Goal: Task Accomplishment & Management: Complete application form

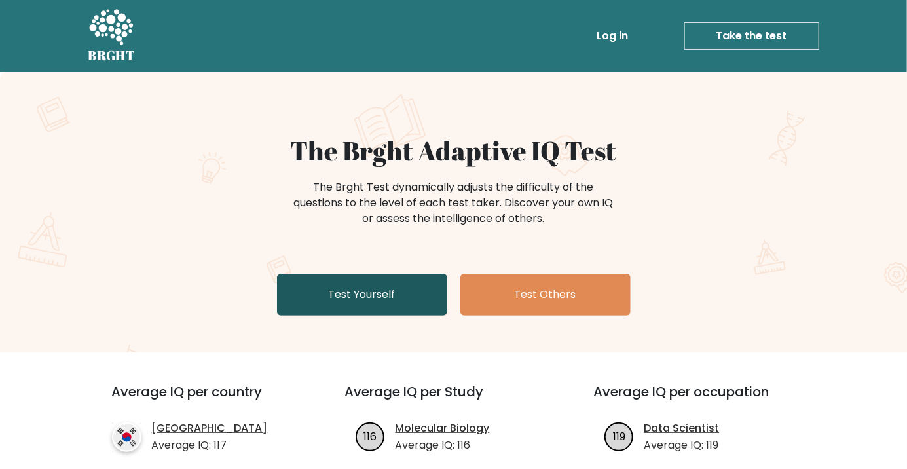
click at [369, 301] on link "Test Yourself" at bounding box center [362, 295] width 170 height 42
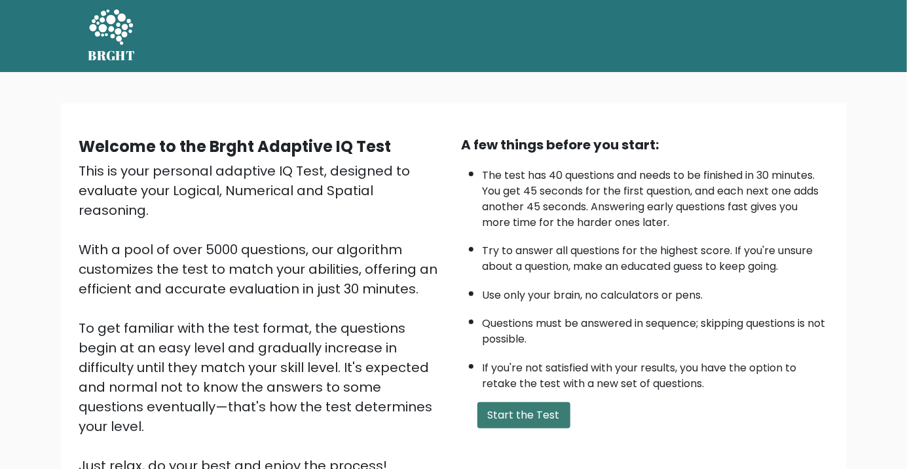
click at [517, 417] on button "Start the Test" at bounding box center [524, 415] width 93 height 26
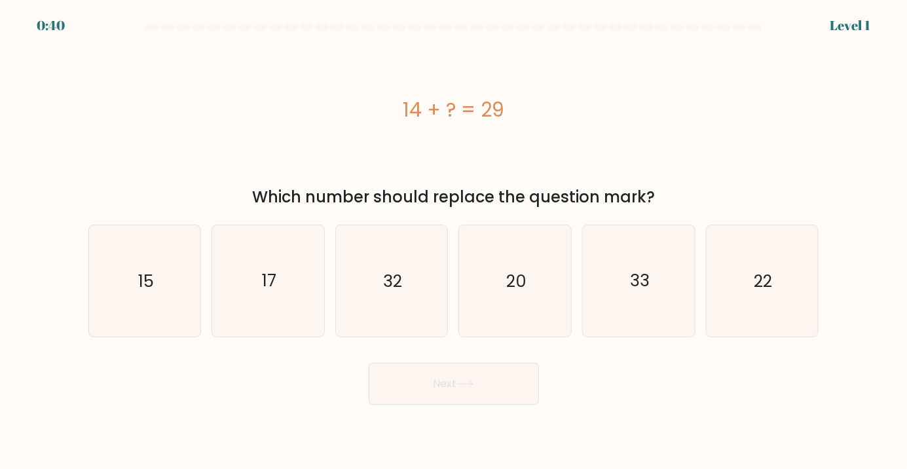
scroll to position [5, 0]
click at [117, 307] on icon "15" at bounding box center [144, 280] width 111 height 111
click at [454, 241] on input "a. 15" at bounding box center [454, 237] width 1 height 7
radio input "true"
click at [499, 398] on button "Next" at bounding box center [454, 384] width 170 height 42
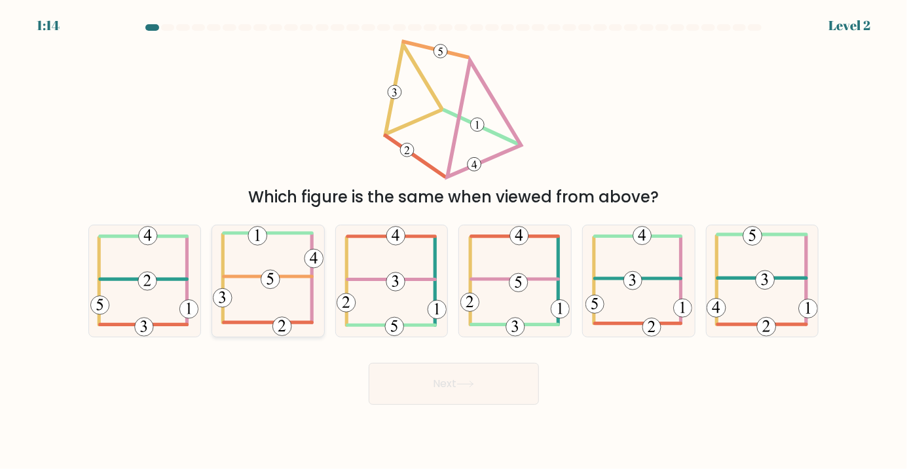
click at [266, 320] on icon at bounding box center [268, 280] width 111 height 111
click at [454, 241] on input "b." at bounding box center [454, 237] width 1 height 7
radio input "true"
click at [388, 400] on button "Next" at bounding box center [454, 384] width 170 height 42
click at [445, 388] on button "Next" at bounding box center [454, 384] width 170 height 42
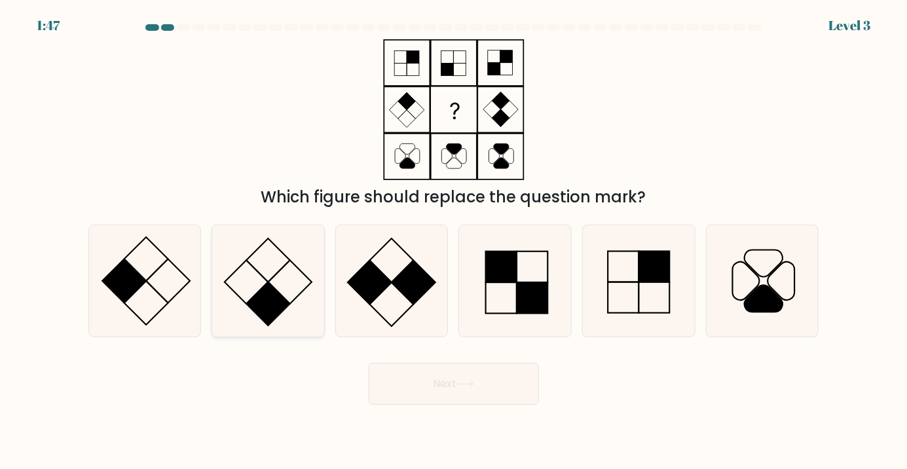
click at [243, 301] on icon at bounding box center [268, 280] width 111 height 111
click at [454, 241] on input "b." at bounding box center [454, 237] width 1 height 7
radio input "true"
click at [432, 396] on button "Next" at bounding box center [454, 384] width 170 height 42
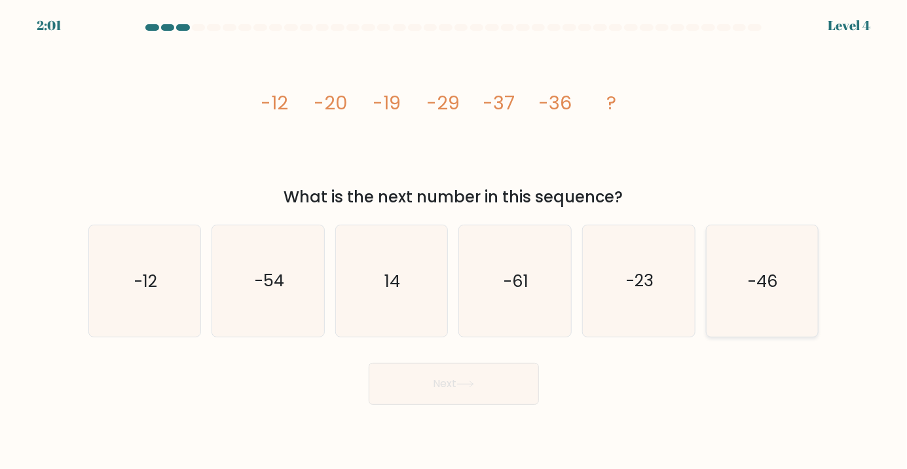
click at [755, 292] on text "-46" at bounding box center [764, 281] width 30 height 24
click at [455, 241] on input "f. -46" at bounding box center [454, 237] width 1 height 7
radio input "true"
click at [497, 387] on button "Next" at bounding box center [454, 384] width 170 height 42
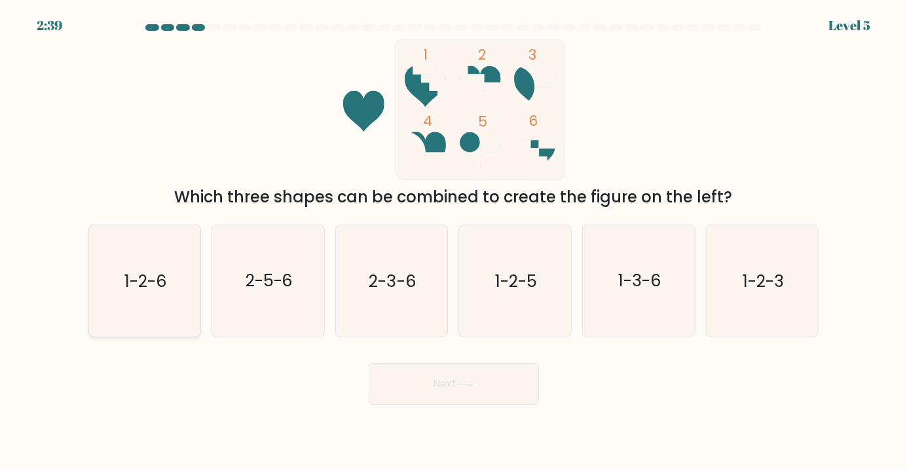
click at [141, 292] on text "1-2-6" at bounding box center [145, 281] width 43 height 24
click at [454, 241] on input "a. 1-2-6" at bounding box center [454, 237] width 1 height 7
radio input "true"
click at [487, 398] on button "Next" at bounding box center [454, 384] width 170 height 42
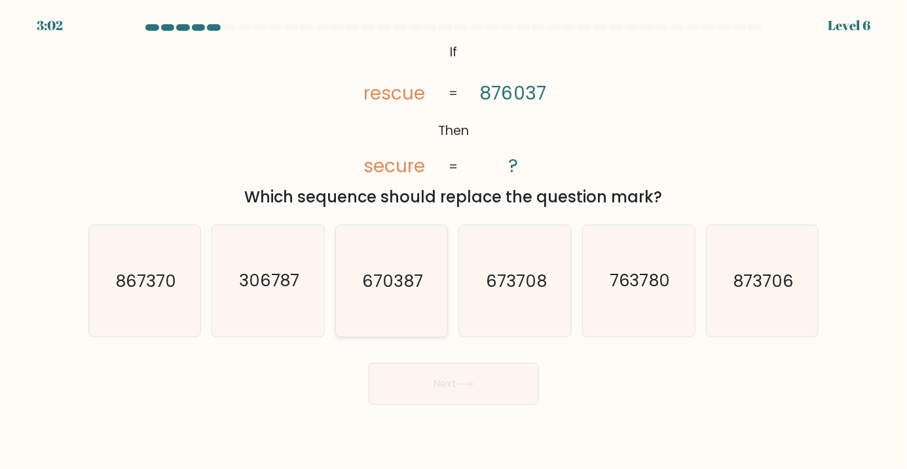
click at [400, 307] on icon "670387" at bounding box center [391, 280] width 111 height 111
click at [454, 241] on input "c. 670387" at bounding box center [454, 237] width 1 height 7
radio input "true"
click at [477, 392] on button "Next" at bounding box center [454, 384] width 170 height 42
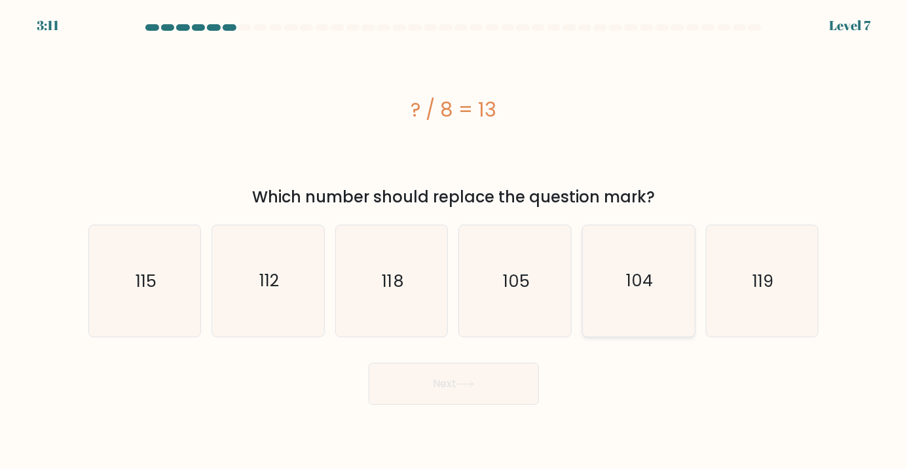
click at [635, 292] on text "104" at bounding box center [640, 281] width 27 height 24
click at [455, 241] on input "e. 104" at bounding box center [454, 237] width 1 height 7
radio input "true"
click at [490, 397] on button "Next" at bounding box center [454, 384] width 170 height 42
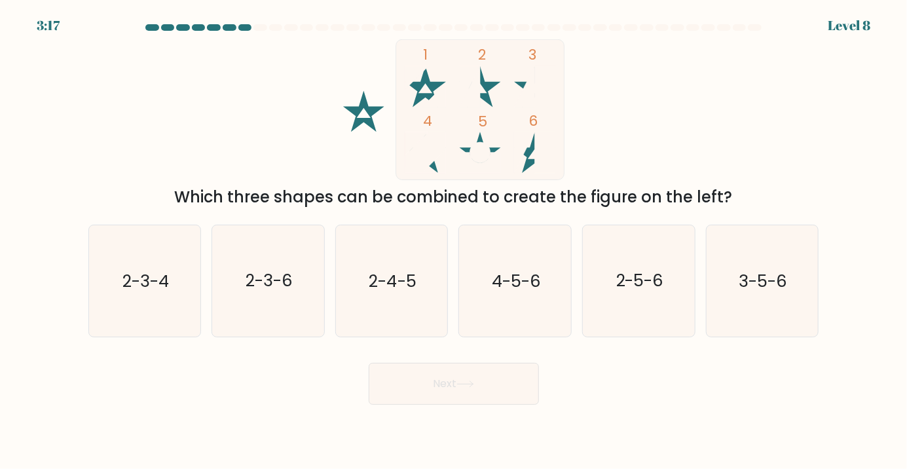
click at [529, 150] on icon at bounding box center [524, 152] width 20 height 41
click at [299, 309] on icon "2-3-6" at bounding box center [268, 280] width 111 height 111
click at [454, 241] on input "b. 2-3-6" at bounding box center [454, 237] width 1 height 7
radio input "true"
click at [400, 385] on button "Next" at bounding box center [454, 384] width 170 height 42
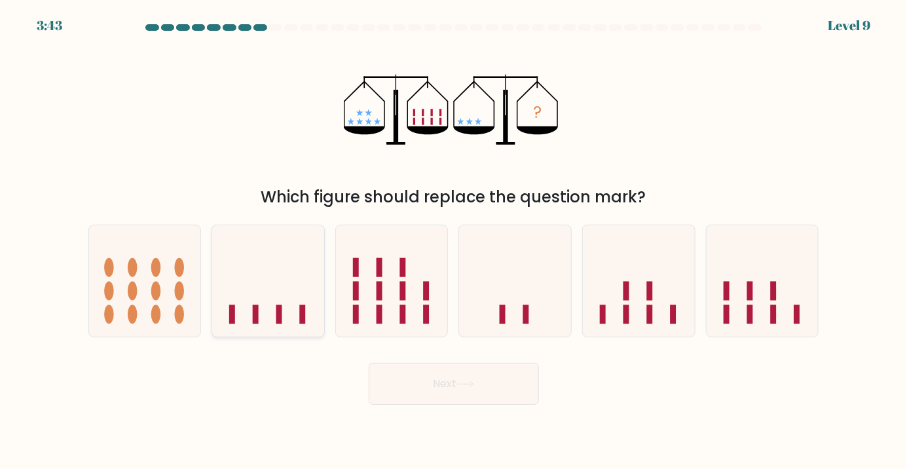
click at [295, 305] on icon at bounding box center [268, 280] width 112 height 92
click at [454, 241] on input "b." at bounding box center [454, 237] width 1 height 7
radio input "true"
click at [457, 390] on button "Next" at bounding box center [454, 384] width 170 height 42
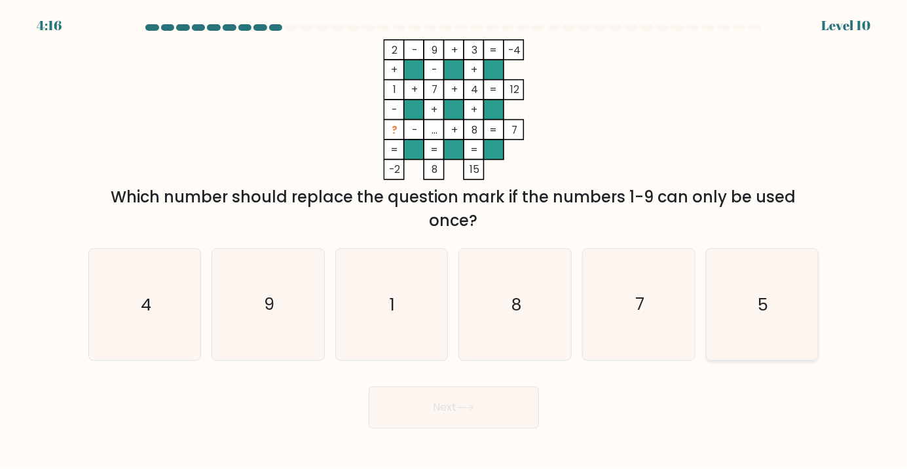
click at [762, 336] on icon "5" at bounding box center [762, 304] width 111 height 111
click at [455, 241] on input "f. 5" at bounding box center [454, 237] width 1 height 7
radio input "true"
click at [500, 409] on button "Next" at bounding box center [454, 407] width 170 height 42
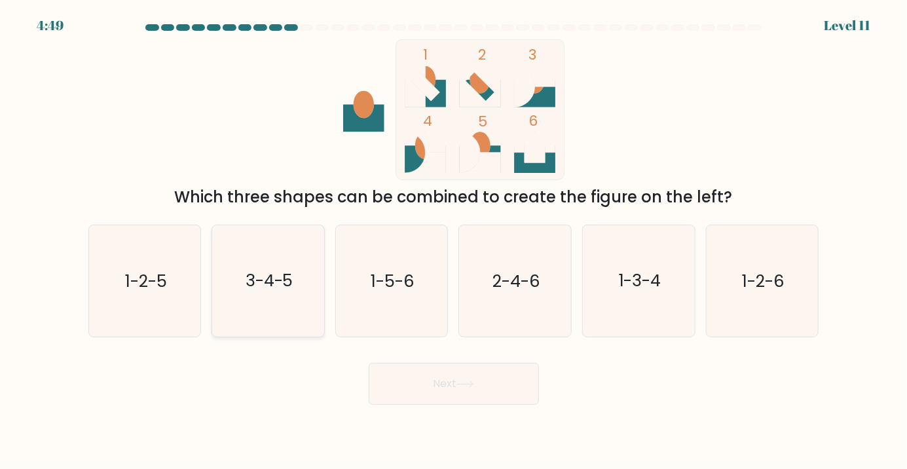
click at [272, 315] on icon "3-4-5" at bounding box center [268, 280] width 111 height 111
click at [454, 241] on input "b. 3-4-5" at bounding box center [454, 237] width 1 height 7
radio input "true"
click at [402, 392] on button "Next" at bounding box center [454, 384] width 170 height 42
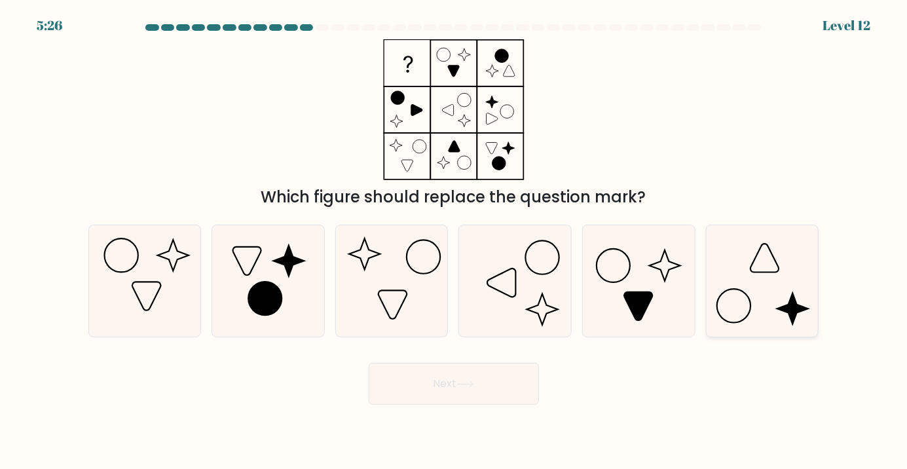
click at [770, 301] on icon at bounding box center [762, 280] width 111 height 111
click at [455, 241] on input "f." at bounding box center [454, 237] width 1 height 7
radio input "true"
click at [507, 398] on button "Next" at bounding box center [454, 384] width 170 height 42
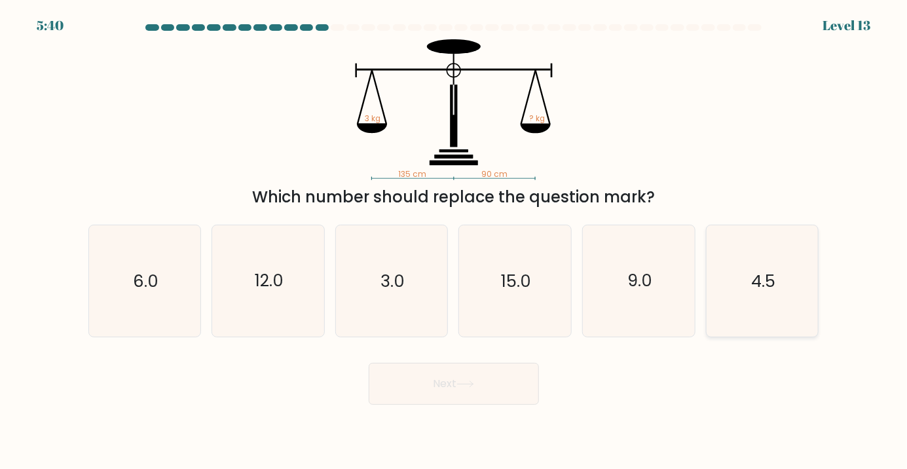
click at [770, 262] on icon "4.5" at bounding box center [762, 280] width 111 height 111
click at [455, 241] on input "f. 4.5" at bounding box center [454, 237] width 1 height 7
radio input "true"
click at [483, 405] on button "Next" at bounding box center [454, 384] width 170 height 42
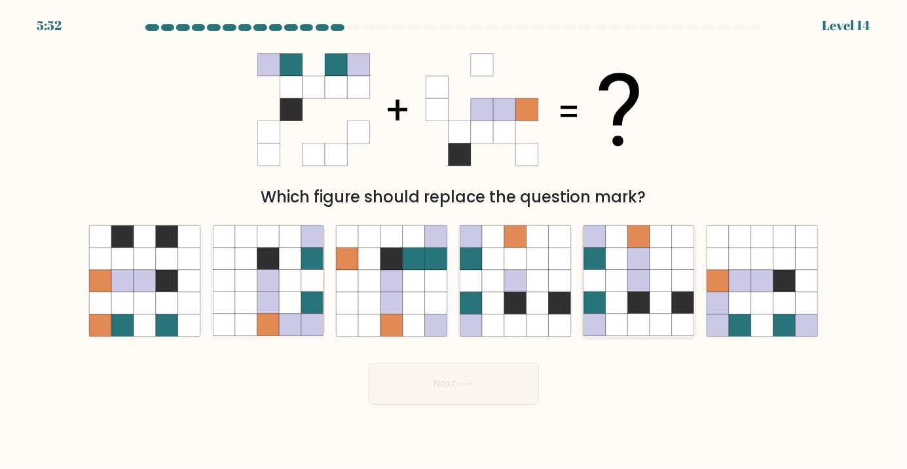
click at [655, 292] on icon at bounding box center [661, 281] width 22 height 22
click at [455, 241] on input "e." at bounding box center [454, 237] width 1 height 7
radio input "true"
click at [462, 386] on button "Next" at bounding box center [454, 384] width 170 height 42
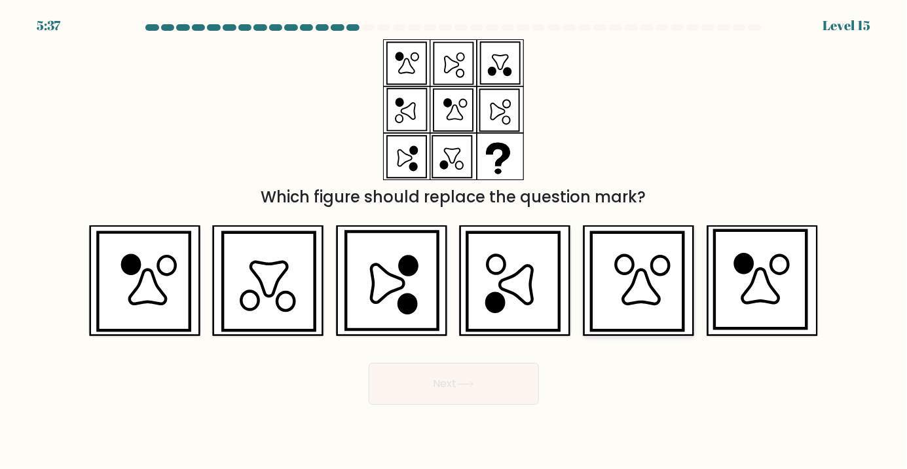
click at [641, 280] on icon at bounding box center [637, 282] width 92 height 98
click at [455, 241] on input "e." at bounding box center [454, 237] width 1 height 7
radio input "true"
click at [534, 305] on icon at bounding box center [514, 282] width 92 height 98
click at [455, 241] on input "d." at bounding box center [454, 237] width 1 height 7
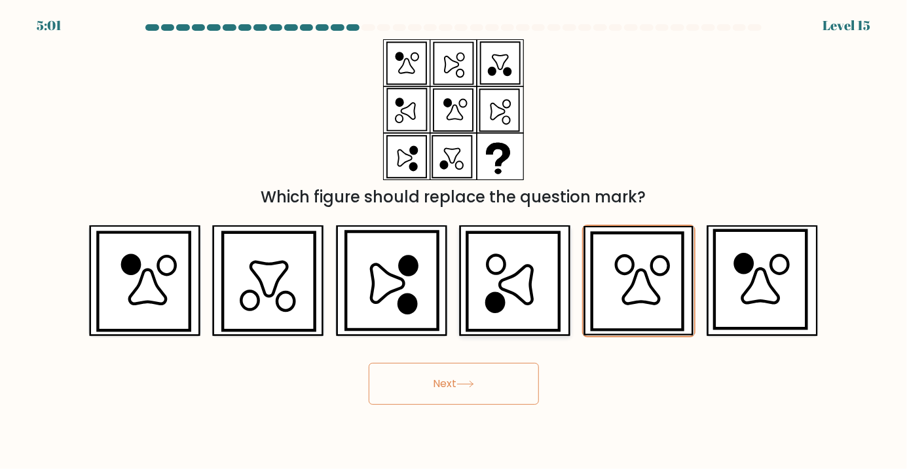
radio input "true"
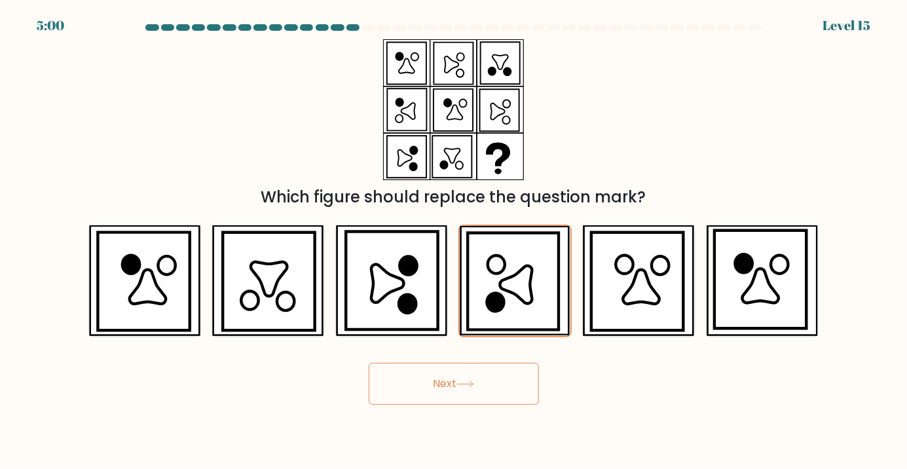
click at [494, 396] on button "Next" at bounding box center [454, 384] width 170 height 42
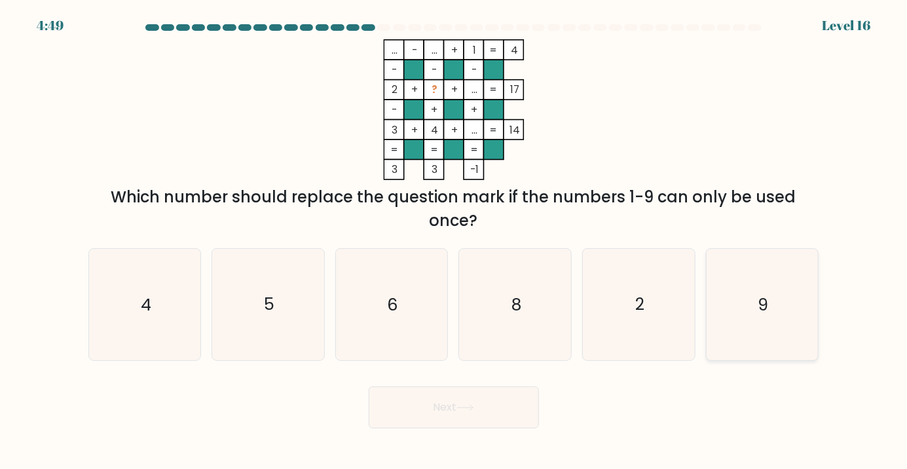
click at [760, 316] on text "9" at bounding box center [764, 304] width 10 height 24
click at [455, 241] on input "f. 9" at bounding box center [454, 237] width 1 height 7
radio input "true"
click at [478, 428] on button "Next" at bounding box center [454, 407] width 170 height 42
click at [447, 428] on button "Next" at bounding box center [454, 407] width 170 height 42
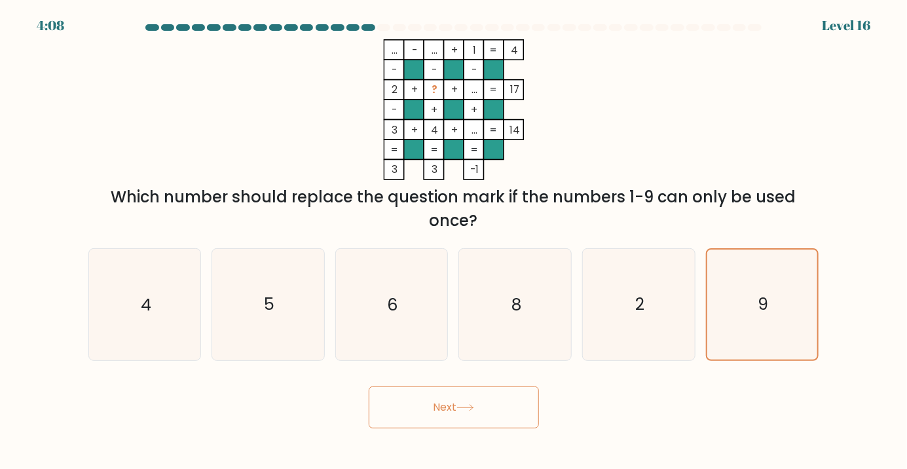
click at [460, 428] on button "Next" at bounding box center [454, 407] width 170 height 42
click at [453, 421] on button "Next" at bounding box center [454, 407] width 170 height 42
click at [454, 421] on button "Next" at bounding box center [454, 407] width 170 height 42
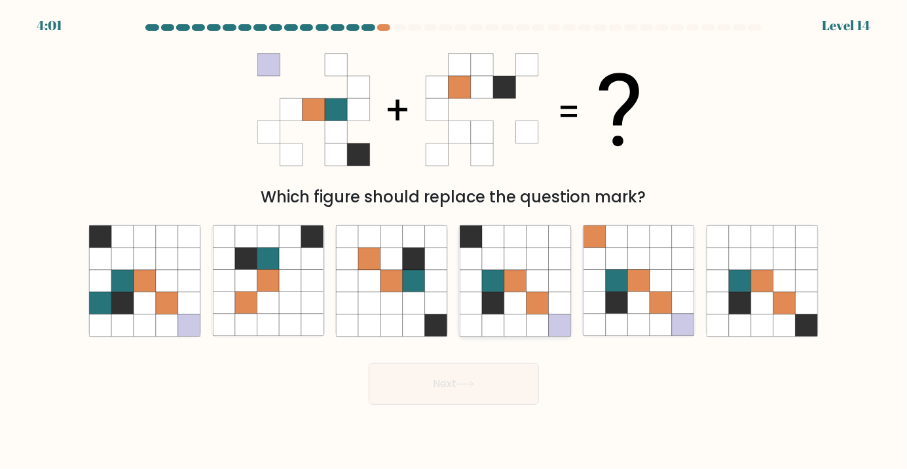
click at [523, 314] on icon at bounding box center [515, 303] width 22 height 22
click at [455, 241] on input "d." at bounding box center [454, 237] width 1 height 7
radio input "true"
click at [448, 388] on button "Next" at bounding box center [454, 384] width 170 height 42
click at [462, 386] on button "Next" at bounding box center [454, 384] width 170 height 42
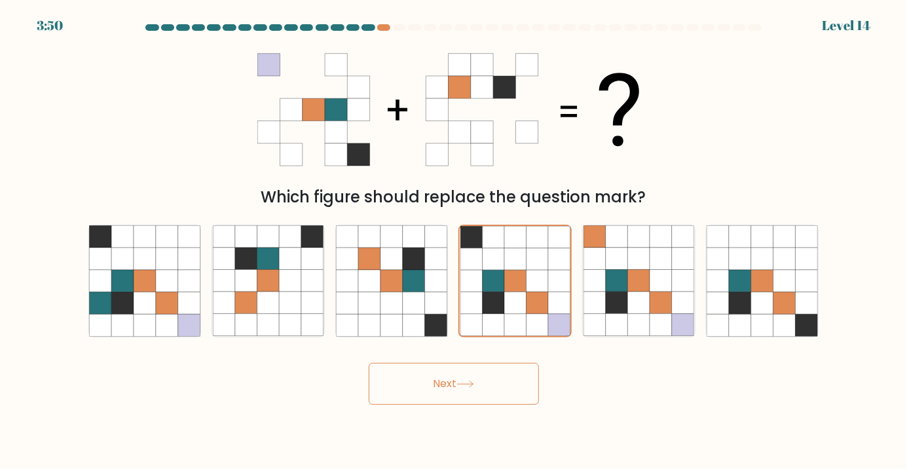
click at [462, 386] on button "Next" at bounding box center [454, 384] width 170 height 42
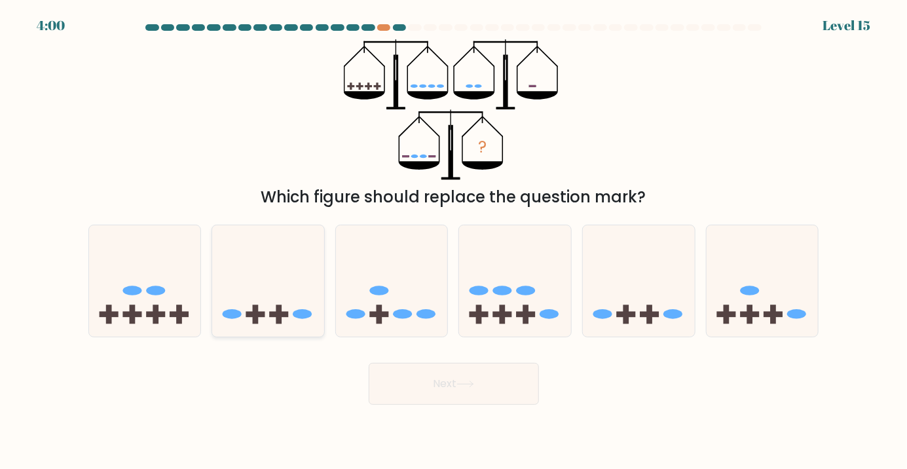
click at [282, 309] on icon at bounding box center [268, 280] width 112 height 92
click at [454, 241] on input "b." at bounding box center [454, 237] width 1 height 7
radio input "true"
click at [190, 306] on icon at bounding box center [145, 280] width 112 height 92
click at [454, 241] on input "a." at bounding box center [454, 237] width 1 height 7
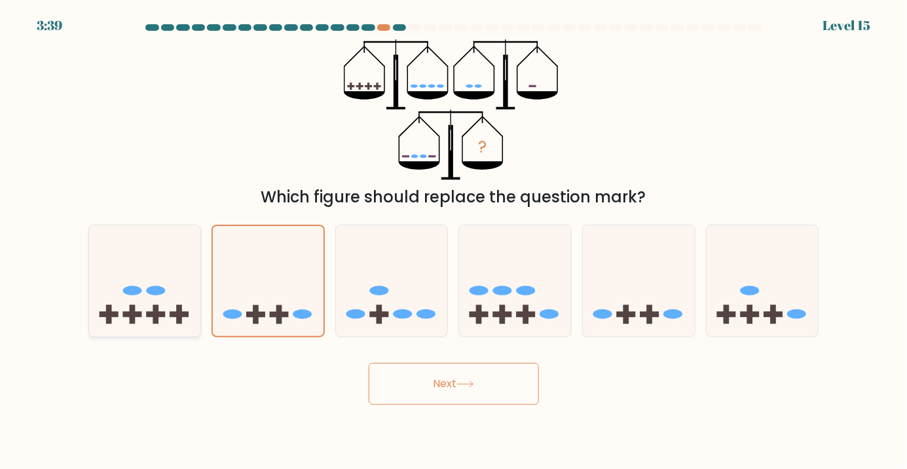
radio input "true"
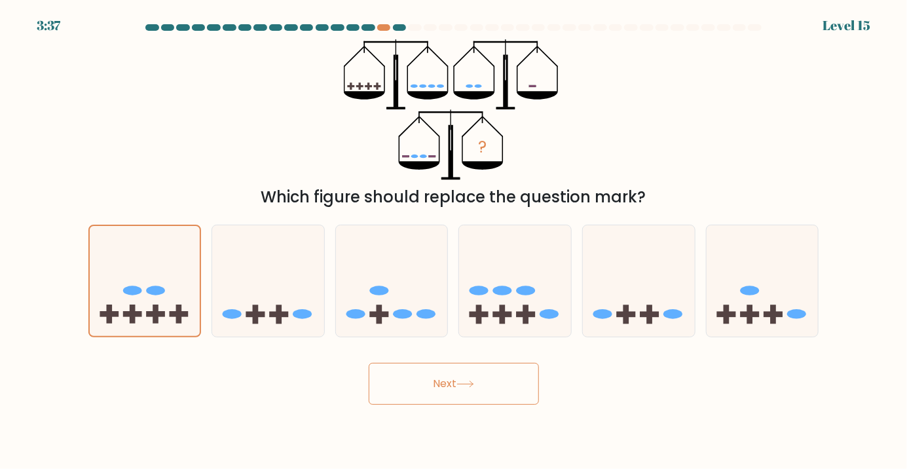
click at [447, 394] on button "Next" at bounding box center [454, 384] width 170 height 42
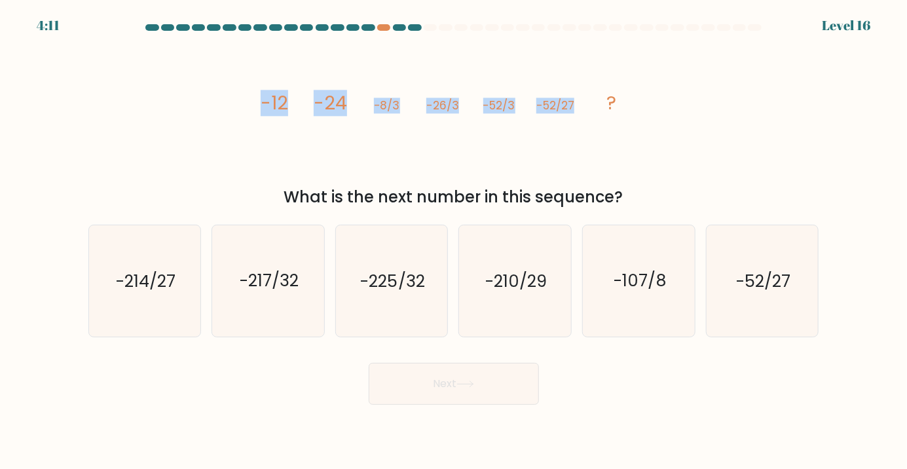
drag, startPoint x: 263, startPoint y: 112, endPoint x: 588, endPoint y: 121, distance: 325.7
click at [588, 121] on icon "image/svg+xml -12 -24 -8/3 -26/3 -52/3 -52/27 ?" at bounding box center [453, 109] width 393 height 141
copy g "-12 -24 -8/3 -26/3 -52/3 -52/27"
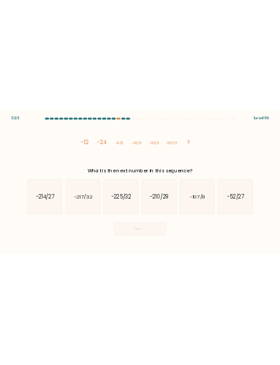
scroll to position [8, 0]
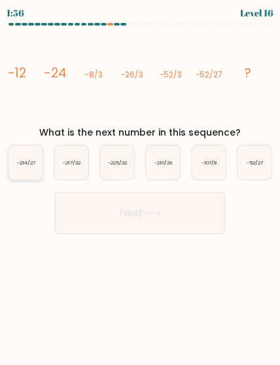
click at [16, 166] on icon "-214/27" at bounding box center [26, 162] width 34 height 34
click at [140, 183] on input "a. -214/27" at bounding box center [140, 184] width 1 height 3
radio input "true"
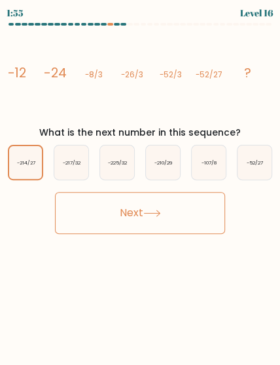
click at [116, 210] on button "Next" at bounding box center [140, 213] width 170 height 42
click at [115, 210] on button "Next" at bounding box center [140, 213] width 170 height 42
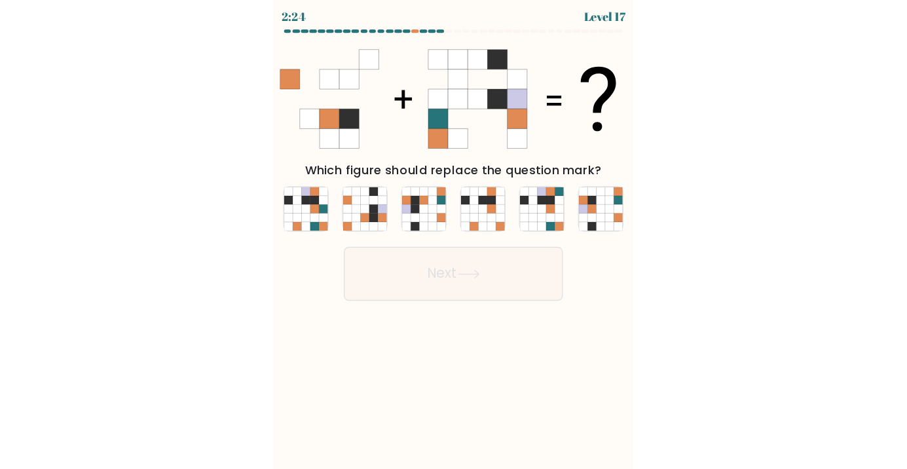
scroll to position [5, 0]
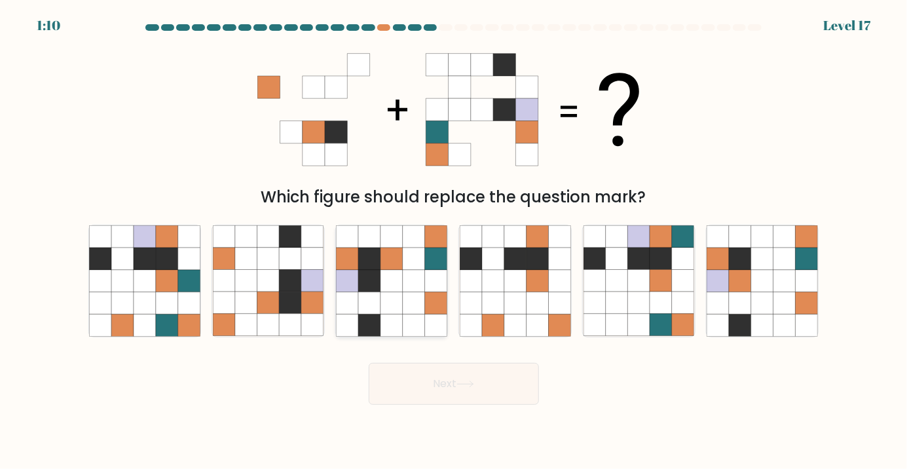
click at [415, 331] on icon at bounding box center [414, 325] width 22 height 22
click at [454, 241] on input "c." at bounding box center [454, 237] width 1 height 7
radio input "true"
click at [441, 397] on button "Next" at bounding box center [454, 384] width 170 height 42
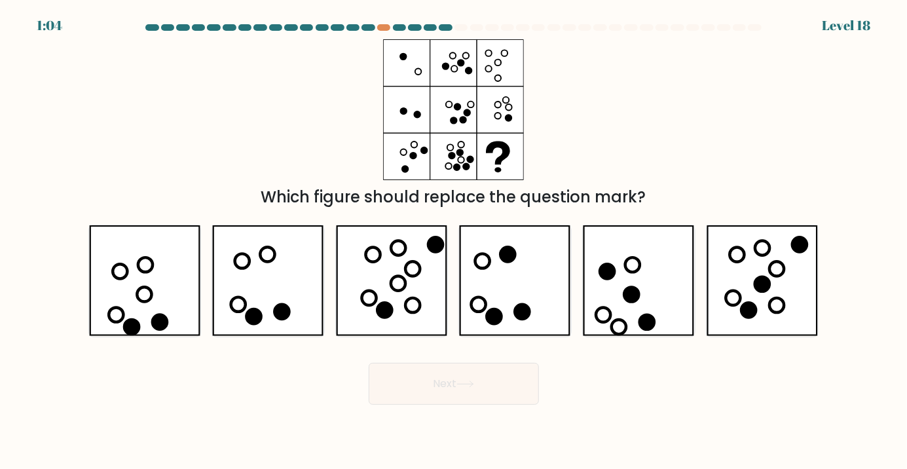
click at [443, 395] on button "Next" at bounding box center [454, 384] width 170 height 42
click at [570, 393] on div "Next" at bounding box center [454, 379] width 747 height 52
click at [410, 240] on icon at bounding box center [392, 280] width 112 height 111
click at [454, 240] on input "c." at bounding box center [454, 237] width 1 height 7
radio input "true"
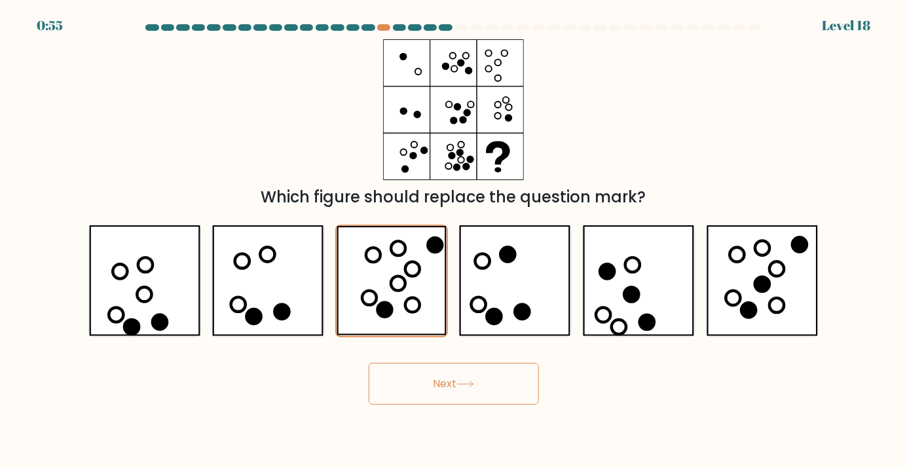
click at [428, 405] on button "Next" at bounding box center [454, 384] width 170 height 42
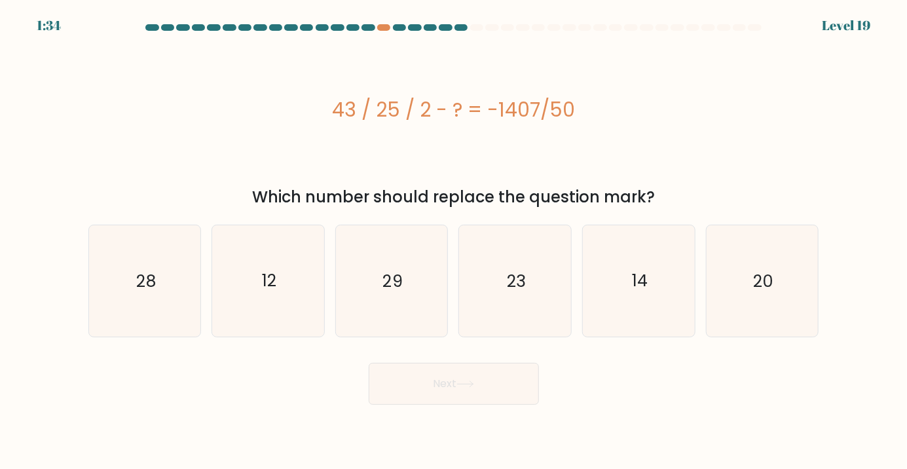
click at [337, 130] on div "43 / 25 / 2 - ? = -1407/50" at bounding box center [453, 109] width 731 height 141
drag, startPoint x: 337, startPoint y: 115, endPoint x: 591, endPoint y: 119, distance: 254.2
click at [590, 119] on div "43 / 25 / 2 - ? = -1407/50" at bounding box center [453, 109] width 731 height 29
copy div "43 / 25 / 2 - ? = -1407/50"
click at [631, 114] on div "43 / 25 / 2 - ? = -1407/50" at bounding box center [453, 109] width 731 height 29
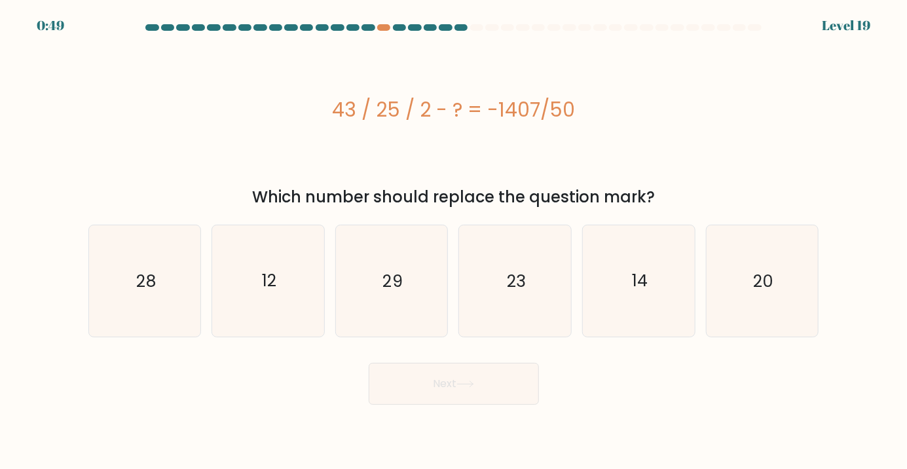
click at [413, 269] on icon "29" at bounding box center [391, 280] width 111 height 111
click at [454, 241] on input "c. 29" at bounding box center [454, 237] width 1 height 7
radio input "true"
click at [453, 400] on button "Next" at bounding box center [454, 384] width 170 height 42
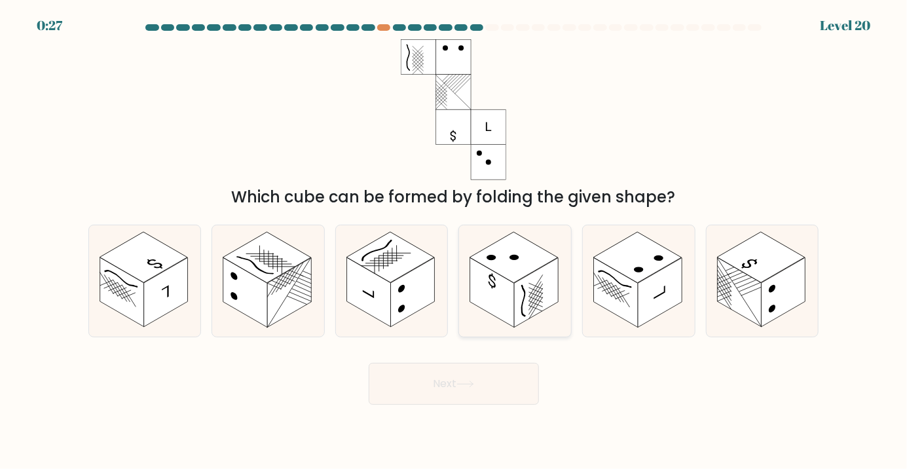
click at [521, 293] on rect at bounding box center [536, 291] width 44 height 69
click at [455, 241] on input "d." at bounding box center [454, 237] width 1 height 7
radio input "true"
click at [436, 392] on button "Next" at bounding box center [454, 384] width 170 height 42
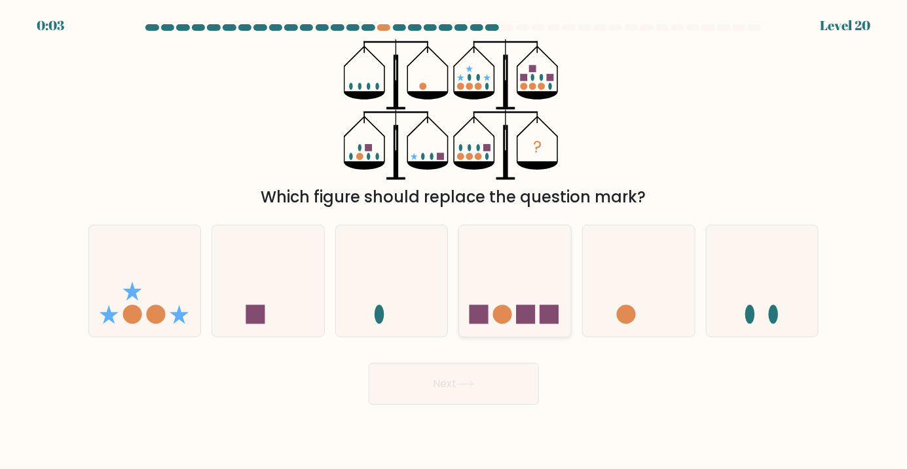
click at [514, 286] on icon at bounding box center [515, 280] width 112 height 92
click at [455, 241] on input "d." at bounding box center [454, 237] width 1 height 7
radio input "true"
click at [488, 395] on button "Next" at bounding box center [454, 384] width 170 height 42
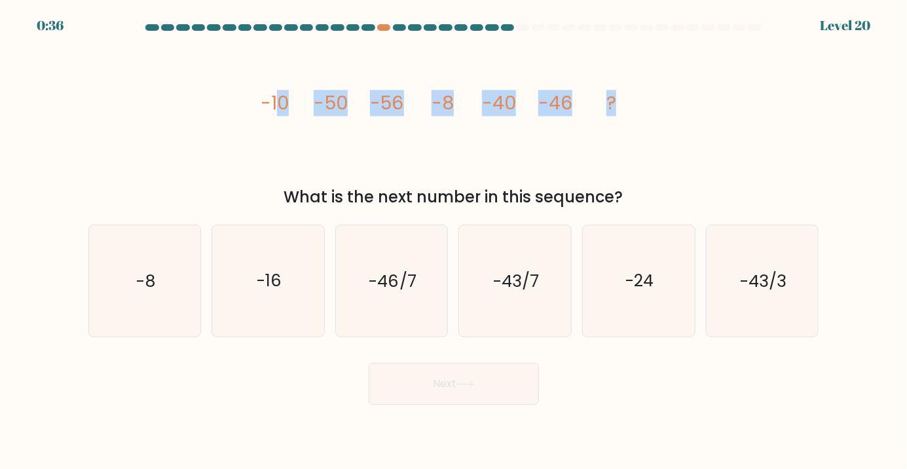
drag, startPoint x: 670, startPoint y: 127, endPoint x: 275, endPoint y: 101, distance: 395.8
click at [275, 101] on div "image/svg+xml -10 -50 -56 -8 -40 -46 ? What is the next number in this sequence?" at bounding box center [454, 124] width 747 height 170
click at [275, 101] on tspan "-10" at bounding box center [274, 103] width 28 height 26
drag, startPoint x: 257, startPoint y: 104, endPoint x: 661, endPoint y: 132, distance: 405.1
click at [662, 132] on div "image/svg+xml -10 -50 -56 -8 -40 -46 ? What is the next number in this sequence?" at bounding box center [454, 124] width 747 height 170
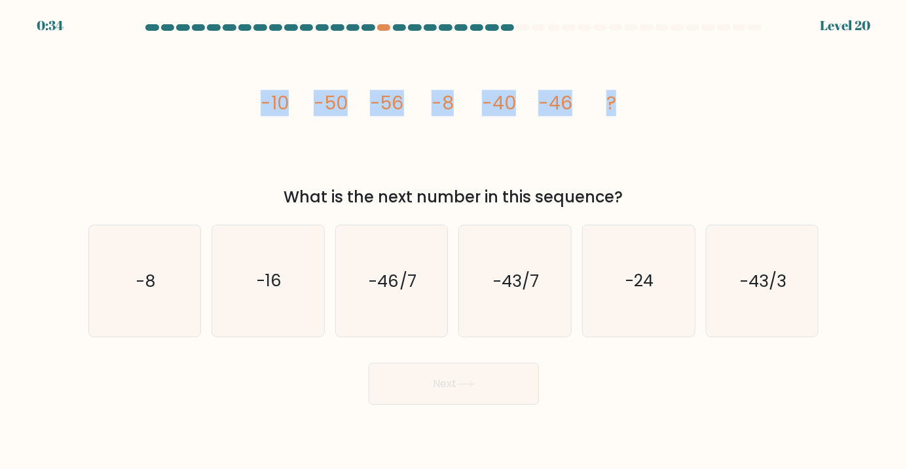
copy g "-10 -50 -56 -8 -40 -46 ?"
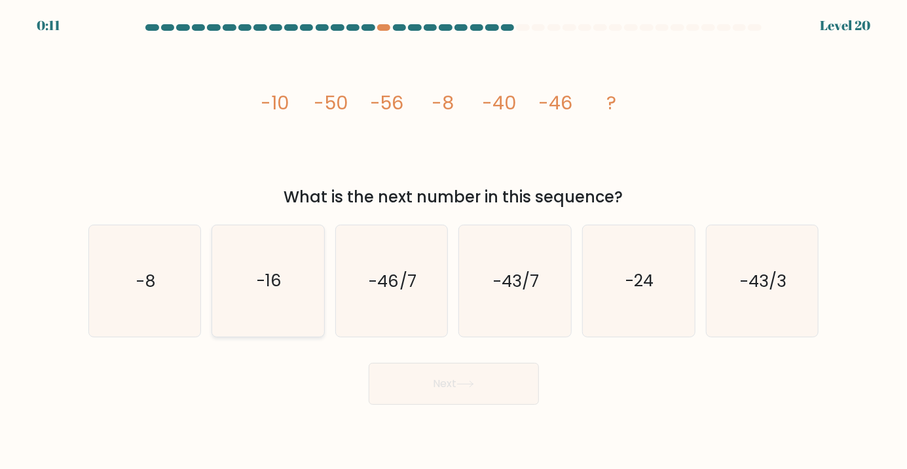
click at [294, 312] on icon "-16" at bounding box center [268, 280] width 111 height 111
click at [454, 241] on input "b. -16" at bounding box center [454, 237] width 1 height 7
radio input "true"
click at [405, 378] on button "Next" at bounding box center [454, 384] width 170 height 42
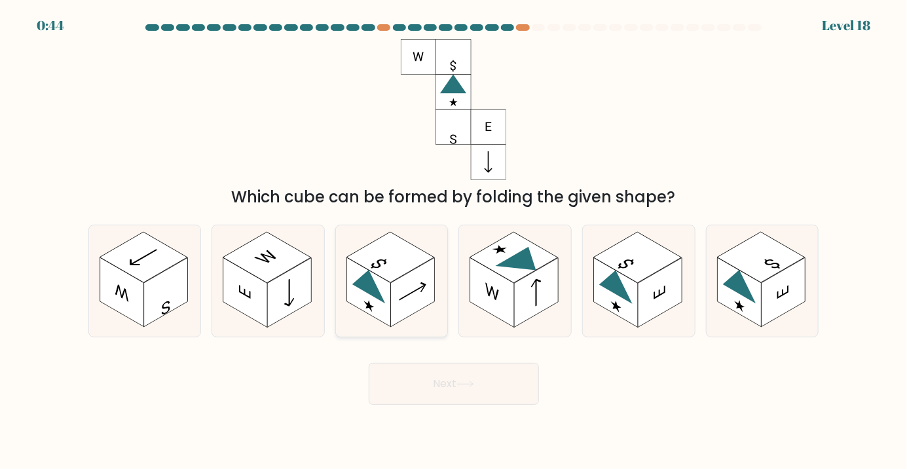
click at [407, 320] on rect at bounding box center [413, 291] width 44 height 69
click at [454, 241] on input "c." at bounding box center [454, 237] width 1 height 7
radio input "true"
click at [660, 323] on rect at bounding box center [660, 291] width 44 height 69
click at [455, 241] on input "e." at bounding box center [454, 237] width 1 height 7
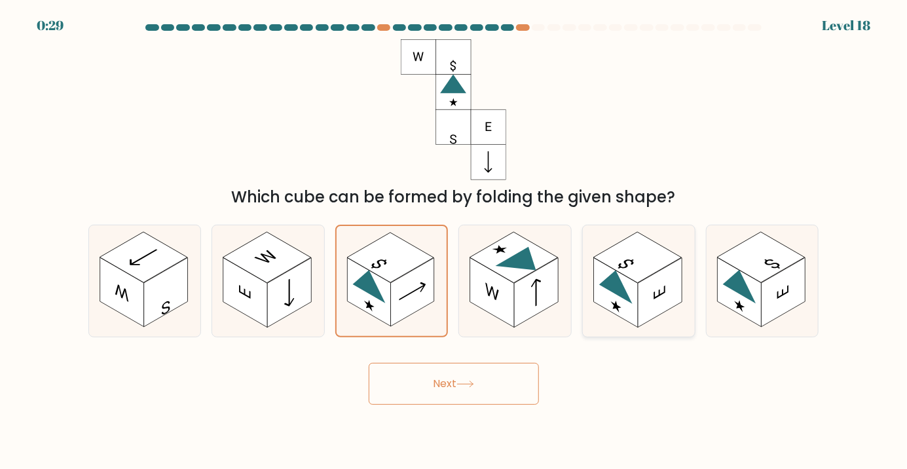
radio input "true"
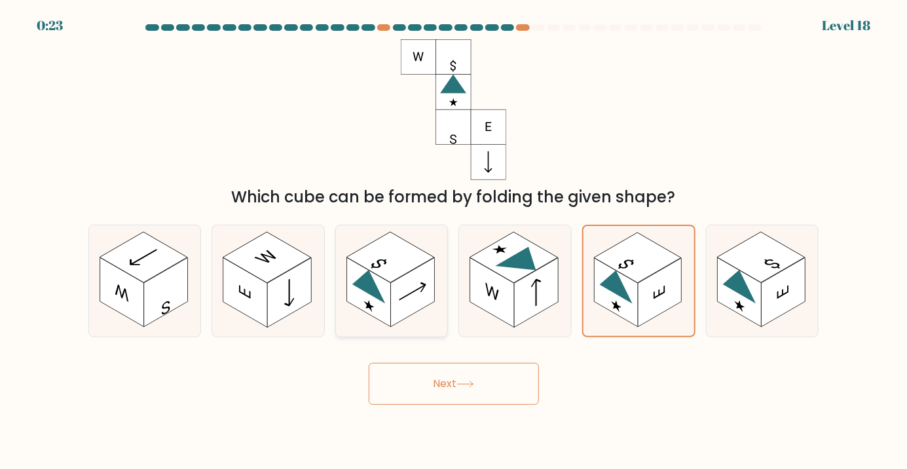
click at [385, 301] on rect at bounding box center [369, 291] width 44 height 69
click at [454, 241] on input "c." at bounding box center [454, 237] width 1 height 7
radio input "true"
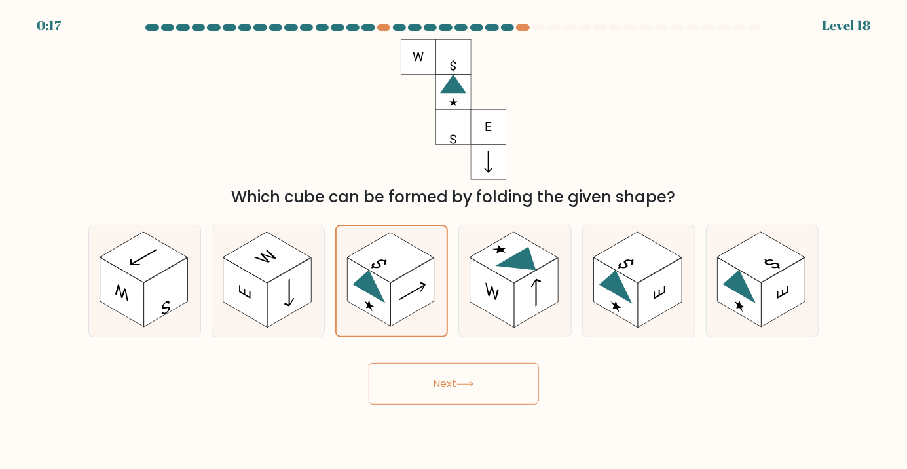
click at [445, 386] on button "Next" at bounding box center [454, 384] width 170 height 42
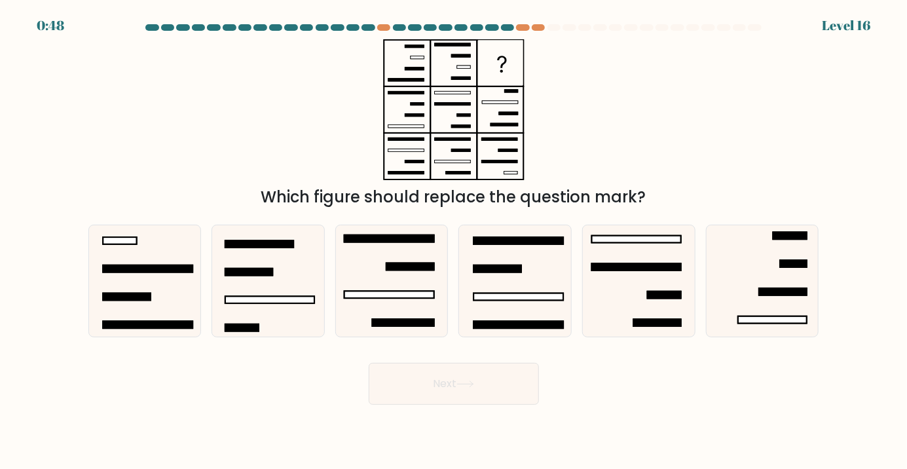
click at [700, 438] on body "0:48 Level 16" at bounding box center [453, 234] width 907 height 469
click at [788, 295] on rect at bounding box center [783, 291] width 48 height 7
click at [455, 241] on input "f." at bounding box center [454, 237] width 1 height 7
radio input "true"
click at [466, 391] on button "Next" at bounding box center [454, 384] width 170 height 42
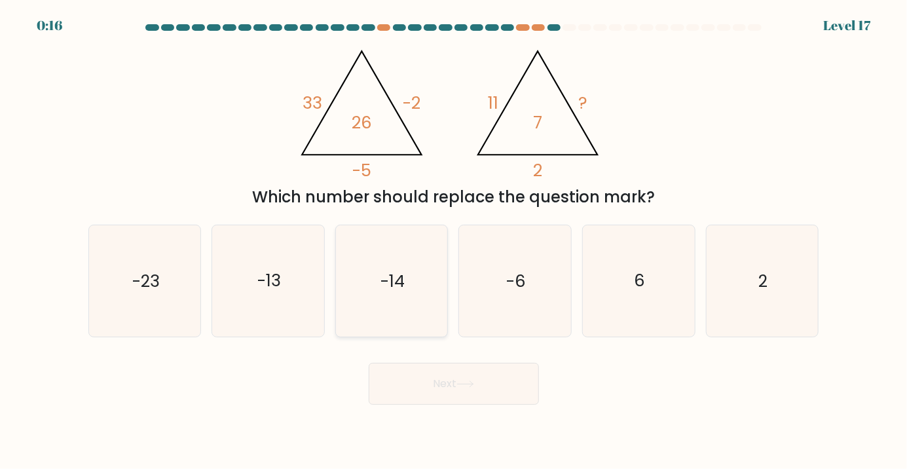
click at [428, 324] on icon "-14" at bounding box center [391, 280] width 111 height 111
click at [454, 241] on input "c. -14" at bounding box center [454, 237] width 1 height 7
radio input "true"
click at [400, 397] on button "Next" at bounding box center [454, 384] width 170 height 42
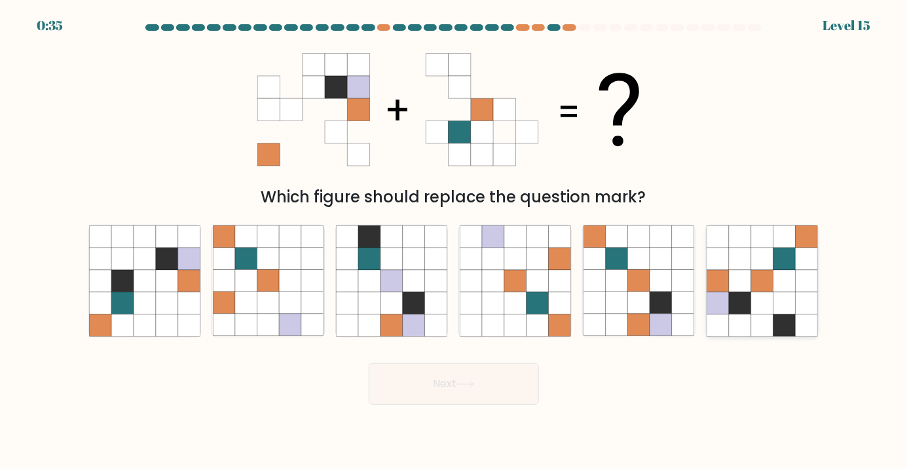
click at [753, 314] on icon at bounding box center [762, 303] width 22 height 22
click at [455, 241] on input "f." at bounding box center [454, 237] width 1 height 7
radio input "true"
click at [472, 402] on button "Next" at bounding box center [454, 384] width 170 height 42
click at [662, 405] on div "Next" at bounding box center [454, 379] width 747 height 52
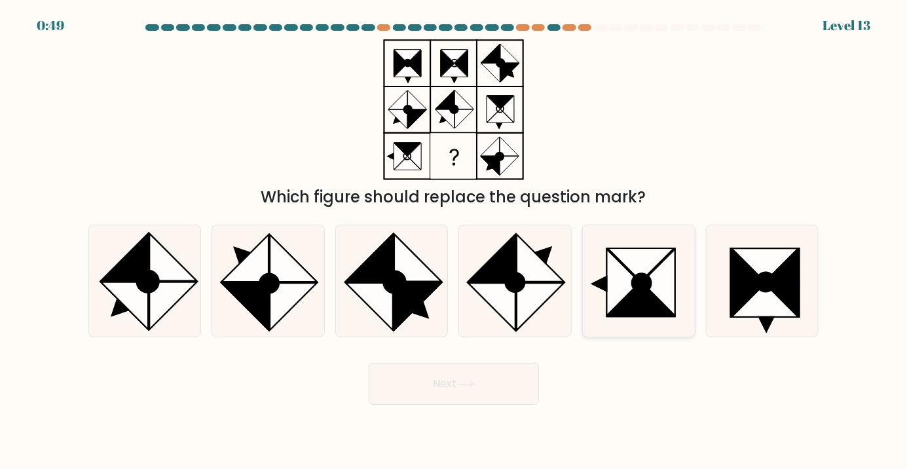
click at [651, 317] on icon at bounding box center [641, 300] width 67 height 33
click at [455, 241] on input "e." at bounding box center [454, 237] width 1 height 7
radio input "true"
click at [430, 393] on button "Next" at bounding box center [454, 384] width 170 height 42
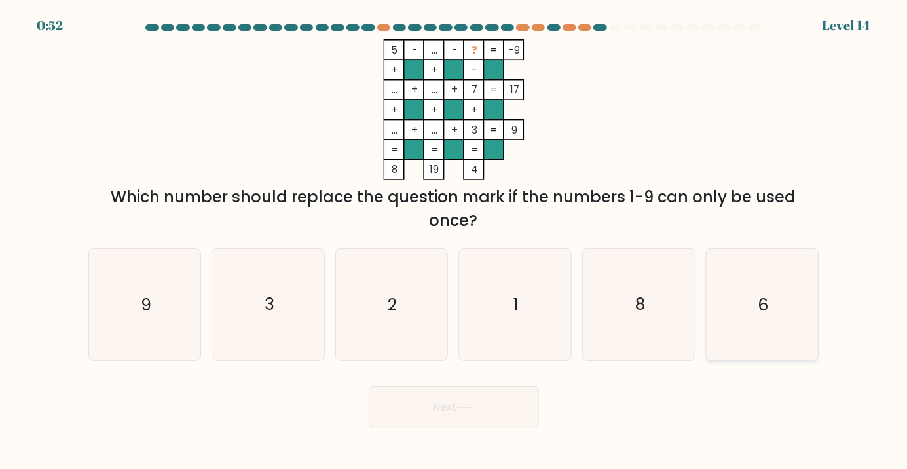
click at [765, 335] on icon "6" at bounding box center [762, 304] width 111 height 111
click at [455, 241] on input "f. 6" at bounding box center [454, 237] width 1 height 7
radio input "true"
click at [451, 422] on button "Next" at bounding box center [454, 407] width 170 height 42
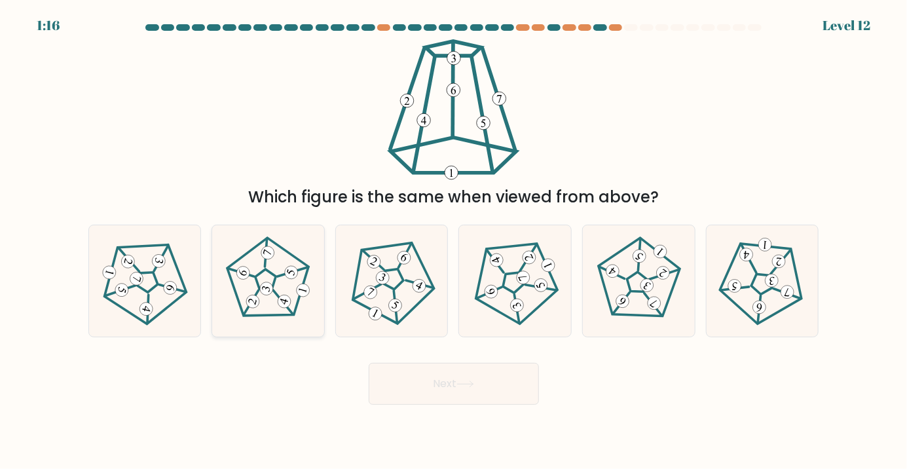
click at [255, 290] on 268 at bounding box center [264, 280] width 25 height 26
click at [454, 241] on input "b." at bounding box center [454, 237] width 1 height 7
radio input "true"
click at [415, 405] on button "Next" at bounding box center [454, 384] width 170 height 42
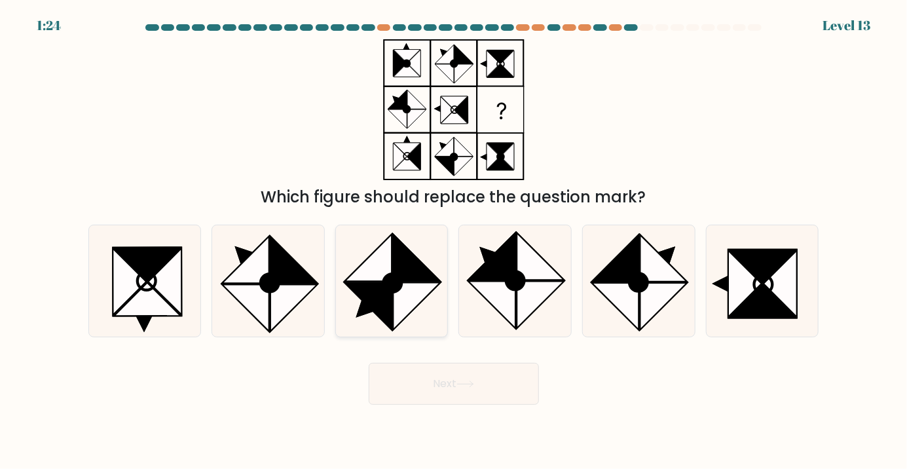
click at [399, 295] on circle at bounding box center [393, 283] width 26 height 26
click at [454, 241] on input "c." at bounding box center [454, 237] width 1 height 7
radio input "true"
click at [464, 388] on icon at bounding box center [466, 384] width 18 height 7
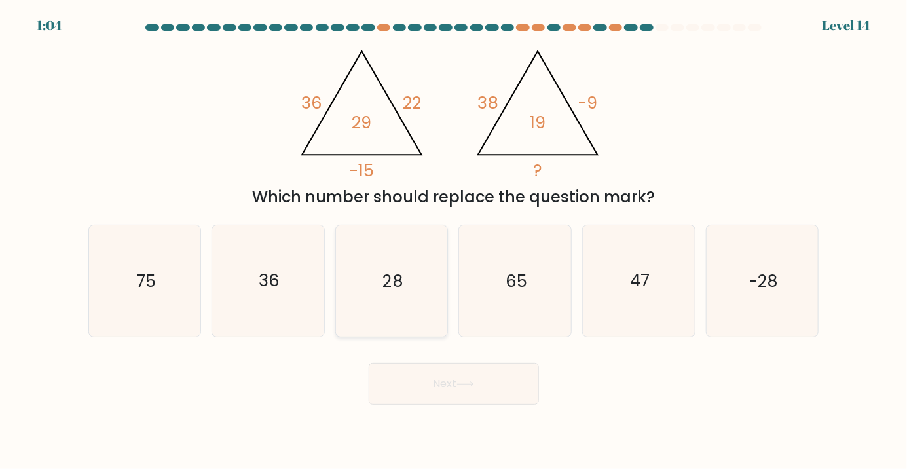
click at [391, 306] on icon "28" at bounding box center [391, 280] width 111 height 111
click at [454, 241] on input "c. 28" at bounding box center [454, 237] width 1 height 7
radio input "true"
click at [768, 315] on icon "-28" at bounding box center [762, 280] width 111 height 111
click at [455, 241] on input "f. -28" at bounding box center [454, 237] width 1 height 7
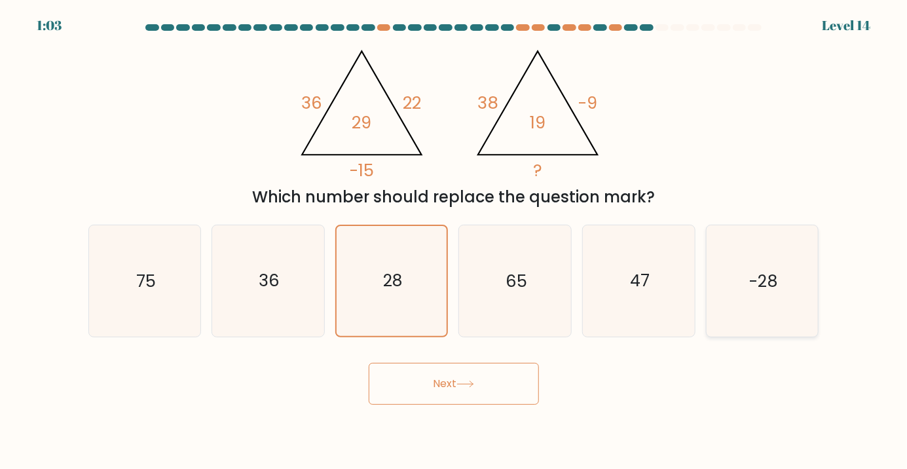
radio input "true"
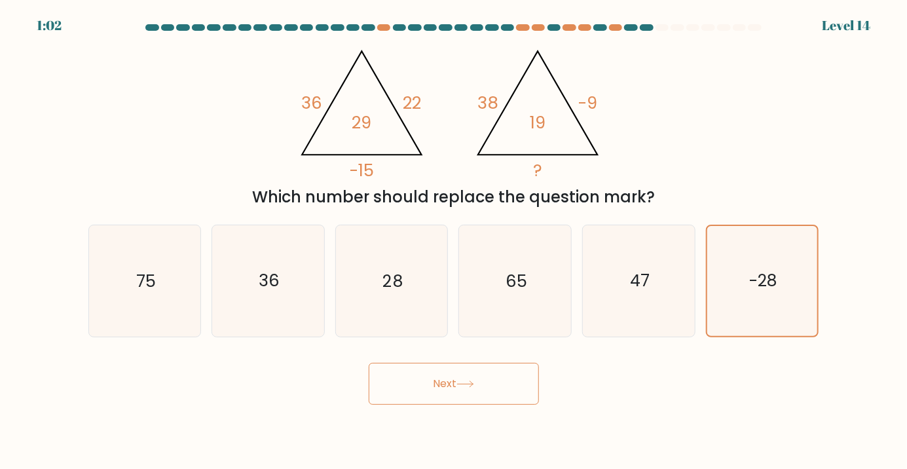
click at [488, 376] on button "Next" at bounding box center [454, 384] width 170 height 42
click at [460, 399] on button "Next" at bounding box center [454, 384] width 170 height 42
click at [456, 393] on button "Next" at bounding box center [454, 384] width 170 height 42
click at [457, 393] on button "Next" at bounding box center [454, 384] width 170 height 42
click at [395, 319] on icon "28" at bounding box center [391, 280] width 111 height 111
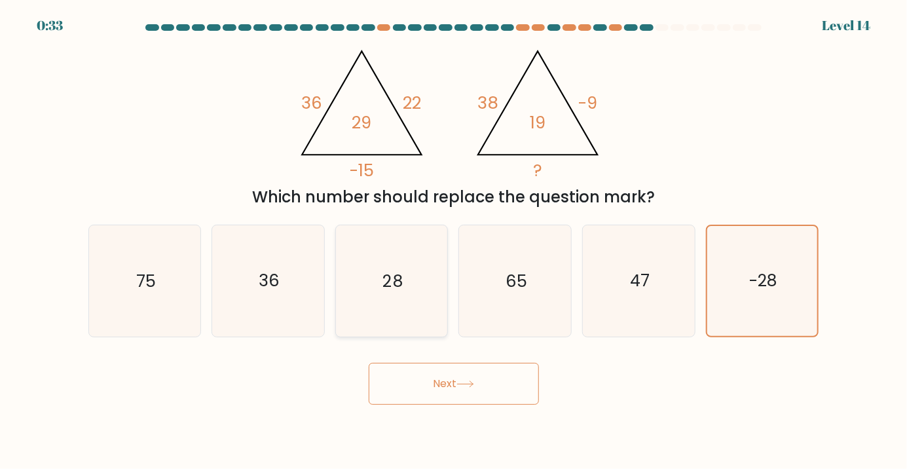
click at [454, 241] on input "c. 28" at bounding box center [454, 237] width 1 height 7
radio input "true"
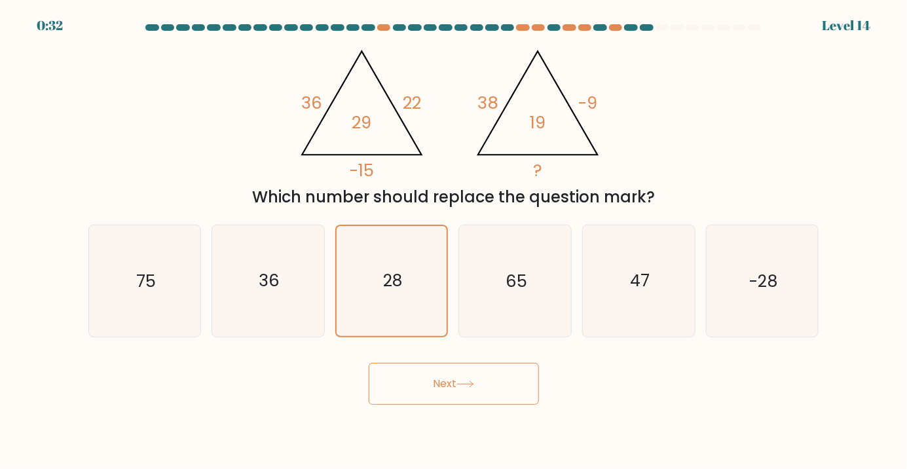
click at [430, 405] on button "Next" at bounding box center [454, 384] width 170 height 42
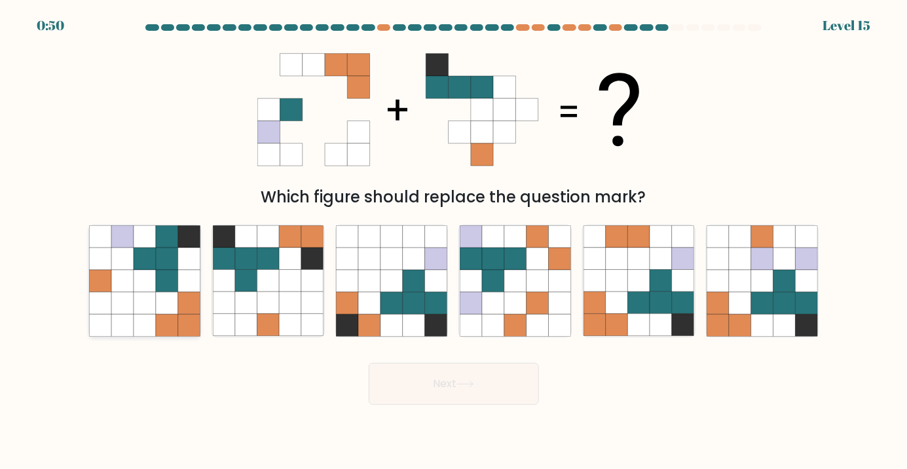
click at [148, 314] on icon at bounding box center [145, 303] width 22 height 22
click at [454, 241] on input "a." at bounding box center [454, 237] width 1 height 7
radio input "true"
click at [424, 402] on button "Next" at bounding box center [454, 384] width 170 height 42
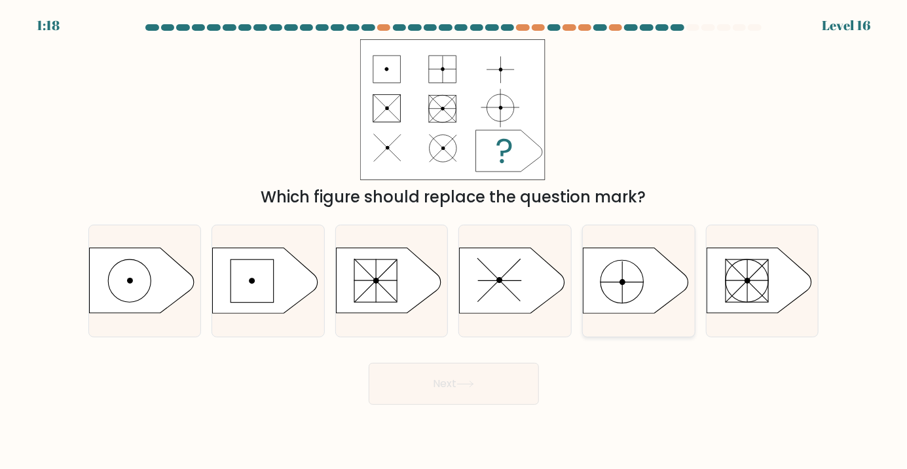
click at [609, 304] on icon at bounding box center [636, 281] width 105 height 66
click at [455, 241] on input "e." at bounding box center [454, 237] width 1 height 7
radio input "true"
click at [170, 334] on div at bounding box center [144, 281] width 113 height 113
click at [454, 241] on input "a." at bounding box center [454, 237] width 1 height 7
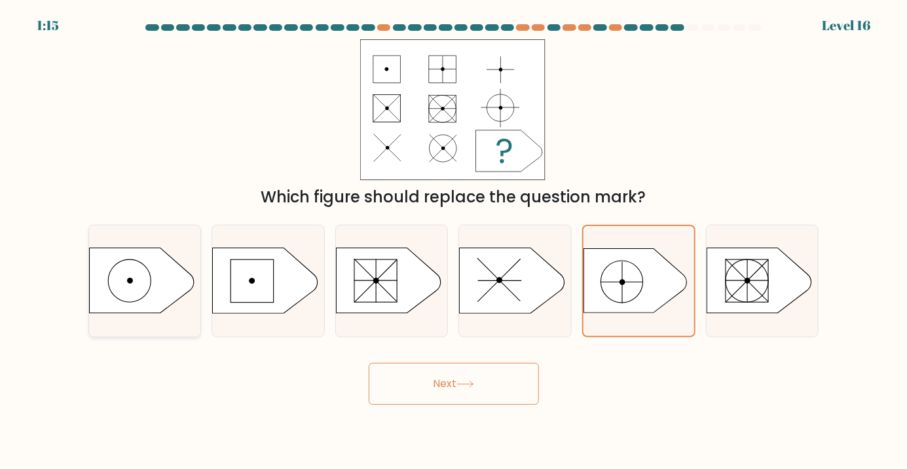
radio input "true"
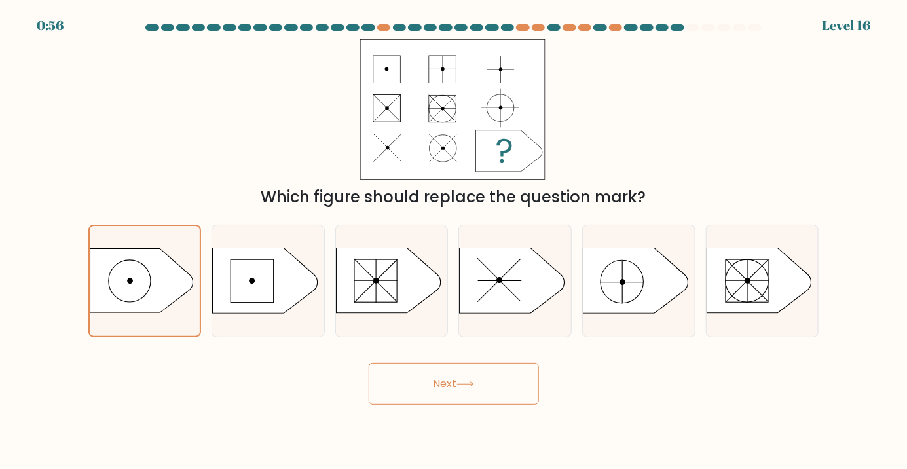
click at [430, 392] on button "Next" at bounding box center [454, 384] width 170 height 42
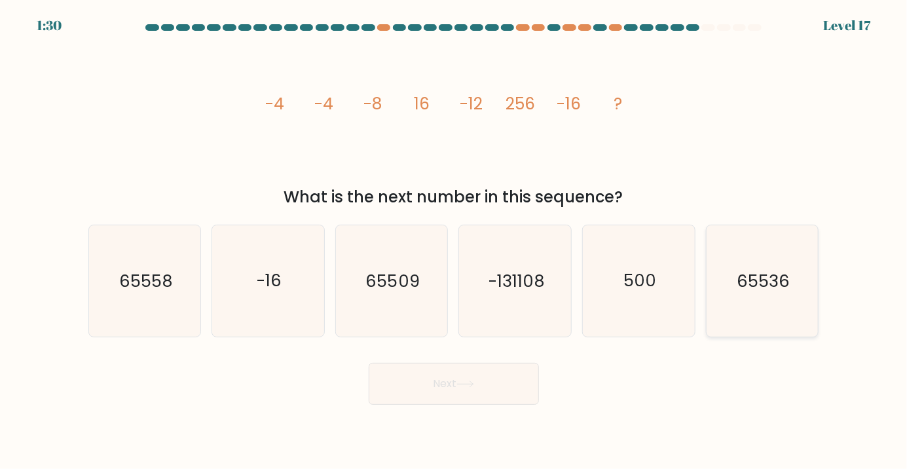
click at [781, 292] on text "65536" at bounding box center [763, 281] width 53 height 24
click at [455, 241] on input "f. 65536" at bounding box center [454, 237] width 1 height 7
radio input "true"
click at [445, 389] on button "Next" at bounding box center [454, 384] width 170 height 42
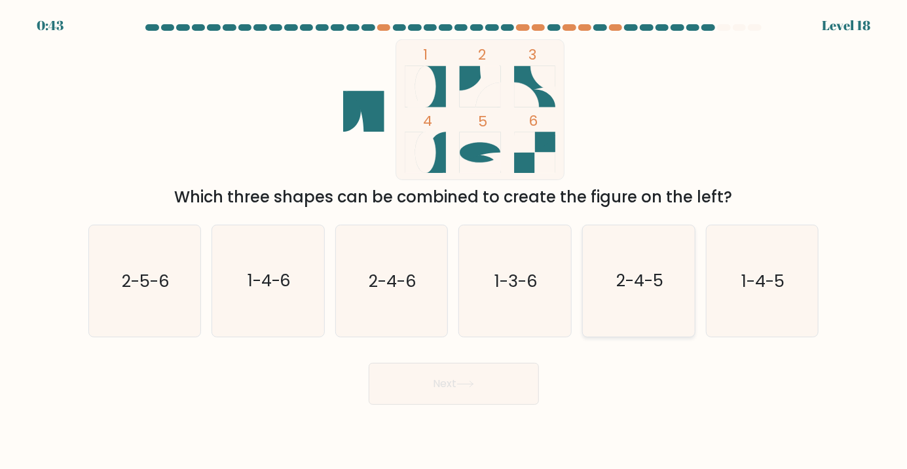
click at [642, 292] on text "2-4-5" at bounding box center [639, 281] width 47 height 24
click at [455, 241] on input "e. 2-4-5" at bounding box center [454, 237] width 1 height 7
radio input "true"
click at [454, 390] on button "Next" at bounding box center [454, 384] width 170 height 42
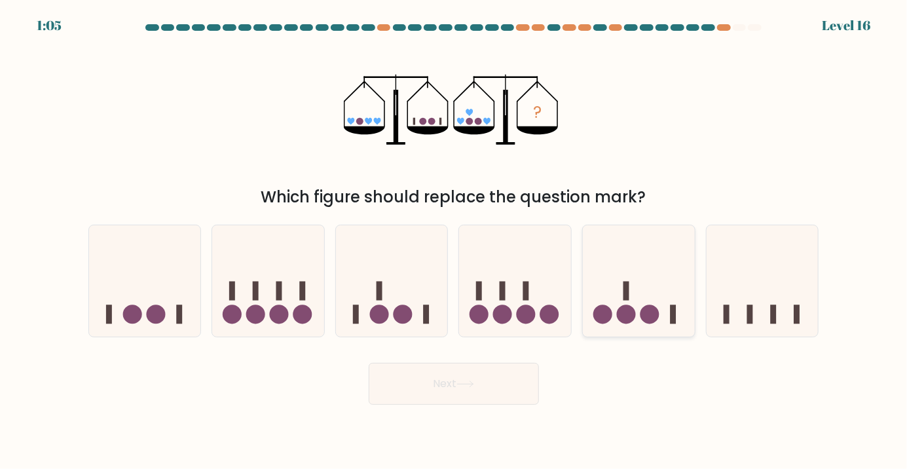
click at [645, 296] on icon at bounding box center [639, 280] width 112 height 92
click at [455, 241] on input "e." at bounding box center [454, 237] width 1 height 7
radio input "true"
click at [458, 394] on button "Next" at bounding box center [454, 384] width 170 height 42
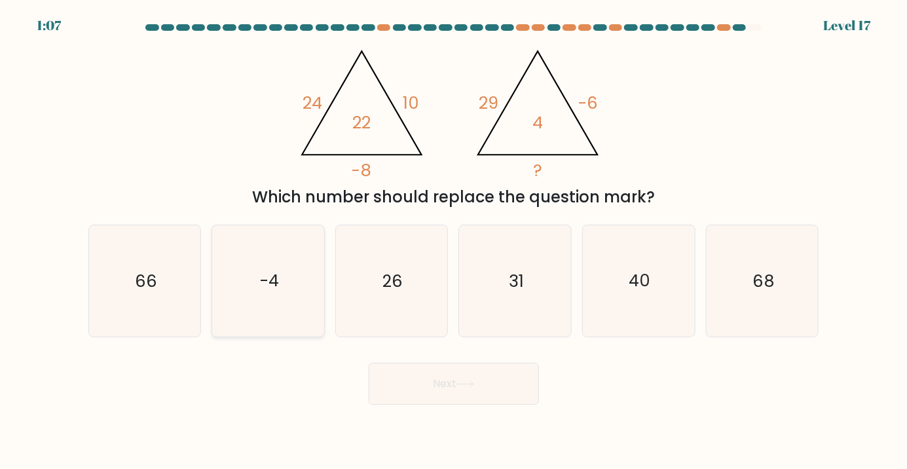
click at [288, 320] on icon "-4" at bounding box center [268, 280] width 111 height 111
click at [454, 241] on input "b. -4" at bounding box center [454, 237] width 1 height 7
radio input "true"
click at [407, 404] on button "Next" at bounding box center [454, 384] width 170 height 42
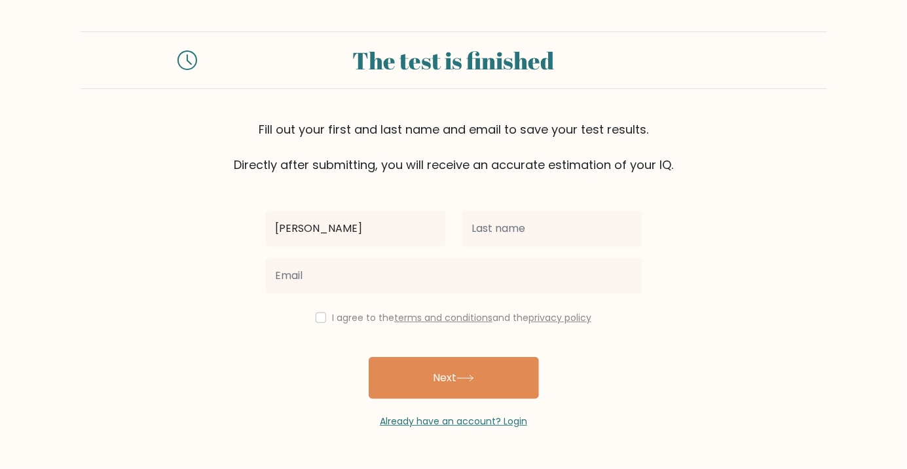
type input "[PERSON_NAME]"
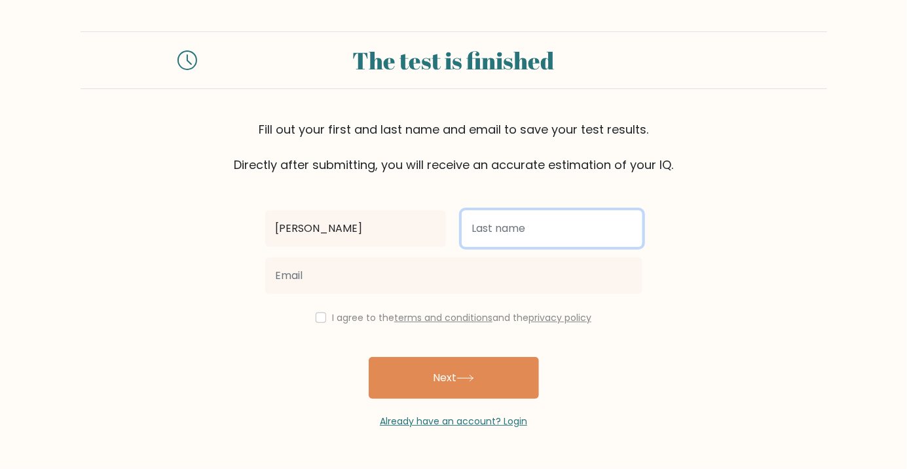
click at [496, 238] on input "text" at bounding box center [552, 228] width 181 height 37
type input "[PERSON_NAME]"
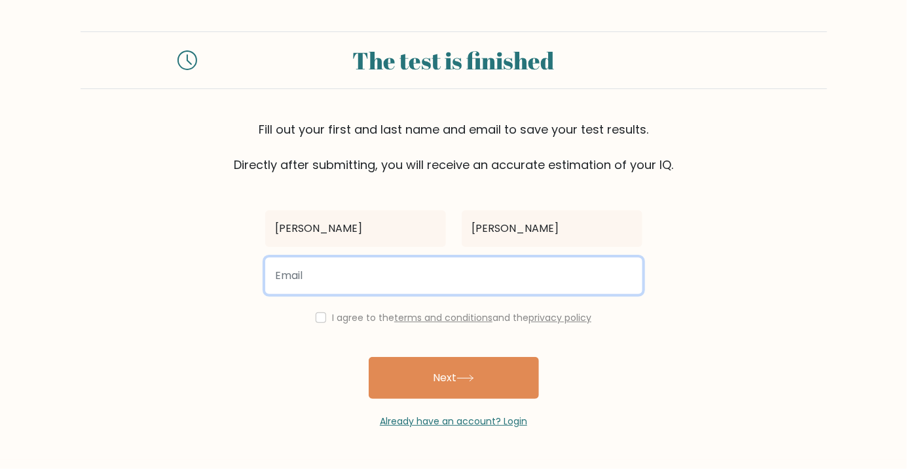
click at [428, 267] on input "email" at bounding box center [453, 275] width 377 height 37
type input "Clustercreater@gmail.com"
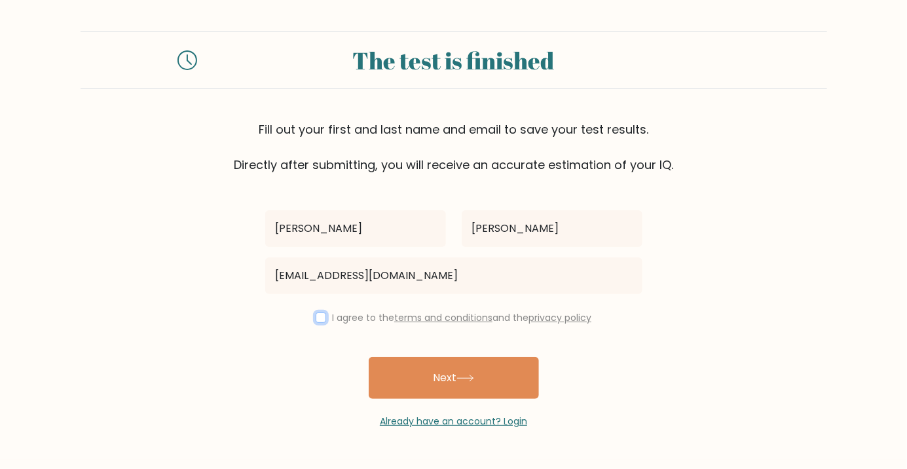
click at [318, 317] on input "checkbox" at bounding box center [321, 317] width 10 height 10
checkbox input "true"
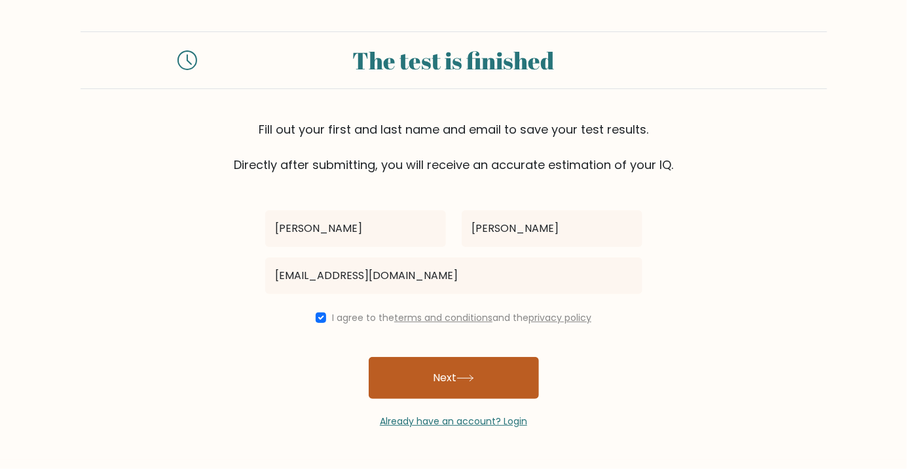
click at [421, 367] on button "Next" at bounding box center [454, 378] width 170 height 42
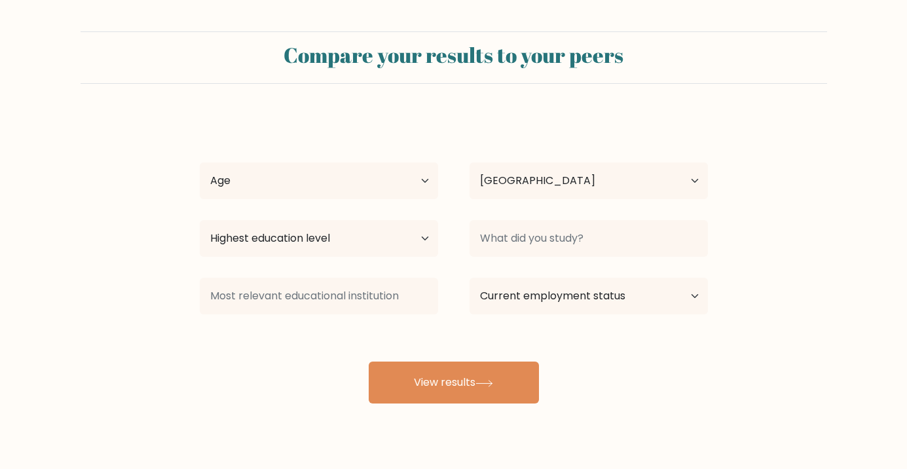
select select "US"
drag, startPoint x: 246, startPoint y: 162, endPoint x: 251, endPoint y: 170, distance: 10.0
click at [250, 171] on select "Age Under [DEMOGRAPHIC_DATA] [DEMOGRAPHIC_DATA] [DEMOGRAPHIC_DATA] [DEMOGRAPHIC…" at bounding box center [319, 180] width 238 height 37
select select "18_24"
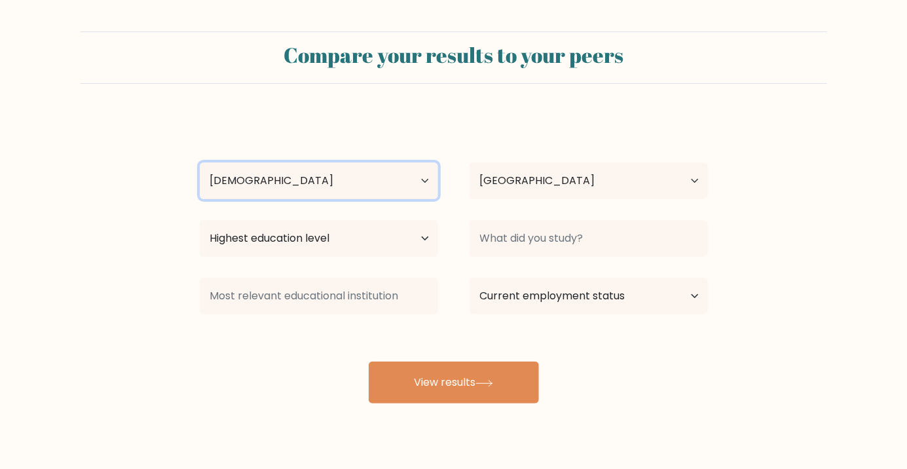
click at [200, 162] on select "Age Under [DEMOGRAPHIC_DATA] [DEMOGRAPHIC_DATA] [DEMOGRAPHIC_DATA] [DEMOGRAPHIC…" at bounding box center [319, 180] width 238 height 37
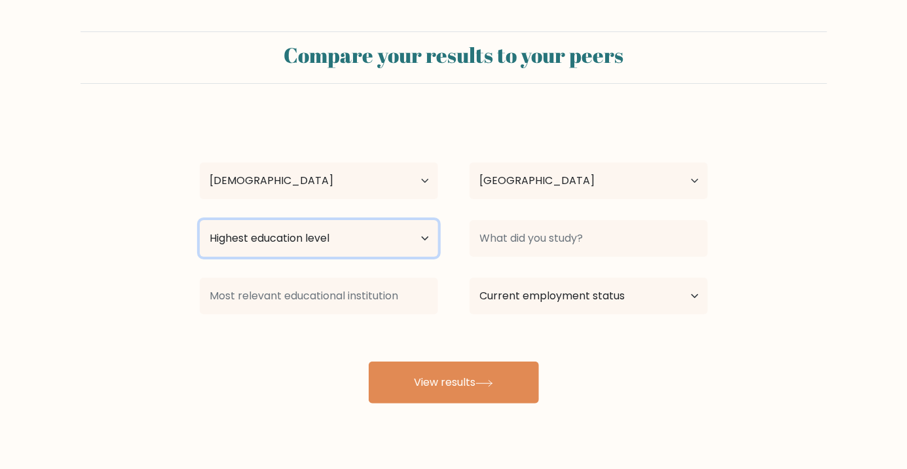
click at [254, 247] on select "Highest education level No schooling Primary Lower Secondary Upper Secondary Oc…" at bounding box center [319, 238] width 238 height 37
select select "upper_secondary"
click at [200, 220] on select "Highest education level No schooling Primary Lower Secondary Upper Secondary Oc…" at bounding box center [319, 238] width 238 height 37
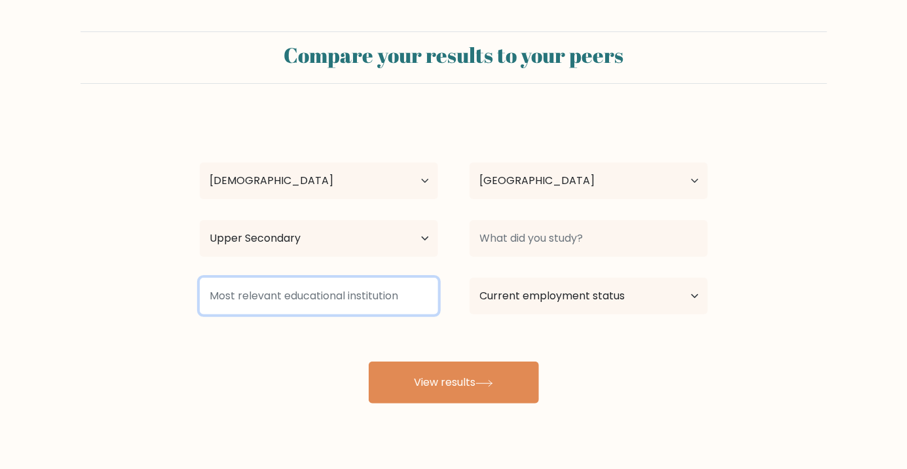
click at [252, 312] on input at bounding box center [319, 296] width 238 height 37
type input "G"
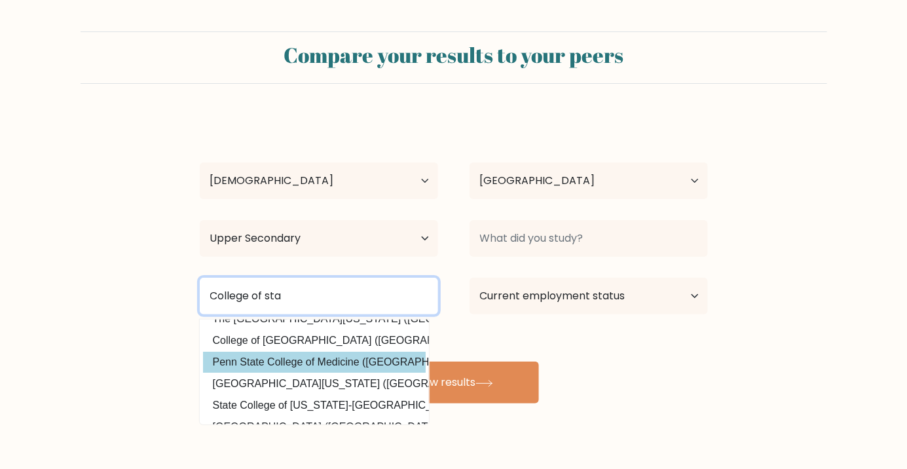
scroll to position [11, 0]
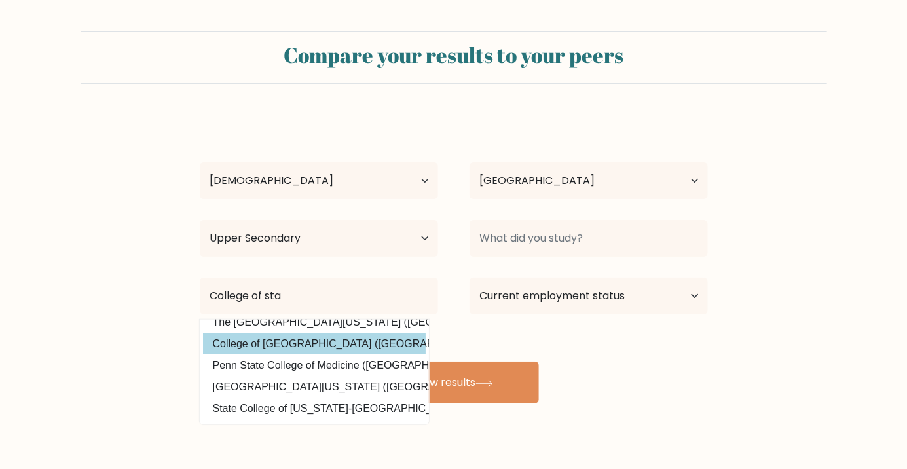
click at [298, 352] on option "College of Staten Island (United States)" at bounding box center [314, 343] width 223 height 21
type input "College of [GEOGRAPHIC_DATA]"
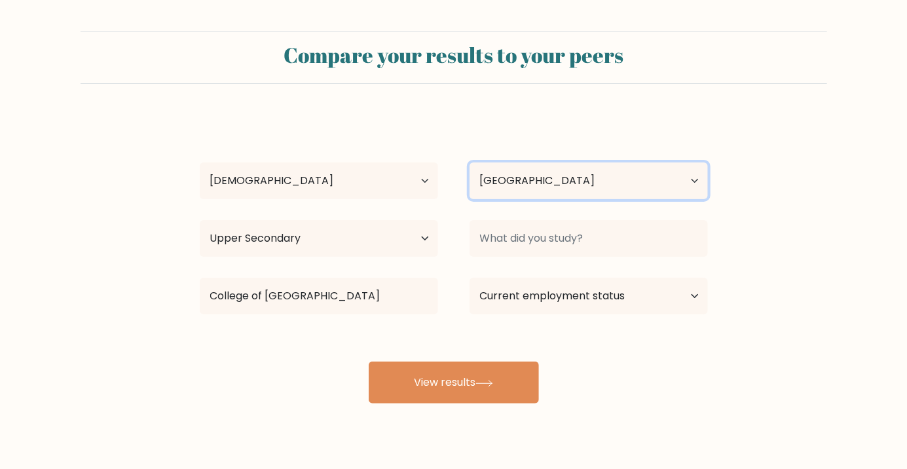
click at [610, 184] on select "Country Afghanistan Albania Algeria American Samoa Andorra Angola Anguilla Anta…" at bounding box center [589, 180] width 238 height 37
click at [470, 162] on select "Country Afghanistan Albania Algeria American Samoa Andorra Angola Anguilla Anta…" at bounding box center [589, 180] width 238 height 37
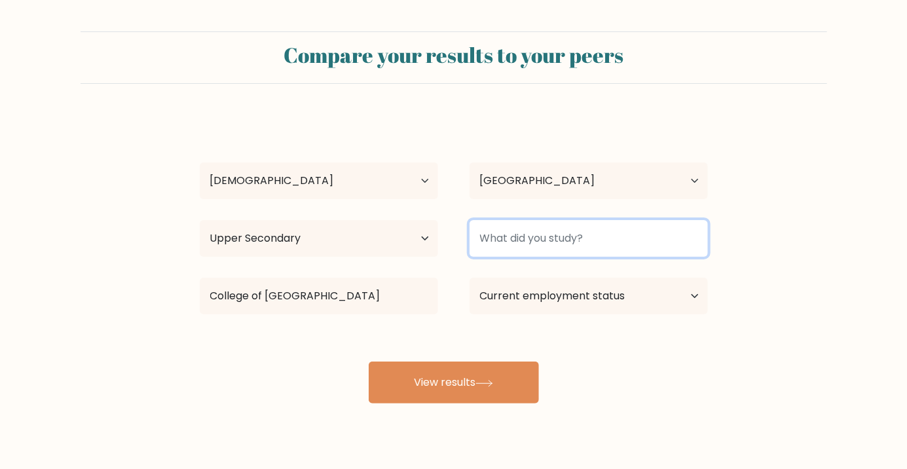
click at [571, 239] on input at bounding box center [589, 238] width 238 height 37
type input "E"
type input "Buisness"
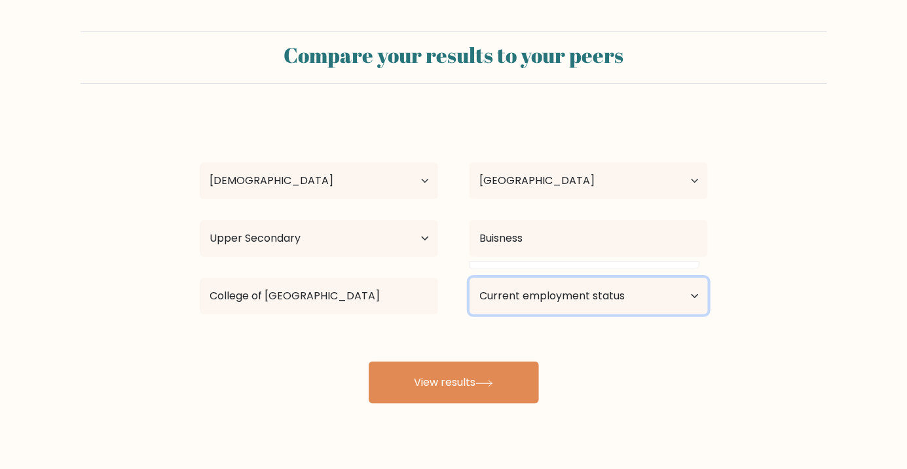
click at [572, 290] on select "Current employment status Employed Student Retired Other / prefer not to answer" at bounding box center [589, 296] width 238 height 37
select select "other"
click at [470, 278] on select "Current employment status Employed Student Retired Other / prefer not to answer" at bounding box center [589, 296] width 238 height 37
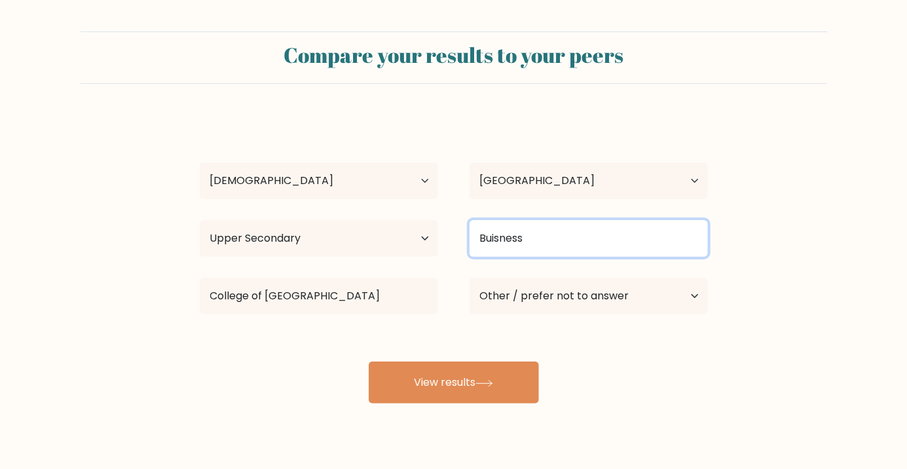
click at [548, 248] on input "Buisness" at bounding box center [589, 238] width 238 height 37
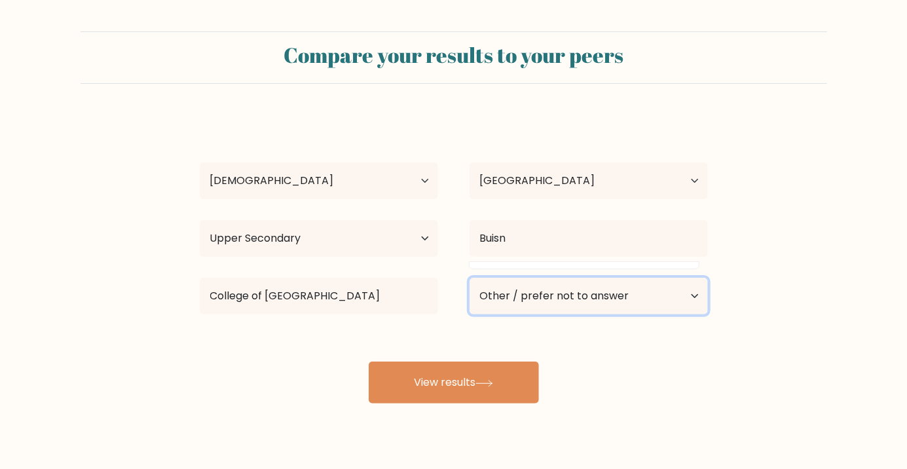
click at [580, 278] on select "Current employment status Employed Student Retired Other / prefer not to answer" at bounding box center [589, 296] width 238 height 37
click at [565, 332] on div "Nyle Wilson Age Under 18 years old 18-24 years old 25-34 years old 35-44 years …" at bounding box center [454, 259] width 524 height 288
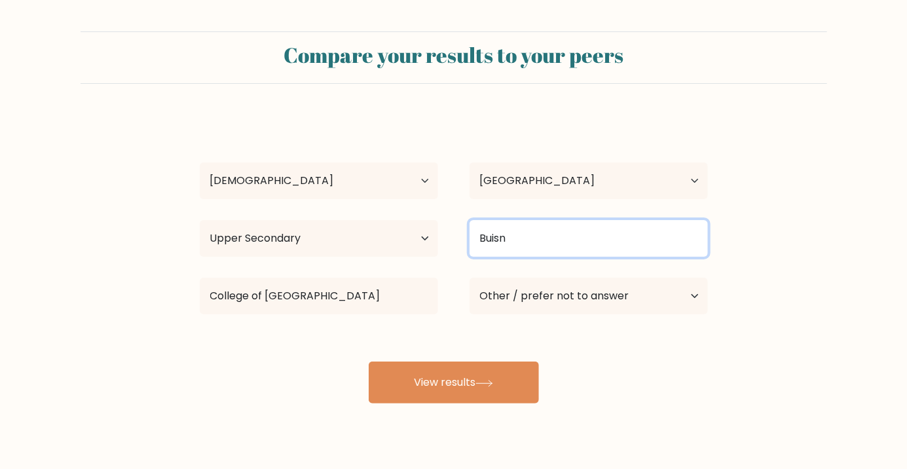
click at [536, 241] on input "Buisn" at bounding box center [589, 238] width 238 height 37
click at [369, 362] on button "View results" at bounding box center [454, 383] width 170 height 42
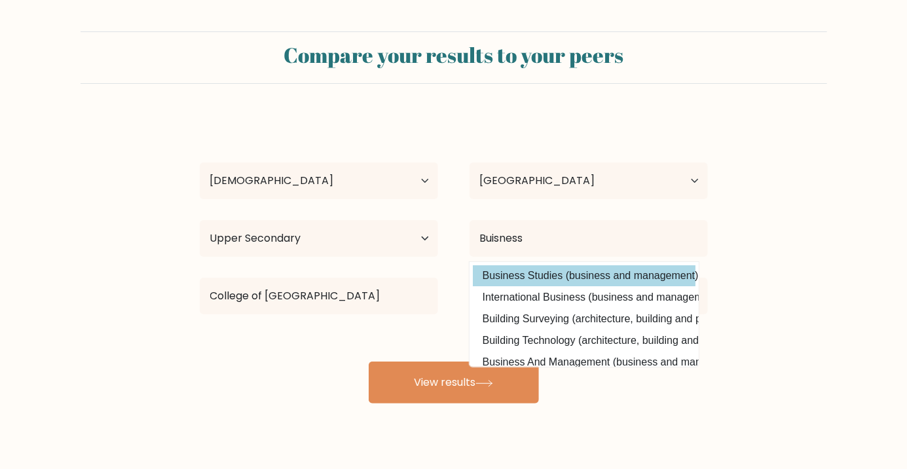
click at [544, 274] on option "Business Studies (business and management)" at bounding box center [584, 275] width 223 height 21
type input "Business Studies"
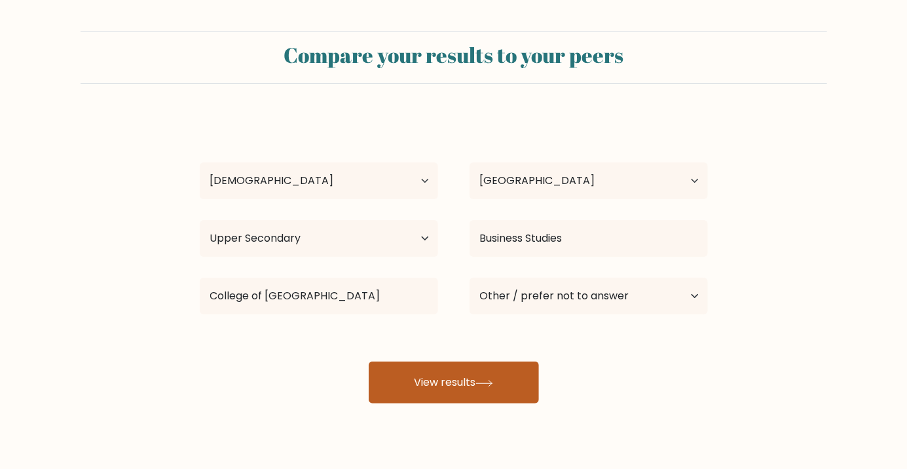
click at [438, 374] on button "View results" at bounding box center [454, 383] width 170 height 42
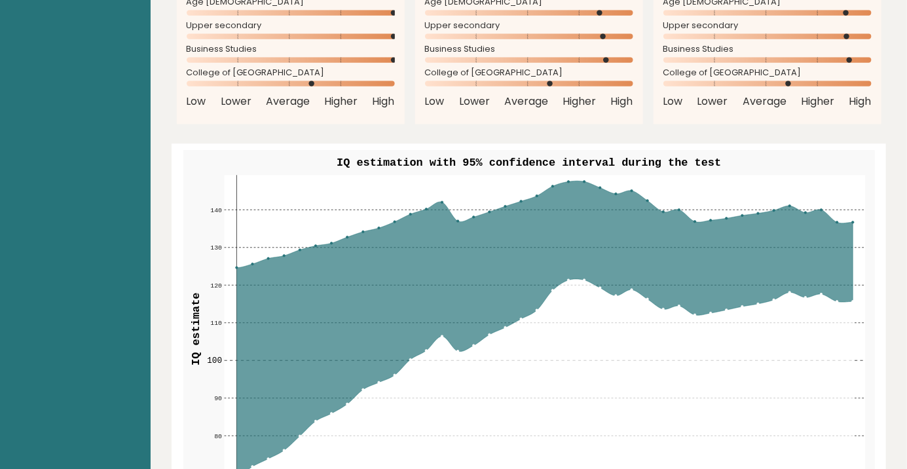
scroll to position [1481, 0]
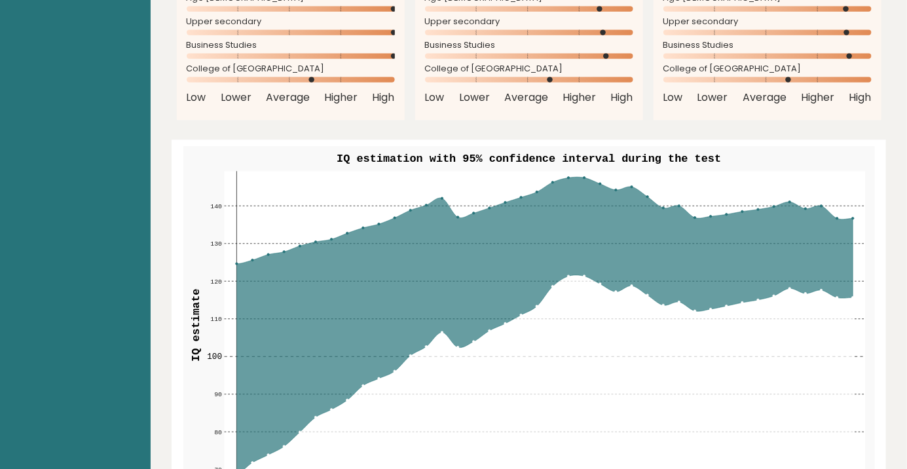
click at [582, 177] on icon at bounding box center [544, 325] width 616 height 296
click at [586, 159] on g "70 70 80 80 90 90 100 100 110 110 120 120 130 130 140 140 1 5 10 15 20 25 30 35…" at bounding box center [529, 330] width 692 height 369
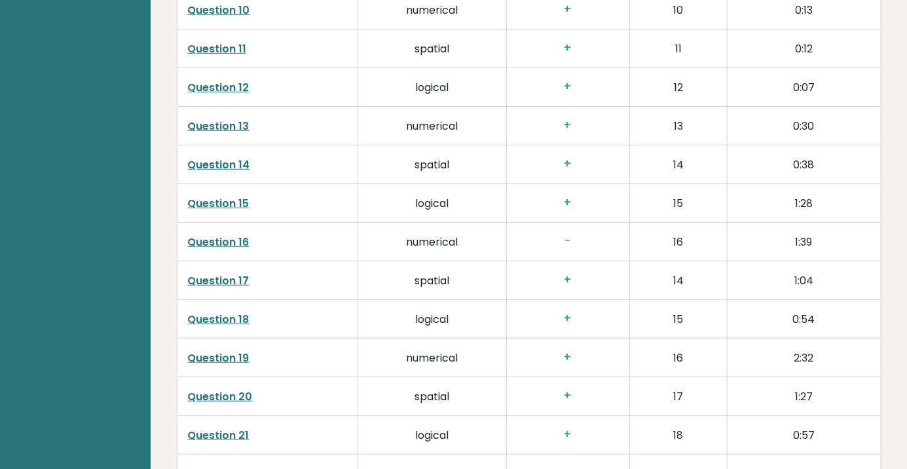
scroll to position [2498, 0]
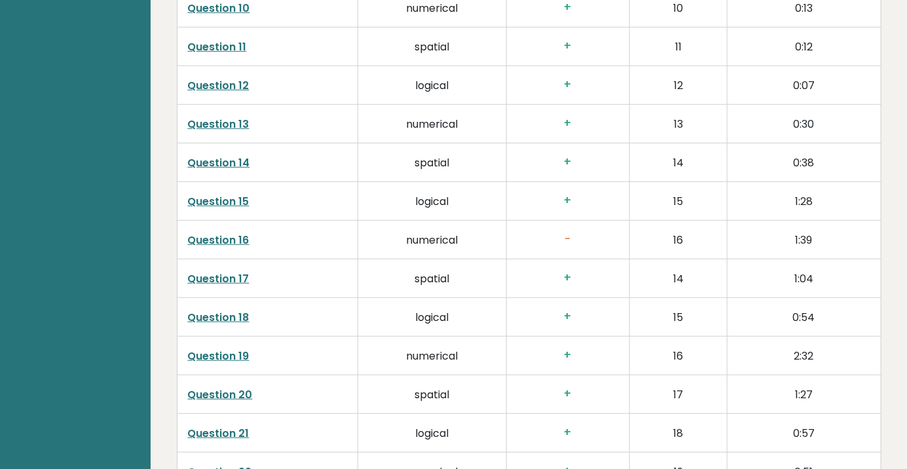
click at [221, 233] on link "Question 16" at bounding box center [219, 240] width 62 height 15
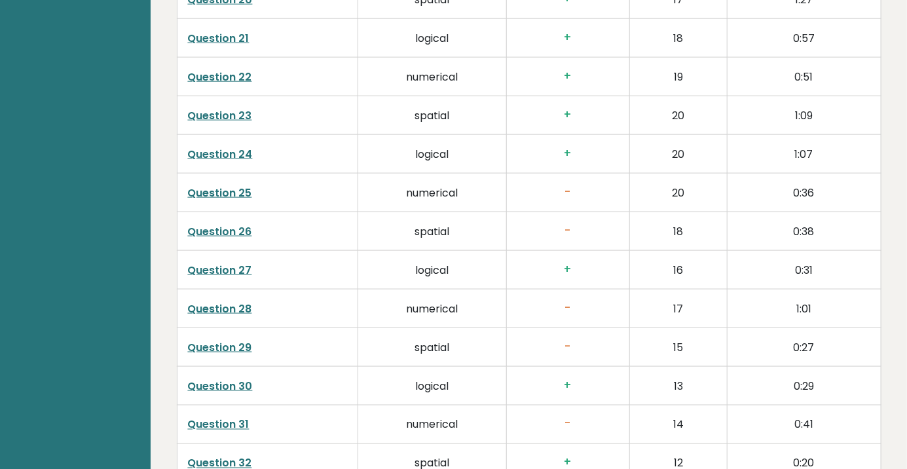
scroll to position [2893, 0]
click at [225, 301] on link "Question 28" at bounding box center [220, 308] width 64 height 15
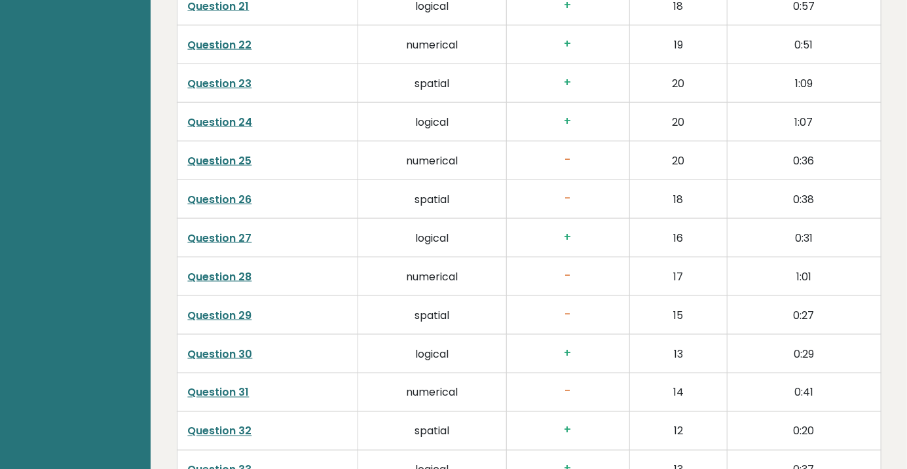
scroll to position [2956, 0]
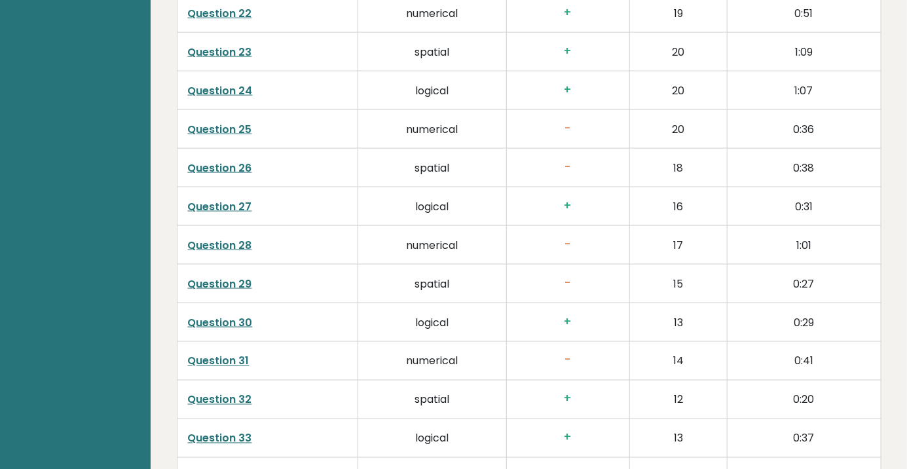
click at [225, 354] on link "Question 31" at bounding box center [219, 361] width 62 height 15
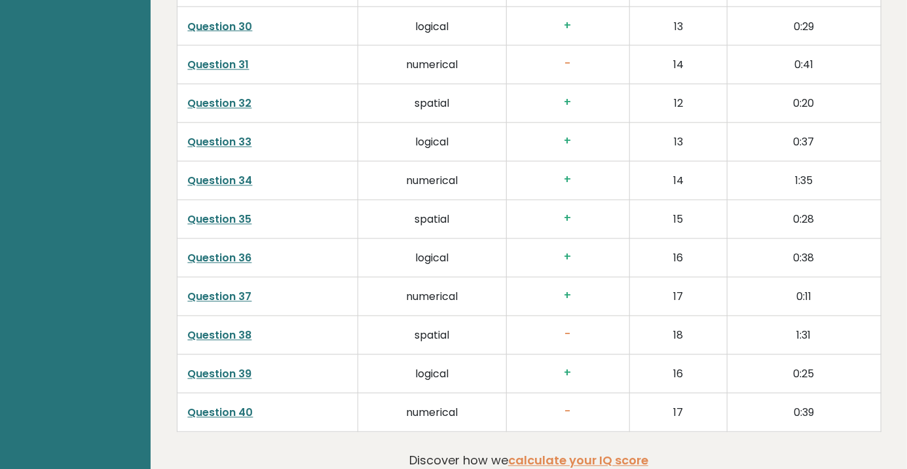
scroll to position [3252, 0]
click at [214, 329] on link "Question 38" at bounding box center [220, 336] width 64 height 15
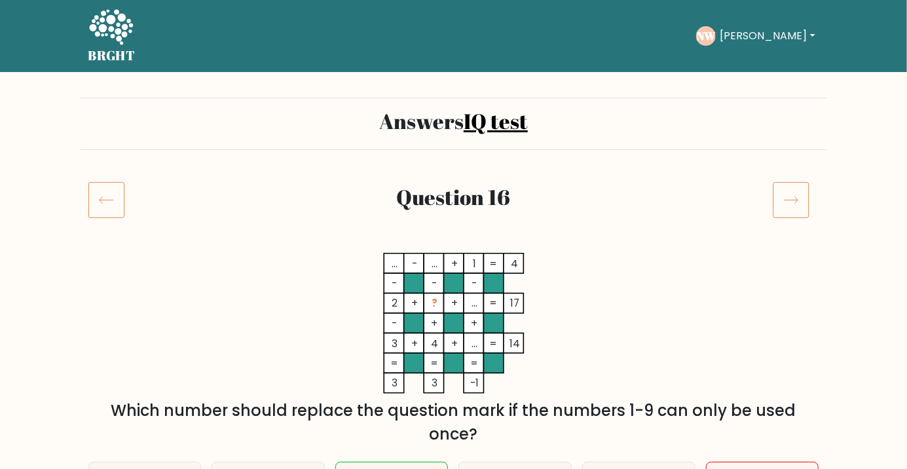
click at [90, 187] on icon at bounding box center [106, 199] width 36 height 37
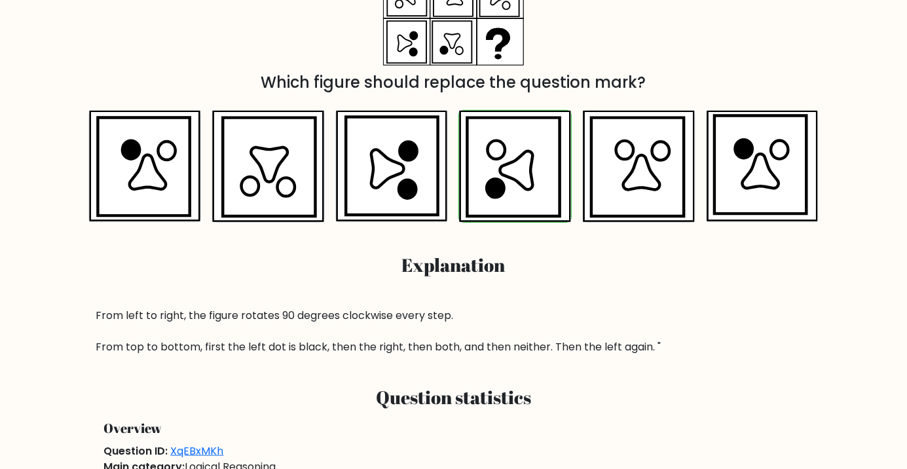
scroll to position [329, 0]
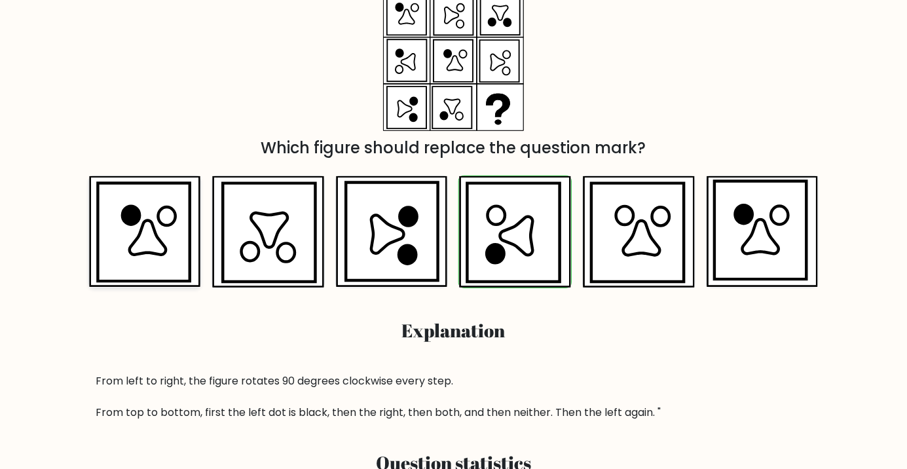
click at [123, 246] on icon at bounding box center [144, 232] width 92 height 98
radio input "true"
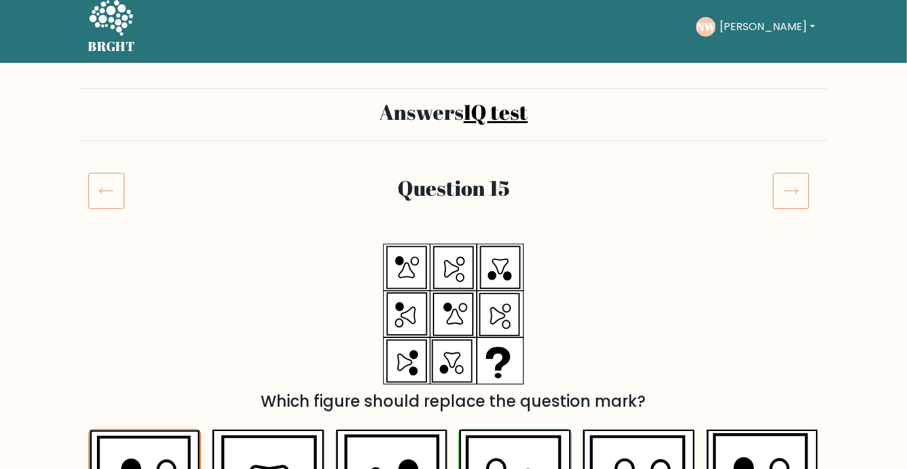
scroll to position [0, 0]
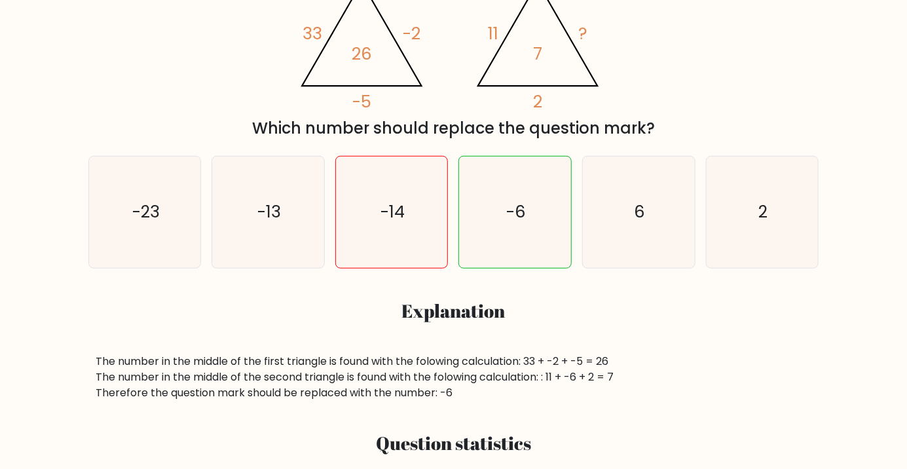
scroll to position [271, 0]
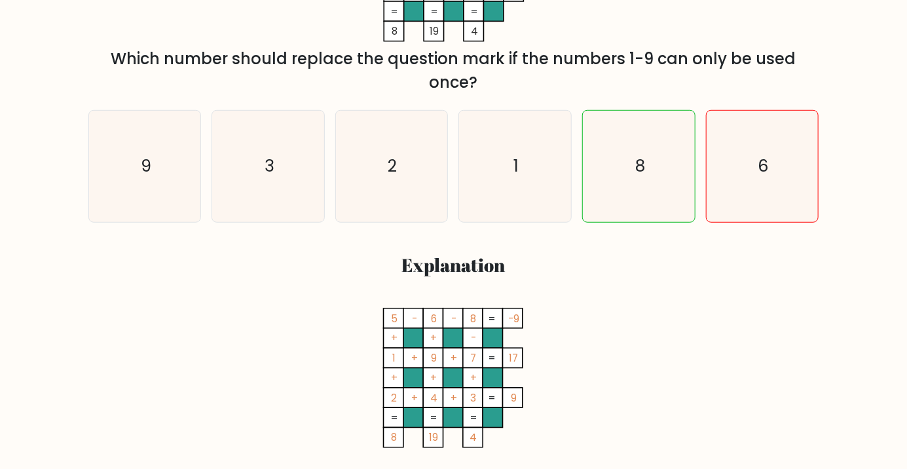
scroll to position [352, 0]
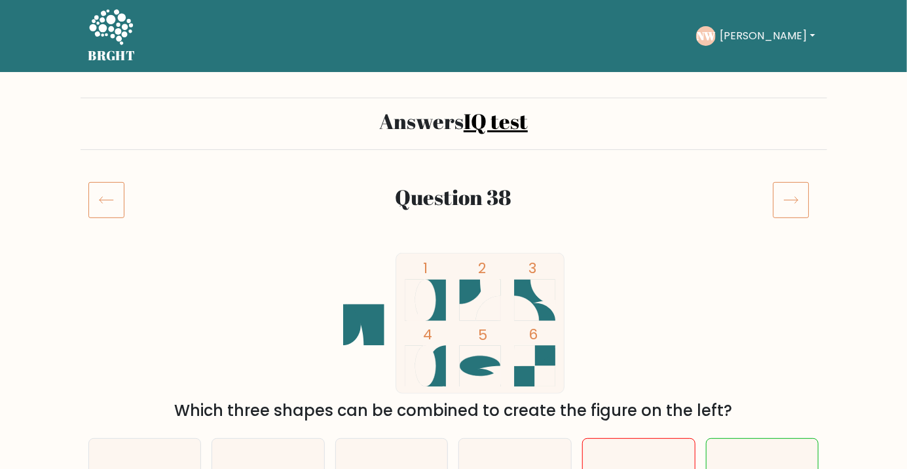
click at [114, 52] on h5 "BRGHT" at bounding box center [111, 56] width 47 height 16
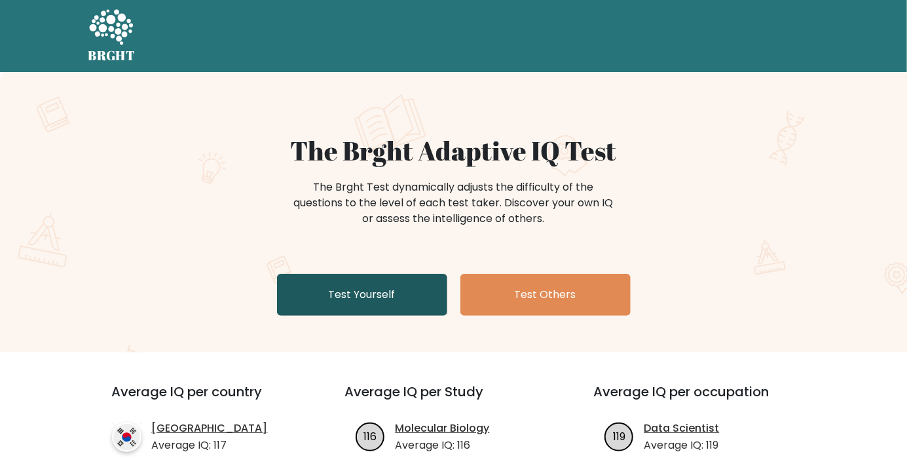
click at [376, 303] on link "Test Yourself" at bounding box center [362, 295] width 170 height 42
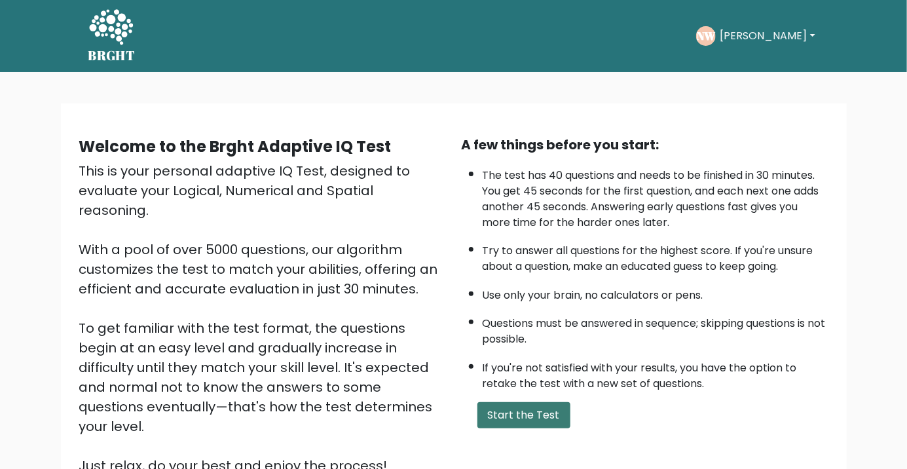
click at [524, 419] on button "Start the Test" at bounding box center [524, 415] width 93 height 26
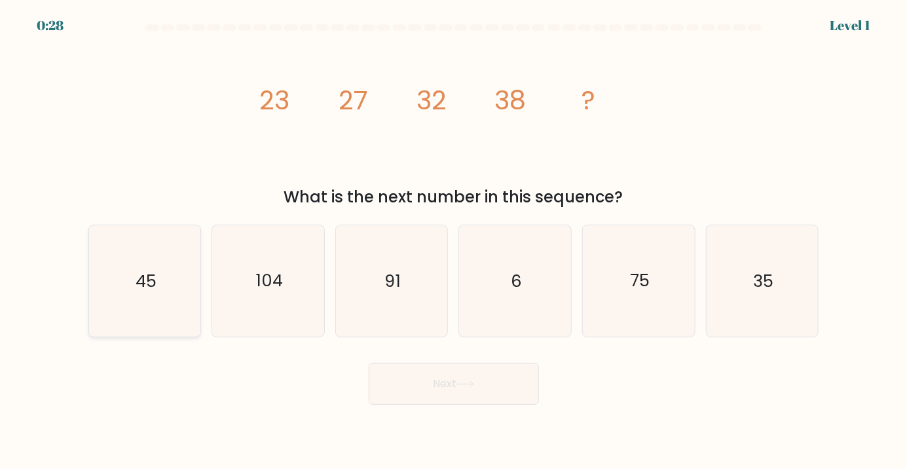
click at [155, 292] on text "45" at bounding box center [146, 281] width 21 height 24
click at [454, 241] on input "a. 45" at bounding box center [454, 237] width 1 height 7
radio input "true"
click at [472, 388] on icon at bounding box center [466, 384] width 18 height 7
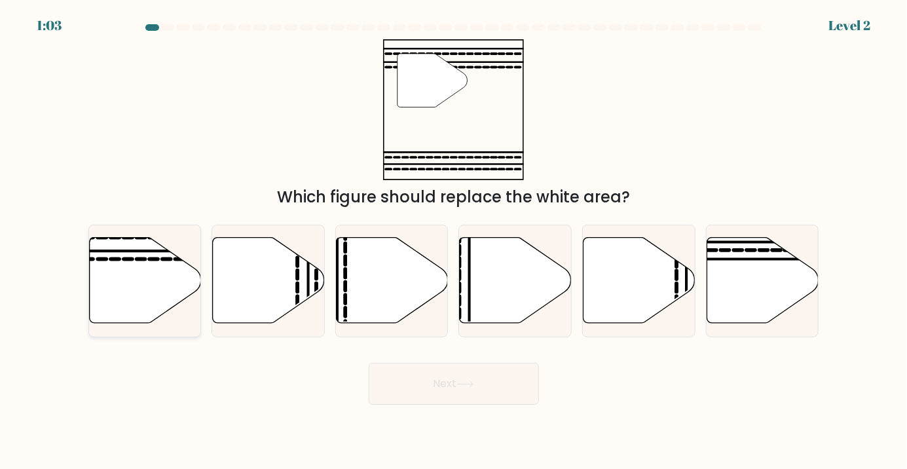
click at [158, 297] on icon at bounding box center [145, 281] width 112 height 86
click at [454, 241] on input "a." at bounding box center [454, 237] width 1 height 7
radio input "true"
click at [481, 402] on button "Next" at bounding box center [454, 384] width 170 height 42
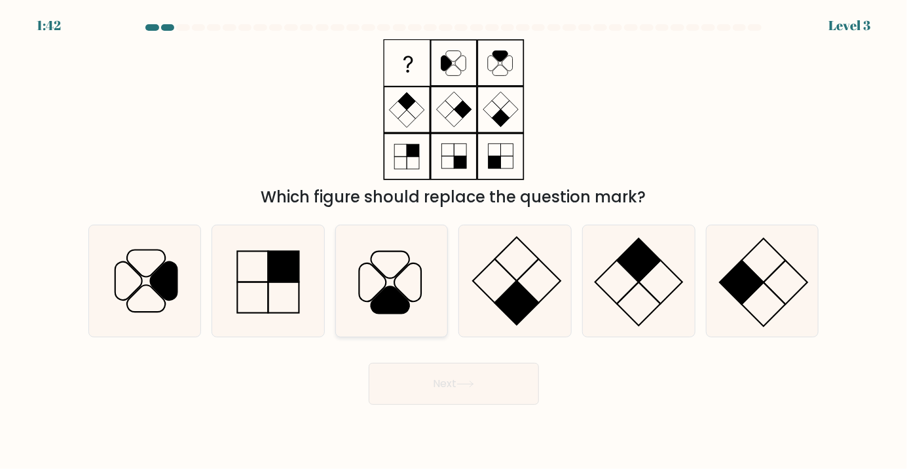
click at [371, 328] on icon at bounding box center [391, 280] width 111 height 111
click at [454, 241] on input "c." at bounding box center [454, 237] width 1 height 7
radio input "true"
click at [474, 388] on icon at bounding box center [466, 384] width 18 height 7
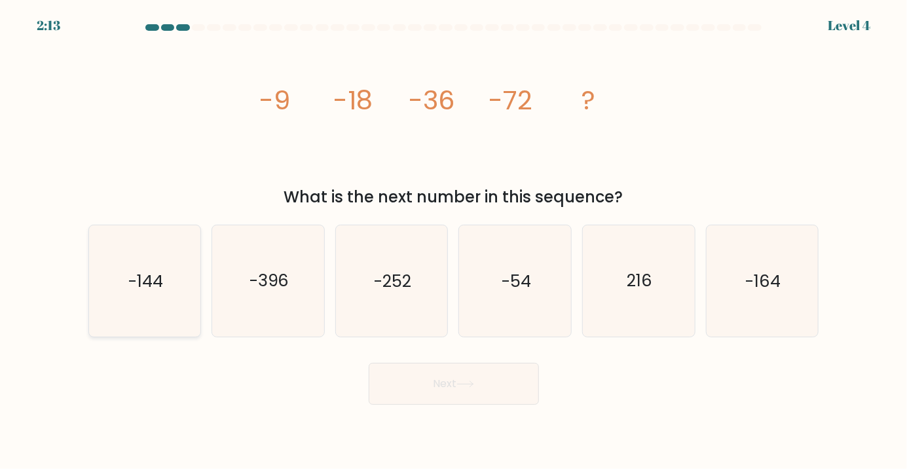
click at [118, 337] on icon "-144" at bounding box center [144, 280] width 111 height 111
click at [454, 241] on input "a. -144" at bounding box center [454, 237] width 1 height 7
radio input "true"
click at [466, 387] on icon at bounding box center [465, 384] width 16 height 6
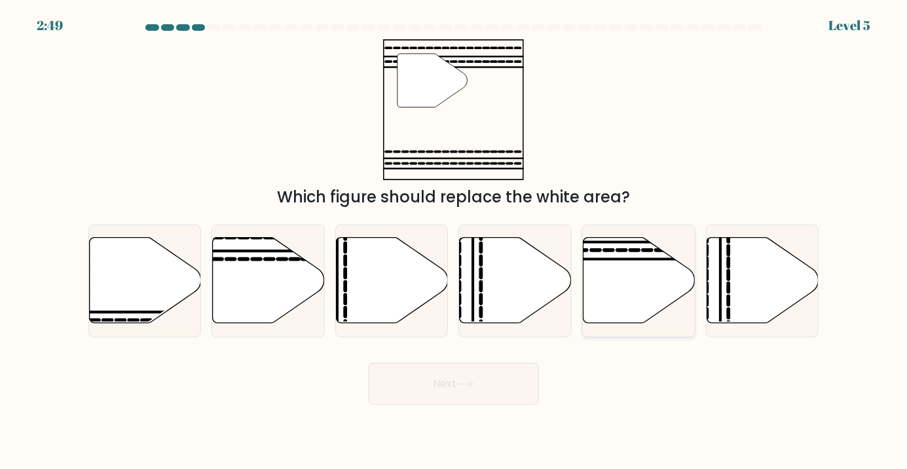
click at [605, 324] on icon at bounding box center [640, 281] width 112 height 86
click at [455, 241] on input "e." at bounding box center [454, 237] width 1 height 7
radio input "true"
click at [462, 405] on button "Next" at bounding box center [454, 384] width 170 height 42
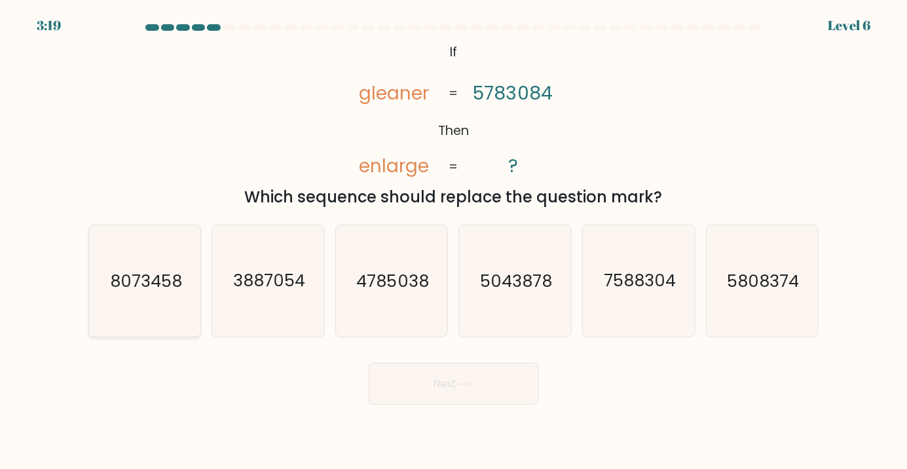
click at [153, 292] on text "8073458" at bounding box center [146, 281] width 72 height 24
click at [454, 241] on input "a. 8073458" at bounding box center [454, 237] width 1 height 7
radio input "true"
click at [468, 405] on button "Next" at bounding box center [454, 384] width 170 height 42
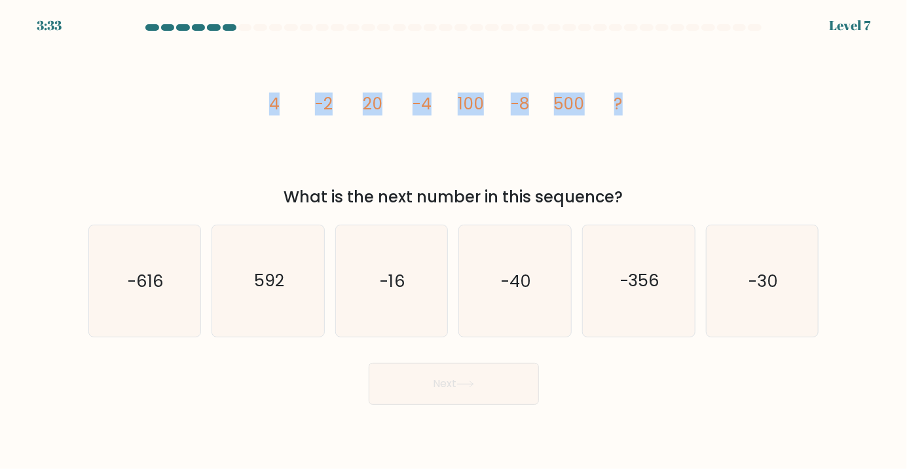
drag, startPoint x: 253, startPoint y: 122, endPoint x: 626, endPoint y: 104, distance: 373.1
click at [626, 104] on div "image/svg+xml 4 -2 20 -4 100 -8 500 ? What is the next number in this sequence?" at bounding box center [454, 124] width 747 height 170
copy g "4 -2 20 -4 100 -8 500 ?"
click at [749, 66] on div "image/svg+xml 4 -2 20 -4 100 -8 500 ? What is the next number in this sequence?" at bounding box center [454, 124] width 747 height 170
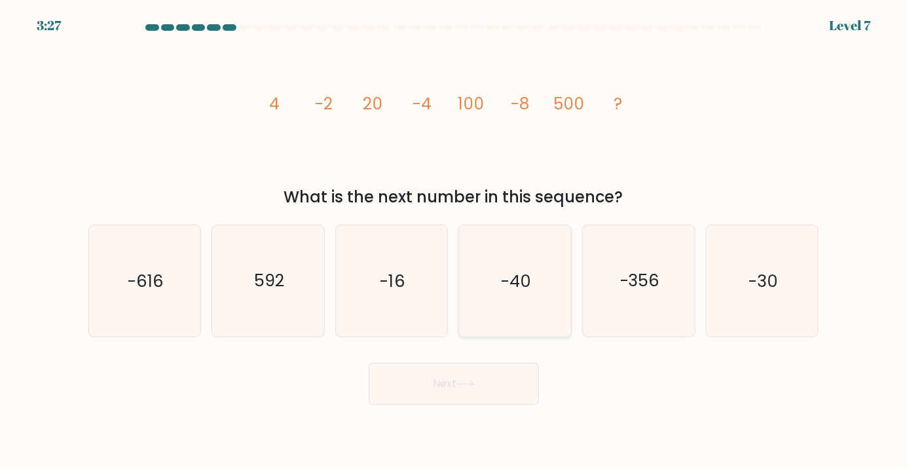
click at [544, 293] on icon "-40" at bounding box center [515, 280] width 111 height 111
click at [455, 241] on input "d. -40" at bounding box center [454, 237] width 1 height 7
radio input "true"
click at [472, 398] on button "Next" at bounding box center [454, 384] width 170 height 42
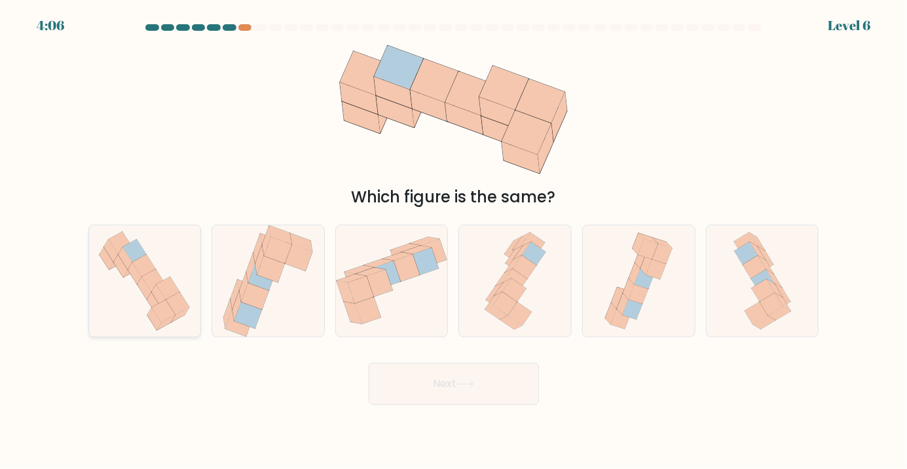
click at [126, 337] on icon at bounding box center [144, 280] width 105 height 111
click at [454, 241] on input "a." at bounding box center [454, 237] width 1 height 7
radio input "true"
click at [489, 405] on button "Next" at bounding box center [454, 384] width 170 height 42
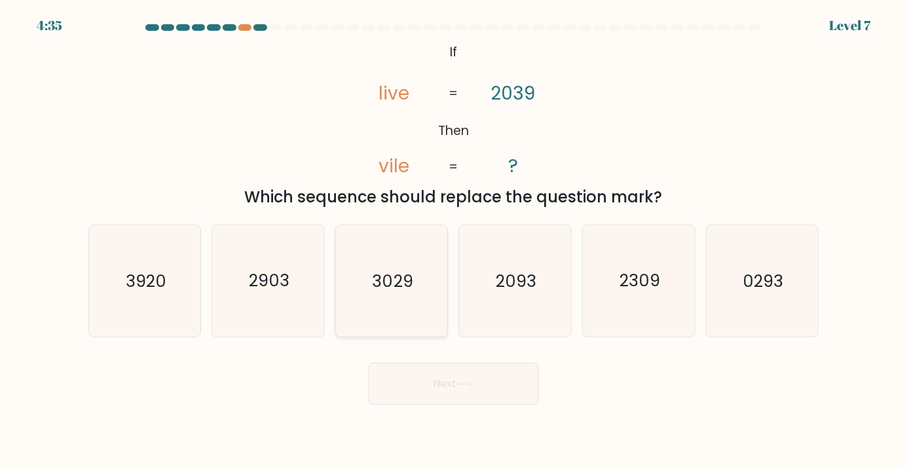
click at [403, 292] on text "3029" at bounding box center [393, 281] width 41 height 24
click at [454, 241] on input "c. 3029" at bounding box center [454, 237] width 1 height 7
radio input "true"
click at [440, 391] on button "Next" at bounding box center [454, 384] width 170 height 42
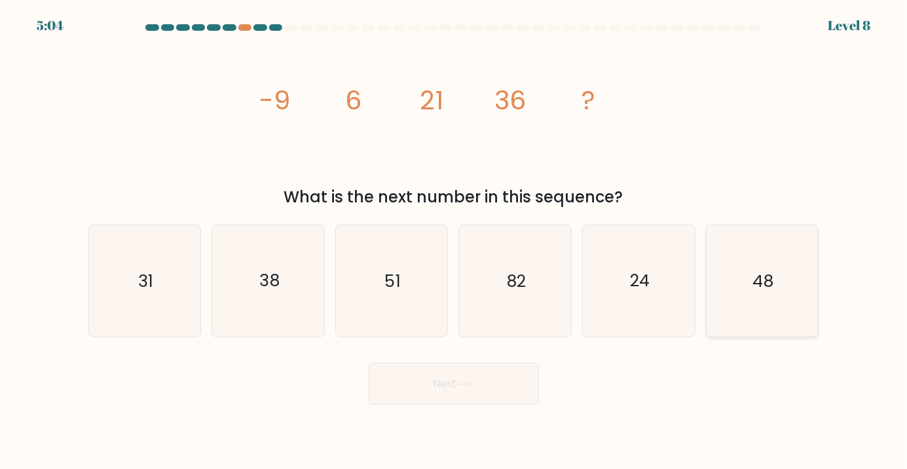
click at [766, 292] on text "48" at bounding box center [763, 281] width 21 height 24
click at [455, 241] on input "f. 48" at bounding box center [454, 237] width 1 height 7
radio input "true"
click at [468, 405] on button "Next" at bounding box center [454, 384] width 170 height 42
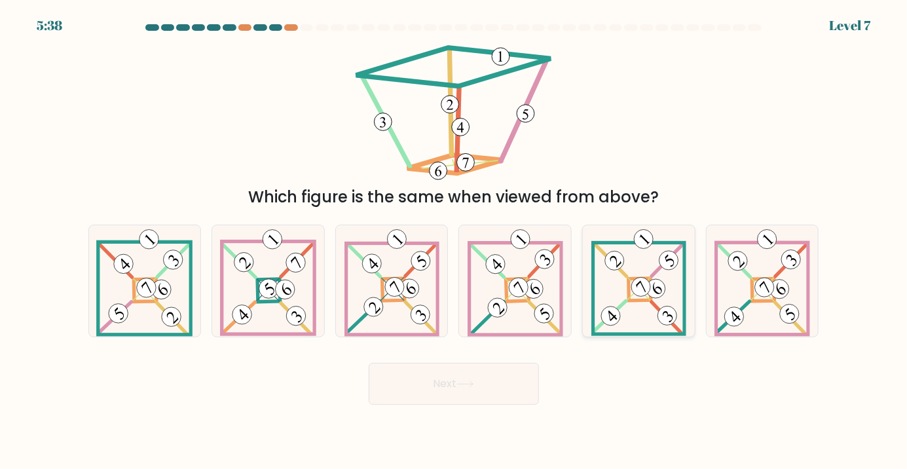
click at [632, 312] on icon at bounding box center [639, 280] width 96 height 111
click at [455, 241] on input "e." at bounding box center [454, 237] width 1 height 7
radio input "true"
click at [441, 405] on button "Next" at bounding box center [454, 384] width 170 height 42
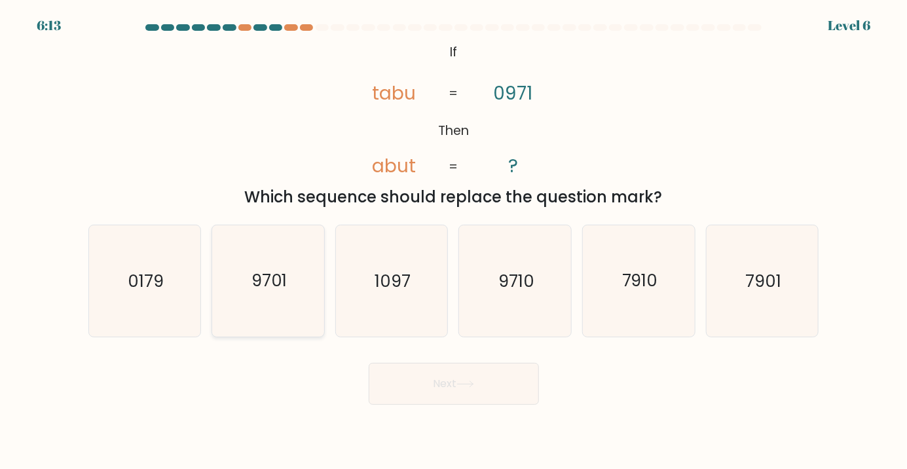
click at [250, 282] on icon "9701" at bounding box center [268, 280] width 111 height 111
click at [454, 241] on input "b. 9701" at bounding box center [454, 237] width 1 height 7
radio input "true"
click at [384, 405] on button "Next" at bounding box center [454, 384] width 170 height 42
click at [245, 297] on icon "9701" at bounding box center [269, 281] width 110 height 110
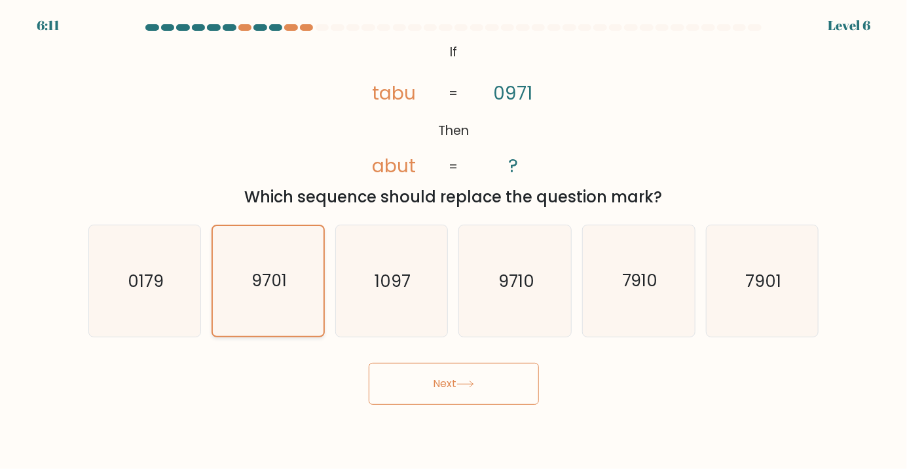
click at [454, 241] on input "b. 9701" at bounding box center [454, 237] width 1 height 7
click at [432, 400] on button "Next" at bounding box center [454, 384] width 170 height 42
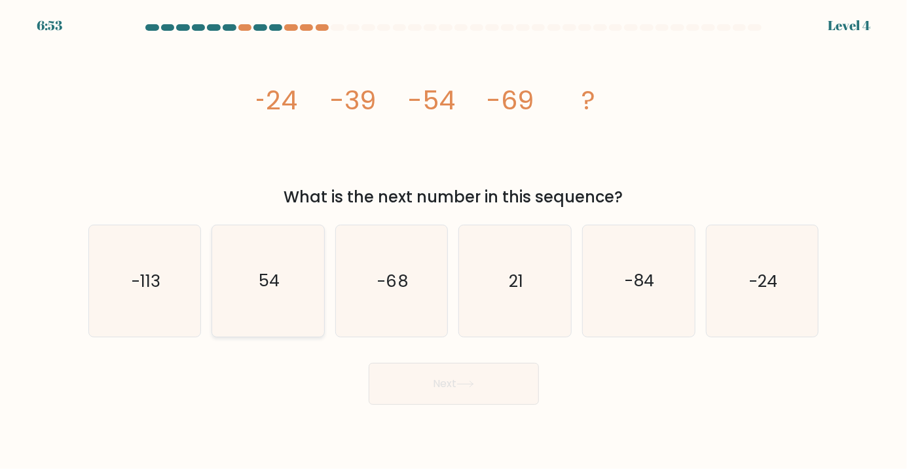
click at [282, 320] on icon "54" at bounding box center [268, 280] width 111 height 111
click at [454, 241] on input "b. 54" at bounding box center [454, 237] width 1 height 7
radio input "true"
click at [500, 405] on button "Next" at bounding box center [454, 384] width 170 height 42
click at [435, 401] on button "Next" at bounding box center [454, 384] width 170 height 42
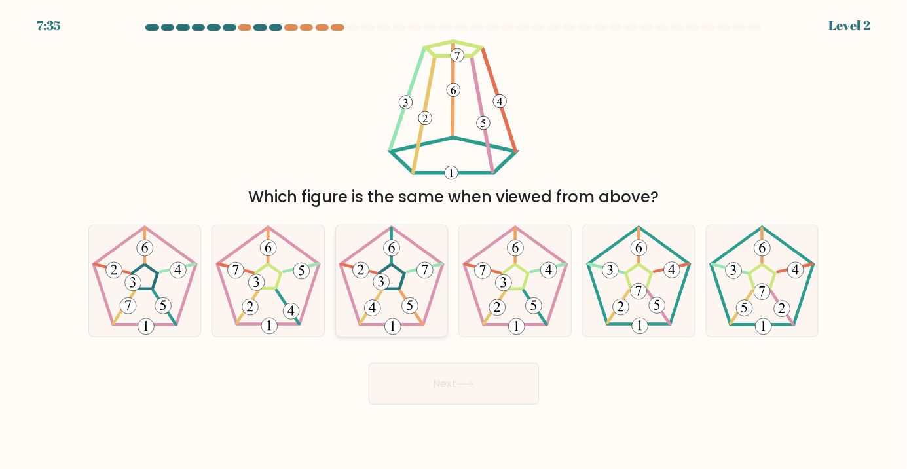
click at [393, 290] on icon at bounding box center [391, 280] width 111 height 111
click at [454, 241] on input "c." at bounding box center [454, 237] width 1 height 7
radio input "true"
click at [432, 400] on button "Next" at bounding box center [454, 384] width 170 height 42
click at [445, 405] on button "Next" at bounding box center [454, 384] width 170 height 42
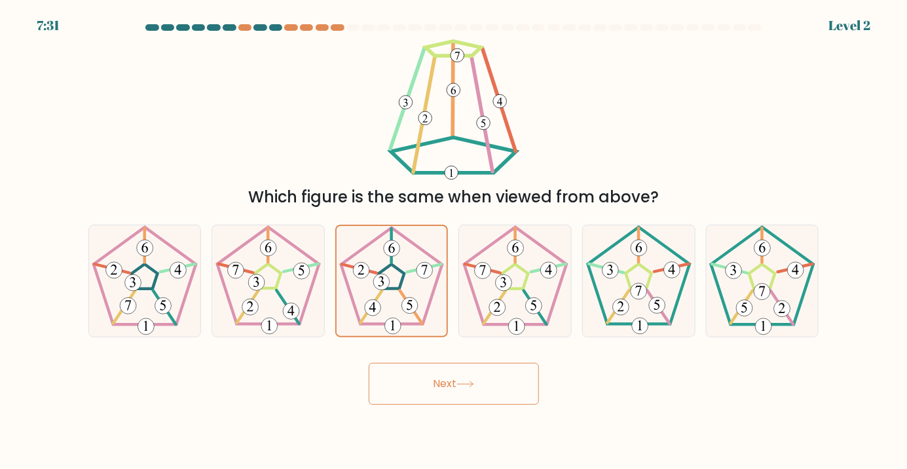
click at [445, 405] on button "Next" at bounding box center [454, 384] width 170 height 42
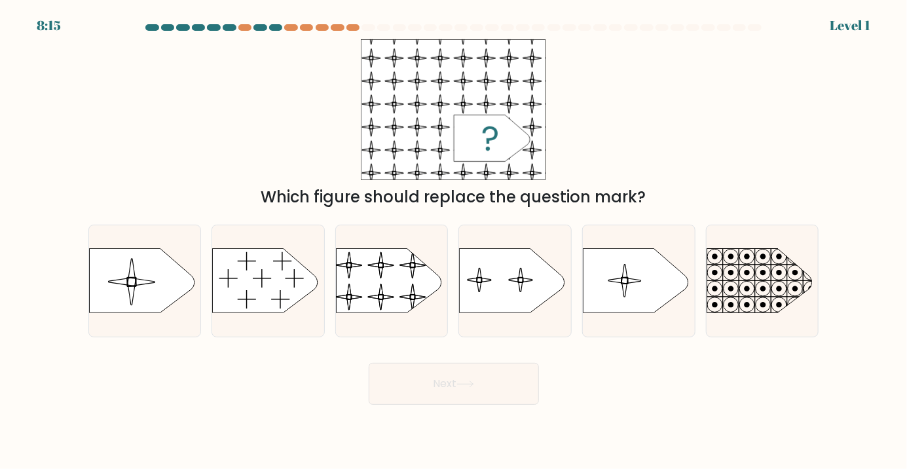
click at [445, 405] on button "Next" at bounding box center [454, 384] width 170 height 42
click at [384, 337] on div at bounding box center [391, 281] width 113 height 113
click at [454, 241] on input "c." at bounding box center [454, 237] width 1 height 7
radio input "true"
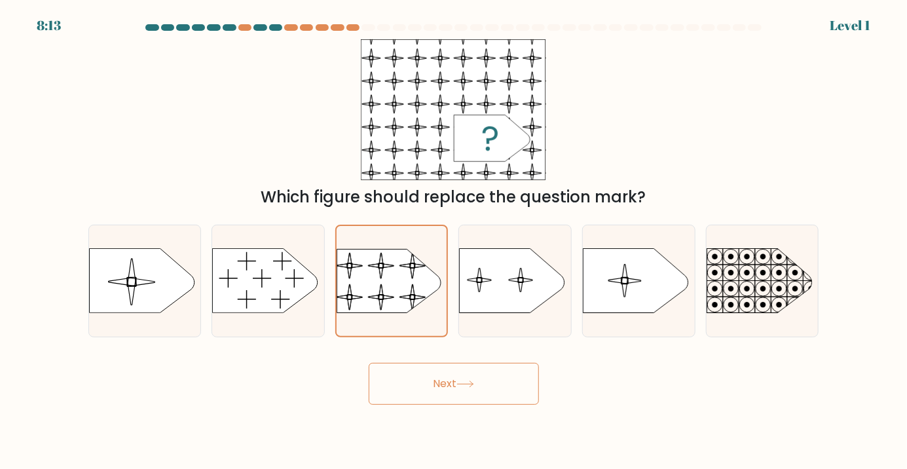
click at [472, 405] on button "Next" at bounding box center [454, 384] width 170 height 42
click at [37, 362] on form "a." at bounding box center [453, 214] width 907 height 381
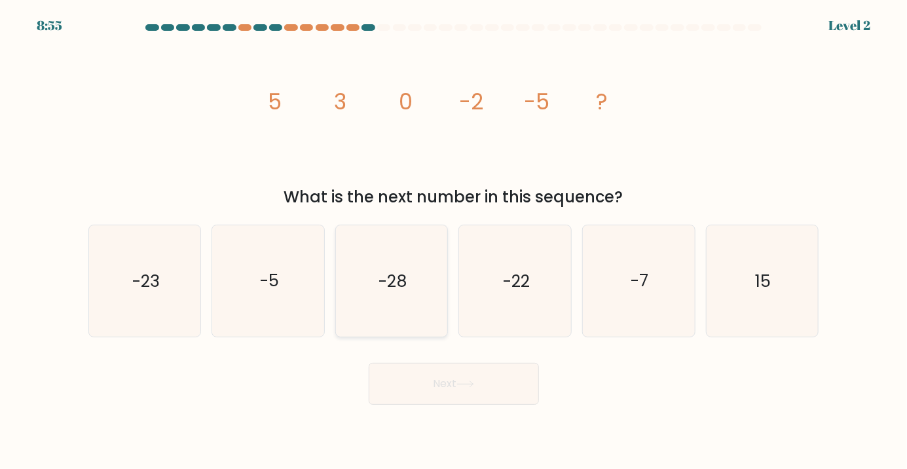
click at [371, 308] on icon "-28" at bounding box center [391, 280] width 111 height 111
click at [454, 241] on input "c. -28" at bounding box center [454, 237] width 1 height 7
radio input "true"
click at [455, 395] on button "Next" at bounding box center [454, 384] width 170 height 42
click at [445, 405] on button "Next" at bounding box center [454, 384] width 170 height 42
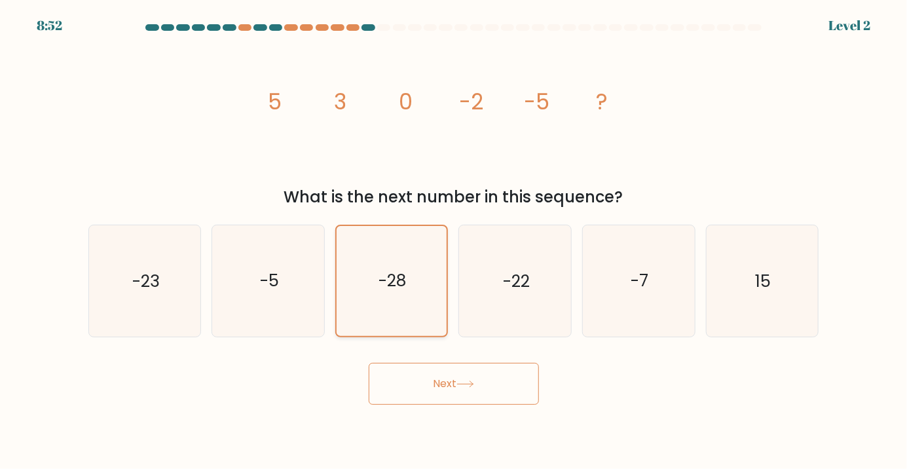
click at [406, 314] on icon "-28" at bounding box center [392, 281] width 110 height 110
click at [454, 241] on input "c. -28" at bounding box center [454, 237] width 1 height 7
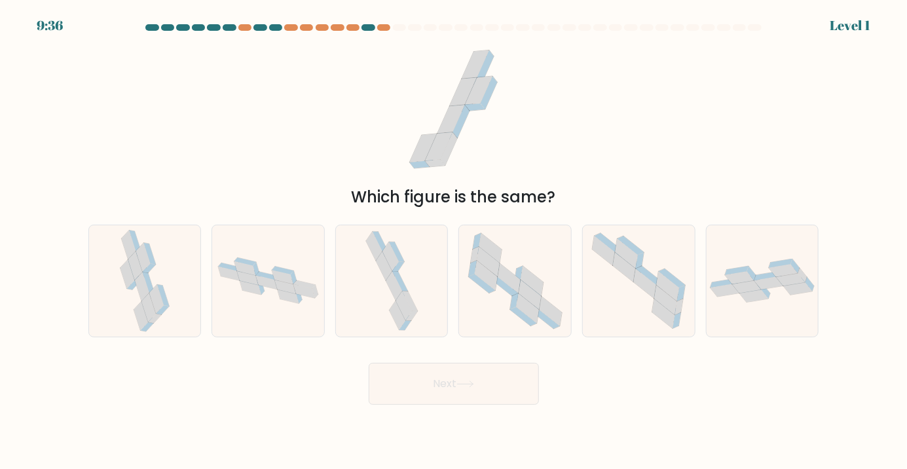
click at [430, 401] on button "Next" at bounding box center [454, 384] width 170 height 42
click at [420, 314] on icon at bounding box center [392, 280] width 58 height 111
click at [454, 241] on input "c." at bounding box center [454, 237] width 1 height 7
radio input "true"
click at [452, 405] on button "Next" at bounding box center [454, 384] width 170 height 42
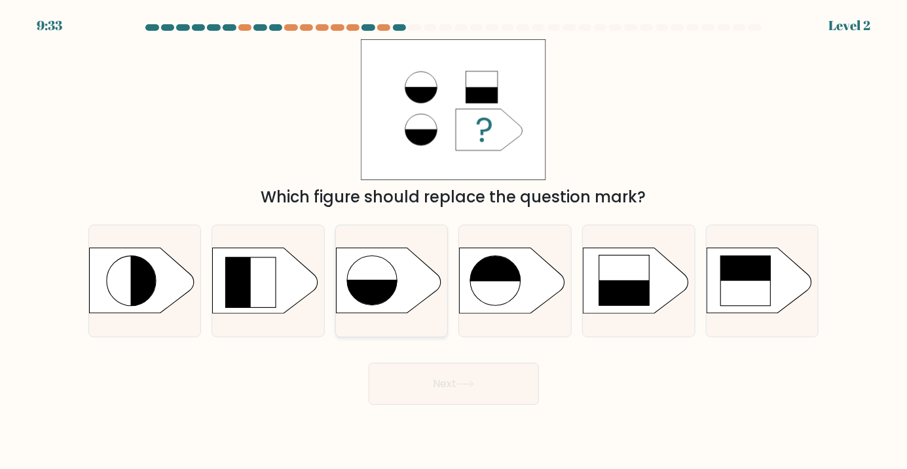
click at [403, 335] on div at bounding box center [391, 281] width 113 height 113
click at [454, 241] on input "c." at bounding box center [454, 237] width 1 height 7
radio input "true"
click at [440, 397] on button "Next" at bounding box center [454, 384] width 170 height 42
click at [460, 436] on body "10:17 Level 2" at bounding box center [453, 234] width 907 height 469
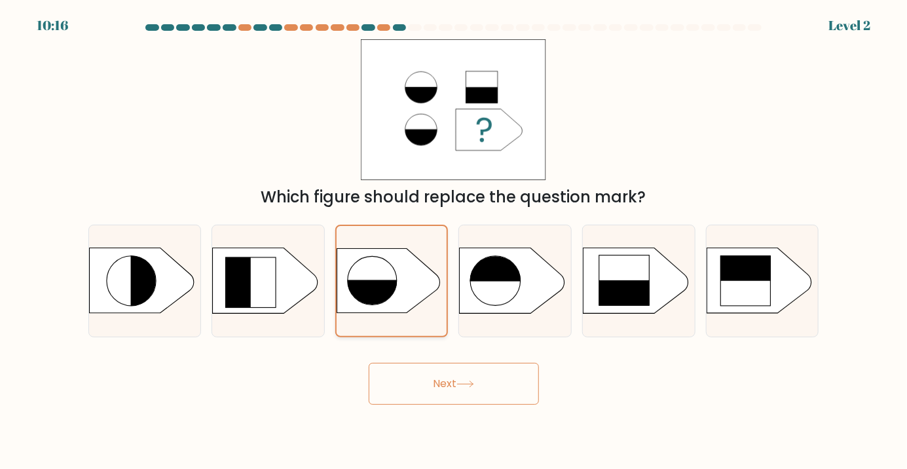
click at [433, 337] on div at bounding box center [391, 281] width 113 height 113
click at [454, 241] on input "c." at bounding box center [454, 237] width 1 height 7
click at [447, 396] on button "Next" at bounding box center [454, 384] width 170 height 42
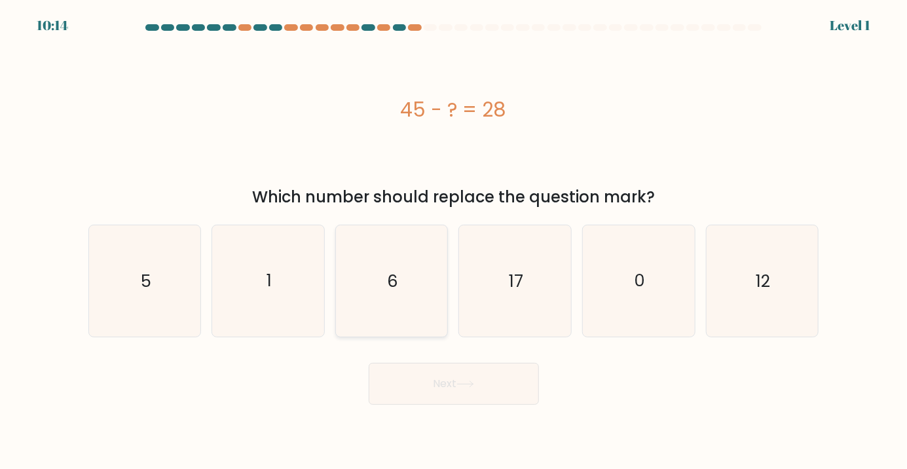
click at [432, 336] on icon "6" at bounding box center [391, 280] width 111 height 111
click at [454, 241] on input "c. 6" at bounding box center [454, 237] width 1 height 7
radio input "true"
click at [445, 401] on button "Next" at bounding box center [454, 384] width 170 height 42
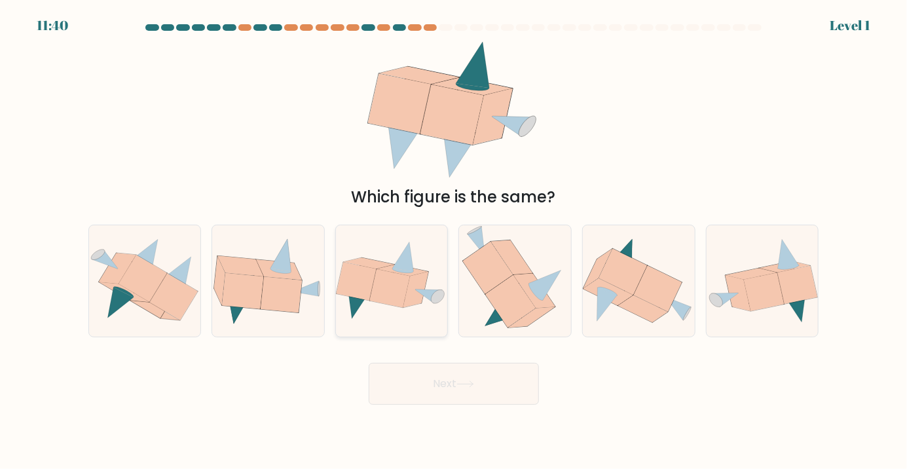
click at [422, 321] on icon at bounding box center [392, 280] width 112 height 81
click at [454, 241] on input "c." at bounding box center [454, 237] width 1 height 7
radio input "true"
click at [450, 405] on button "Next" at bounding box center [454, 384] width 170 height 42
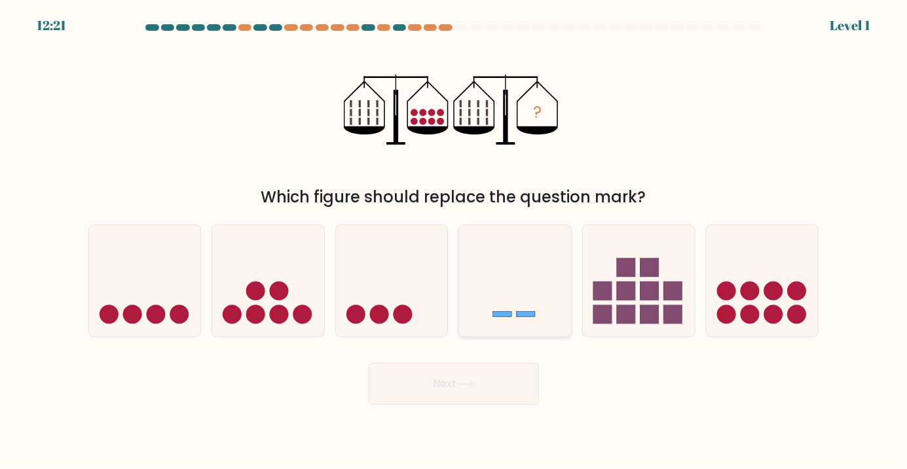
click at [505, 317] on rect at bounding box center [502, 314] width 19 height 5
click at [455, 241] on input "d." at bounding box center [454, 237] width 1 height 7
radio input "true"
click at [460, 388] on icon at bounding box center [466, 384] width 18 height 7
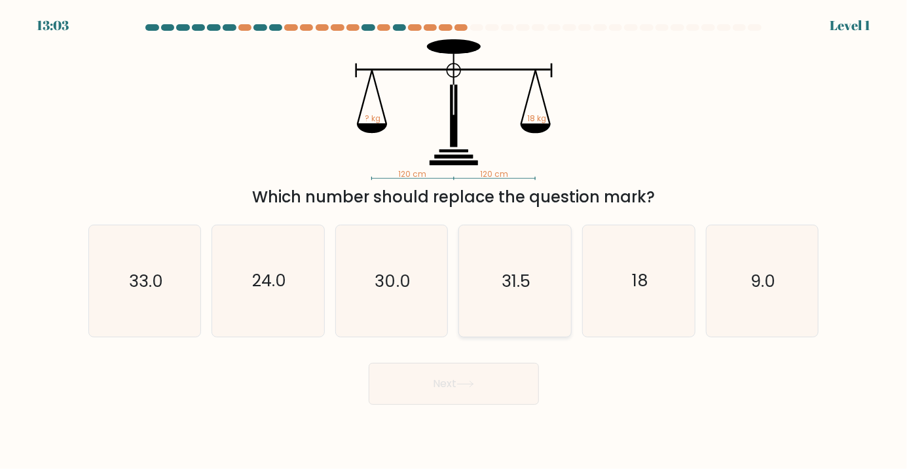
click at [528, 337] on icon "31.5" at bounding box center [515, 280] width 111 height 111
click at [455, 241] on input "d. 31.5" at bounding box center [454, 237] width 1 height 7
radio input "true"
click at [464, 405] on button "Next" at bounding box center [454, 384] width 170 height 42
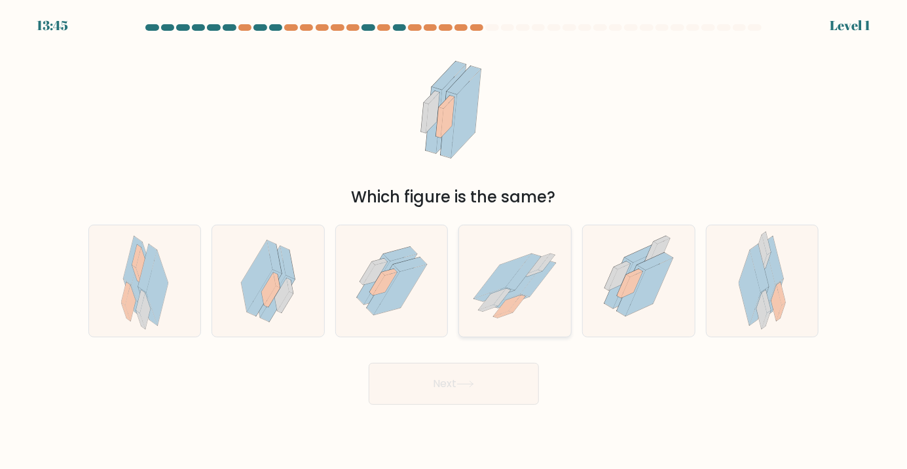
click at [503, 327] on icon at bounding box center [515, 281] width 112 height 92
click at [455, 241] on input "d." at bounding box center [454, 237] width 1 height 7
radio input "true"
click at [479, 394] on button "Next" at bounding box center [454, 384] width 170 height 42
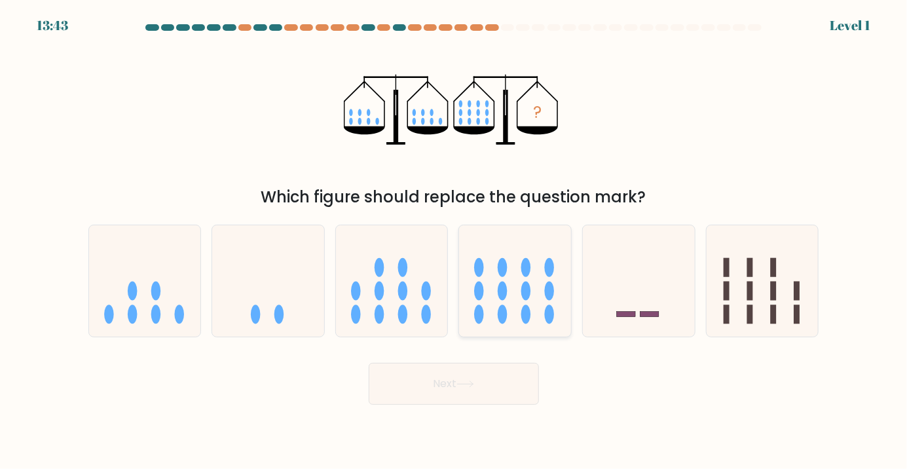
click at [518, 324] on icon at bounding box center [515, 280] width 112 height 92
click at [455, 241] on input "d." at bounding box center [454, 237] width 1 height 7
radio input "true"
click at [475, 398] on button "Next" at bounding box center [454, 384] width 170 height 42
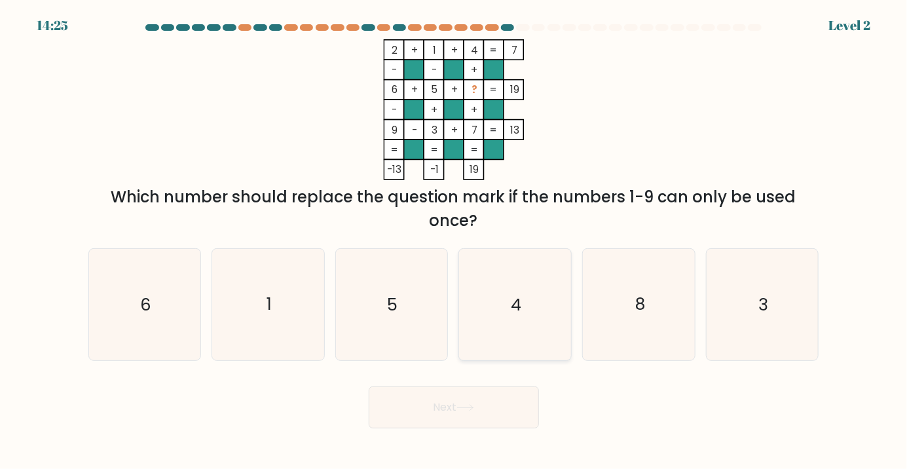
click at [524, 316] on icon "4" at bounding box center [515, 304] width 111 height 111
click at [455, 241] on input "d. 4" at bounding box center [454, 237] width 1 height 7
radio input "true"
click at [480, 421] on button "Next" at bounding box center [454, 407] width 170 height 42
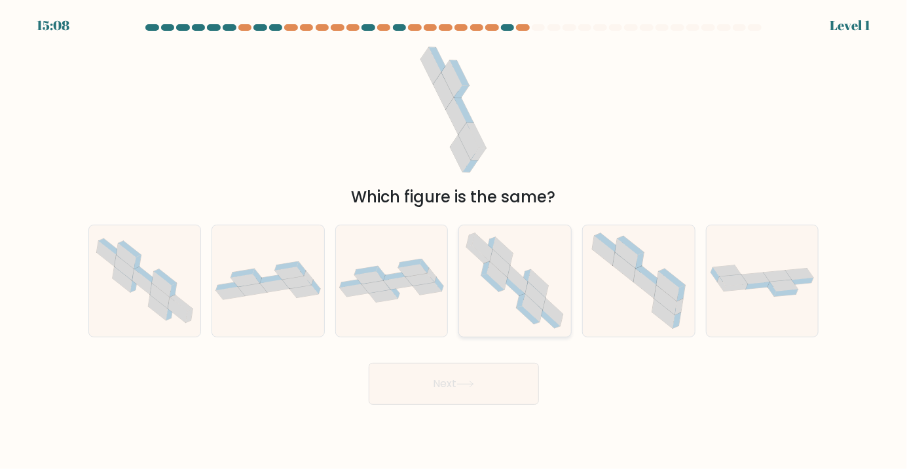
click at [503, 336] on icon at bounding box center [515, 281] width 112 height 110
click at [455, 241] on input "d." at bounding box center [454, 237] width 1 height 7
radio input "true"
click at [466, 434] on body "15:08 Level 1" at bounding box center [453, 234] width 907 height 469
click at [478, 405] on button "Next" at bounding box center [454, 384] width 170 height 42
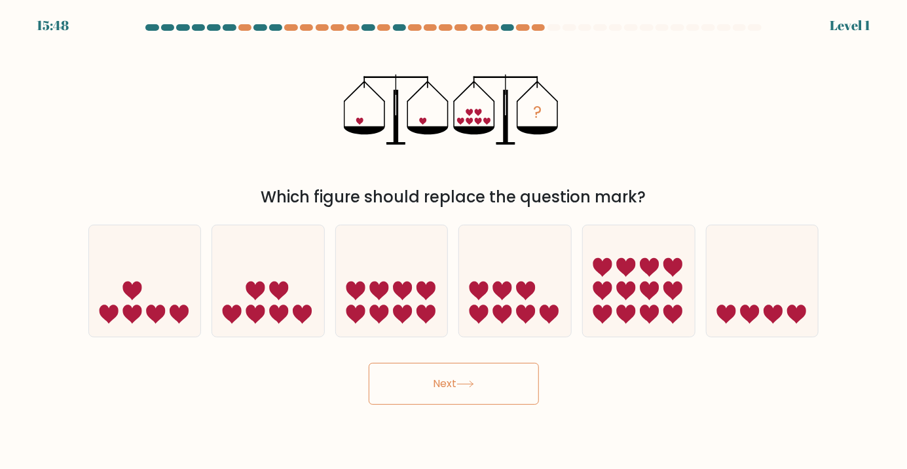
click at [475, 405] on button "Next" at bounding box center [454, 384] width 170 height 42
click at [504, 327] on icon at bounding box center [515, 280] width 112 height 92
click at [455, 241] on input "d." at bounding box center [454, 237] width 1 height 7
radio input "true"
click at [486, 403] on button "Next" at bounding box center [454, 384] width 170 height 42
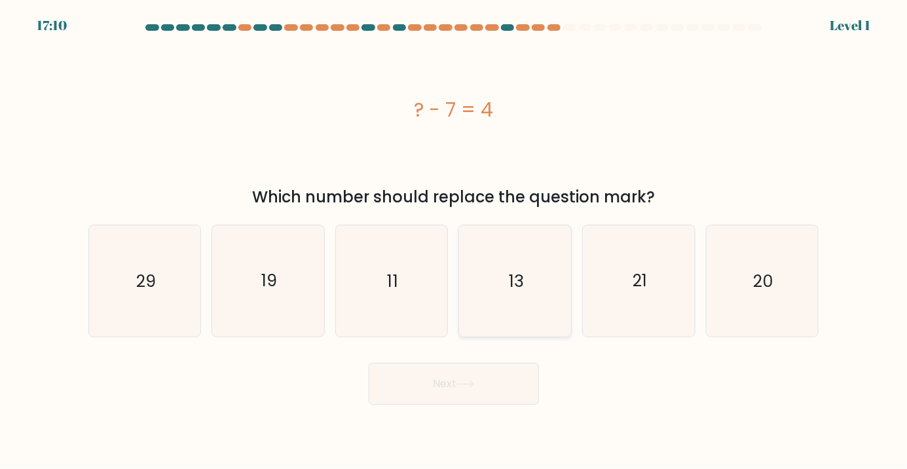
click at [504, 301] on icon "13" at bounding box center [515, 280] width 111 height 111
click at [455, 241] on input "d. 13" at bounding box center [454, 237] width 1 height 7
radio input "true"
click at [508, 390] on button "Next" at bounding box center [454, 384] width 170 height 42
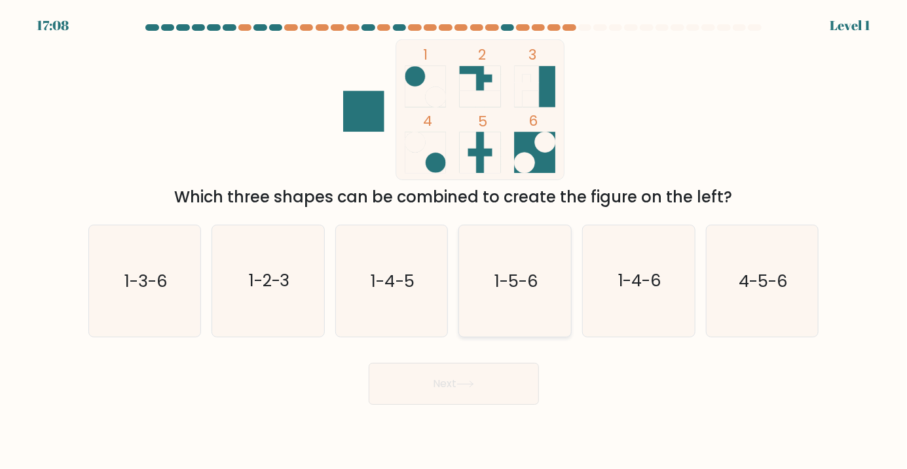
click at [505, 273] on icon "1-5-6" at bounding box center [515, 280] width 111 height 111
click at [455, 241] on input "d. 1-5-6" at bounding box center [454, 237] width 1 height 7
radio input "true"
click at [449, 397] on button "Next" at bounding box center [454, 384] width 170 height 42
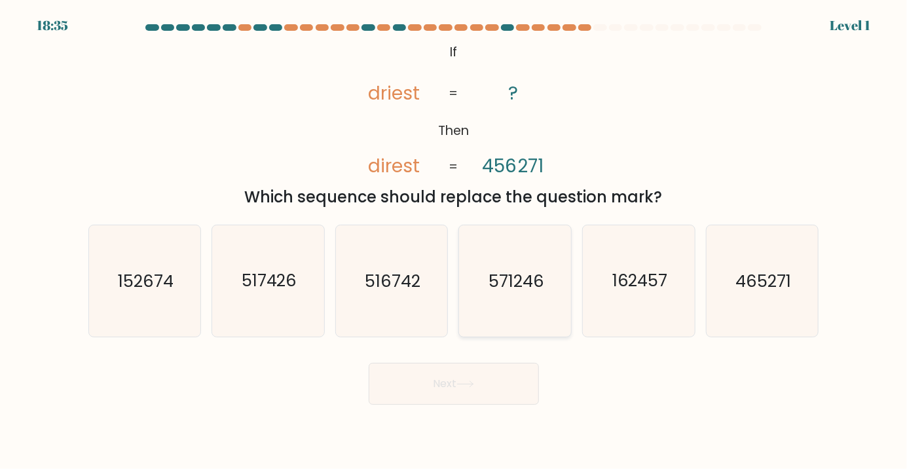
click at [508, 273] on icon "571246" at bounding box center [515, 280] width 111 height 111
click at [455, 241] on input "d. 571246" at bounding box center [454, 237] width 1 height 7
radio input "true"
click at [482, 364] on form "If ?" at bounding box center [453, 214] width 907 height 381
click at [478, 394] on button "Next" at bounding box center [454, 384] width 170 height 42
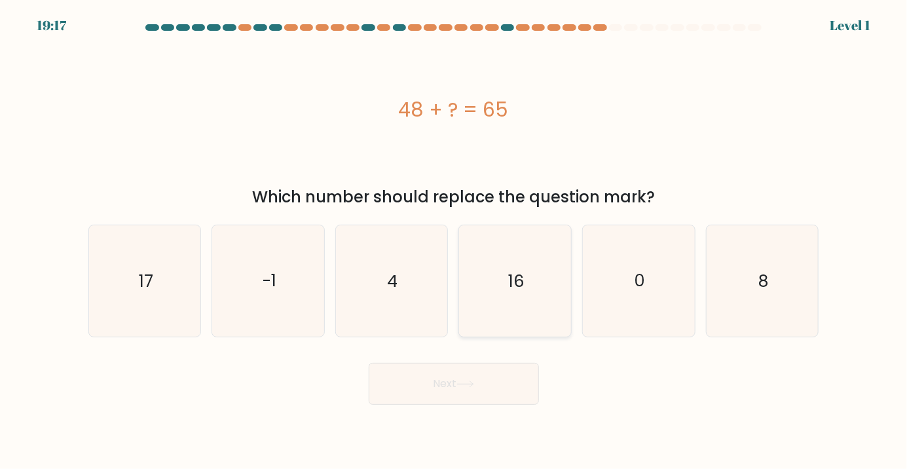
click at [520, 292] on text "16" at bounding box center [516, 281] width 16 height 24
click at [455, 241] on input "d. 16" at bounding box center [454, 237] width 1 height 7
radio input "true"
click at [489, 403] on button "Next" at bounding box center [454, 384] width 170 height 42
click at [481, 396] on button "Next" at bounding box center [454, 384] width 170 height 42
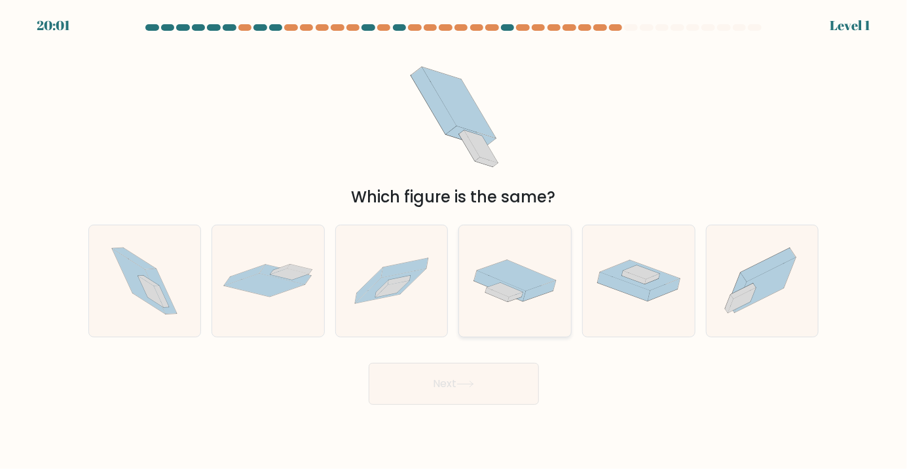
click at [511, 291] on icon at bounding box center [517, 275] width 78 height 31
click at [455, 241] on input "d." at bounding box center [454, 237] width 1 height 7
radio input "true"
click at [491, 405] on button "Next" at bounding box center [454, 384] width 170 height 42
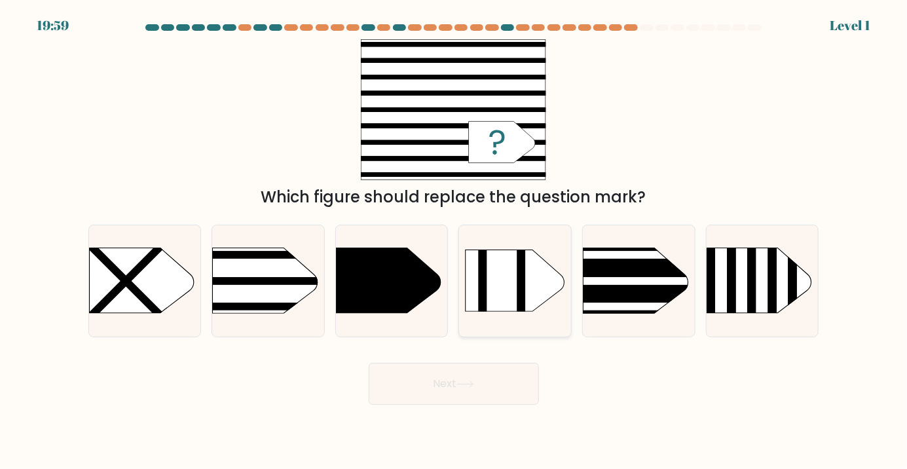
click at [521, 335] on div at bounding box center [515, 281] width 113 height 113
click at [455, 241] on input "d." at bounding box center [454, 237] width 1 height 7
radio input "true"
click at [489, 398] on button "Next" at bounding box center [454, 384] width 170 height 42
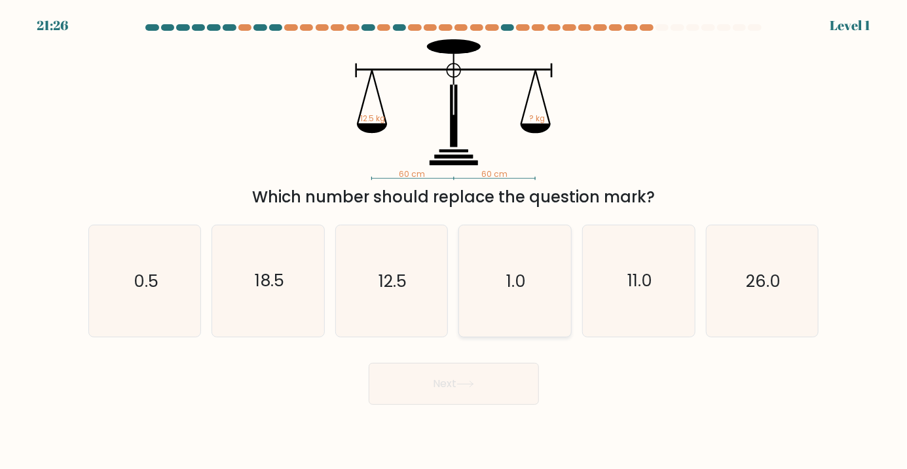
click at [514, 311] on icon "1.0" at bounding box center [515, 280] width 111 height 111
click at [455, 241] on input "d. 1.0" at bounding box center [454, 237] width 1 height 7
radio input "true"
click at [485, 405] on button "Next" at bounding box center [454, 384] width 170 height 42
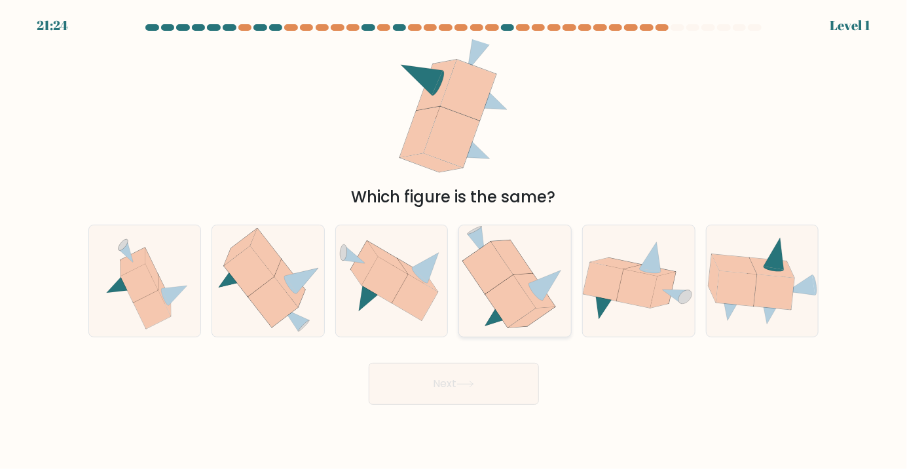
click at [514, 316] on icon at bounding box center [510, 301] width 50 height 52
click at [455, 241] on input "d." at bounding box center [454, 237] width 1 height 7
radio input "true"
click at [482, 383] on button "Next" at bounding box center [454, 384] width 170 height 42
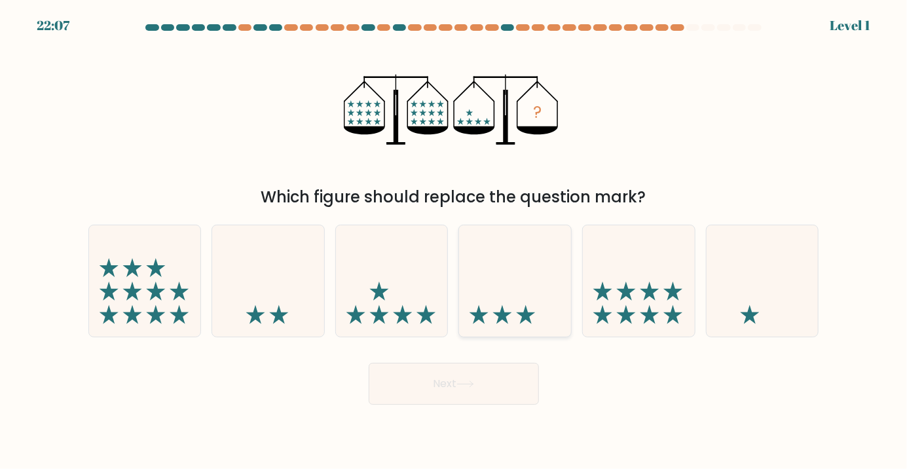
click at [519, 315] on icon at bounding box center [515, 280] width 112 height 92
click at [455, 241] on input "d." at bounding box center [454, 237] width 1 height 7
radio input "true"
click at [498, 404] on button "Next" at bounding box center [454, 384] width 170 height 42
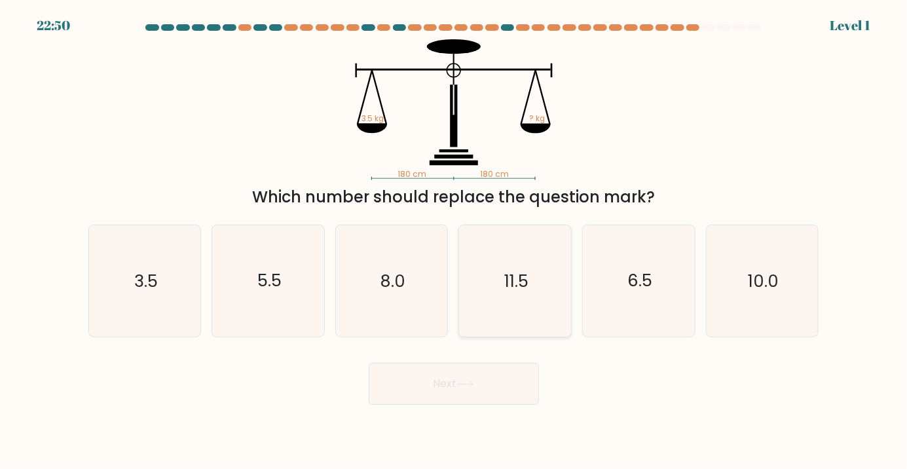
click at [513, 314] on icon "11.5" at bounding box center [515, 280] width 111 height 111
click at [455, 241] on input "d. 11.5" at bounding box center [454, 237] width 1 height 7
radio input "true"
click at [530, 398] on button "Next" at bounding box center [454, 384] width 170 height 42
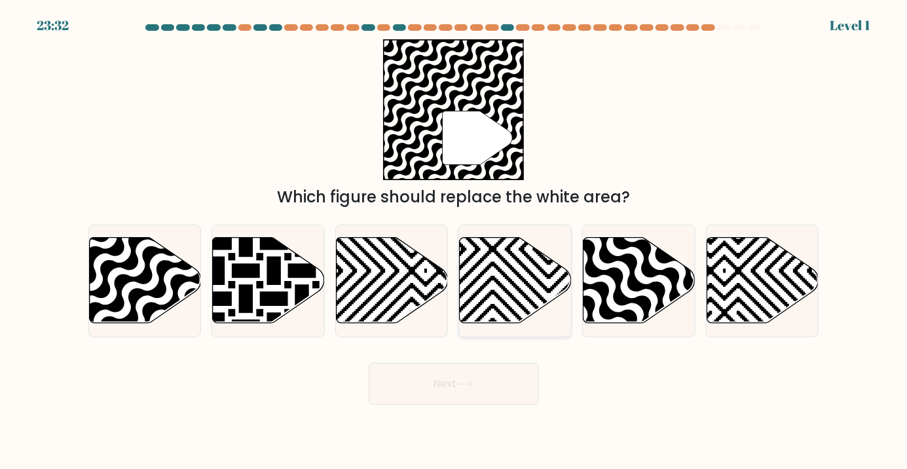
click at [534, 324] on icon at bounding box center [516, 281] width 112 height 86
click at [455, 241] on input "d." at bounding box center [454, 237] width 1 height 7
radio input "true"
click at [482, 405] on button "Next" at bounding box center [454, 384] width 170 height 42
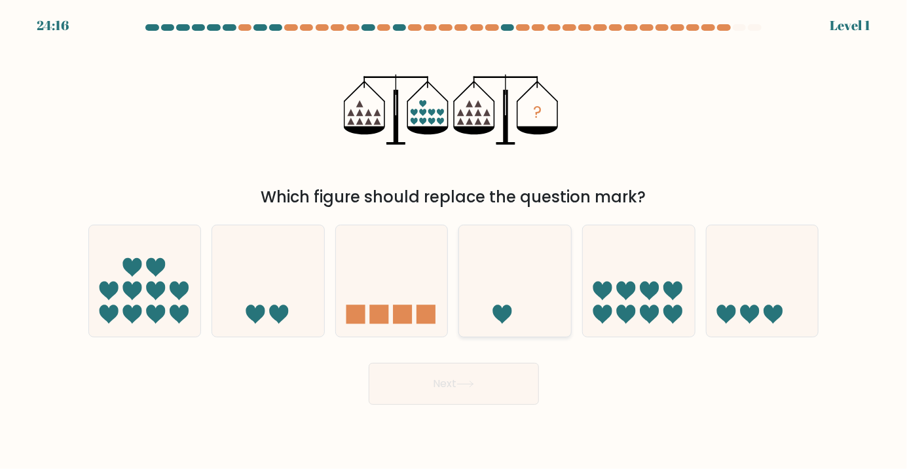
click at [520, 322] on icon at bounding box center [515, 280] width 112 height 92
click at [455, 241] on input "d." at bounding box center [454, 237] width 1 height 7
radio input "true"
click at [493, 405] on button "Next" at bounding box center [454, 384] width 170 height 42
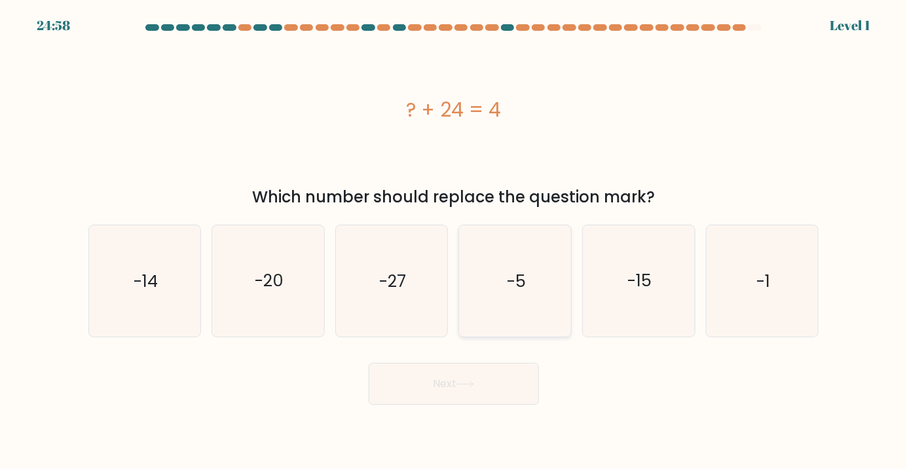
click at [510, 318] on icon "-5" at bounding box center [515, 280] width 111 height 111
click at [455, 241] on input "d. -5" at bounding box center [454, 237] width 1 height 7
radio input "true"
click at [468, 388] on icon at bounding box center [466, 384] width 18 height 7
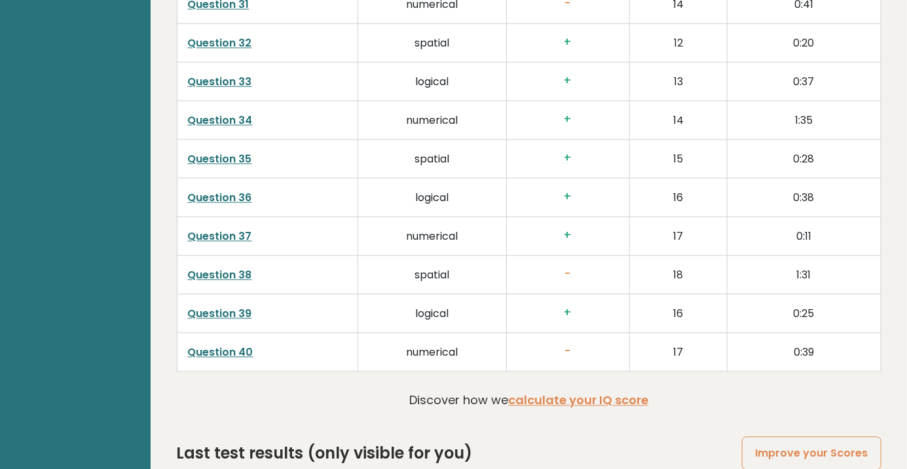
scroll to position [3383, 0]
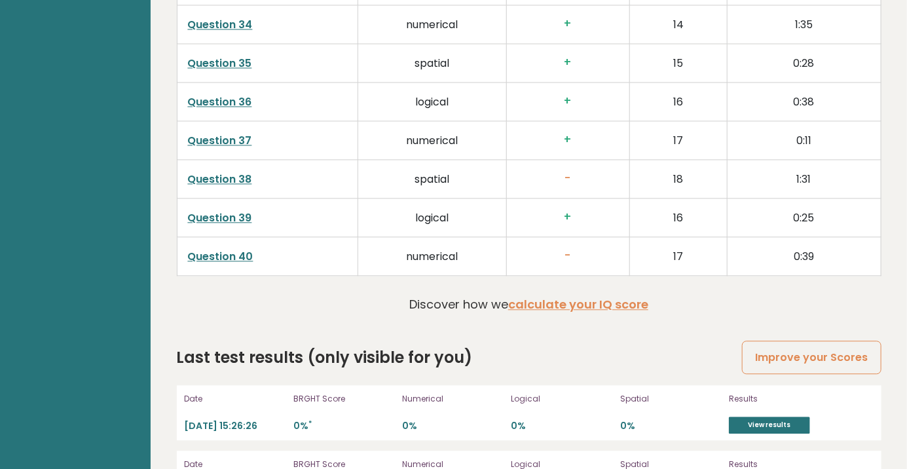
scroll to position [3440, 0]
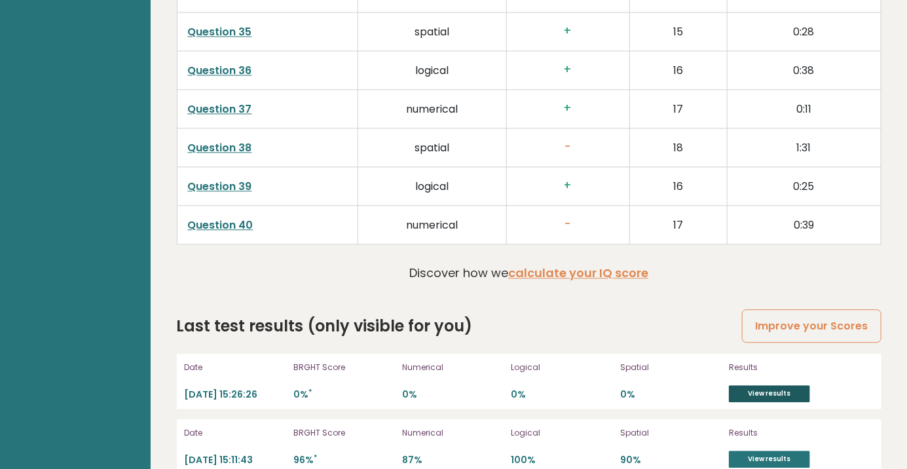
click at [784, 385] on link "View results" at bounding box center [769, 393] width 81 height 17
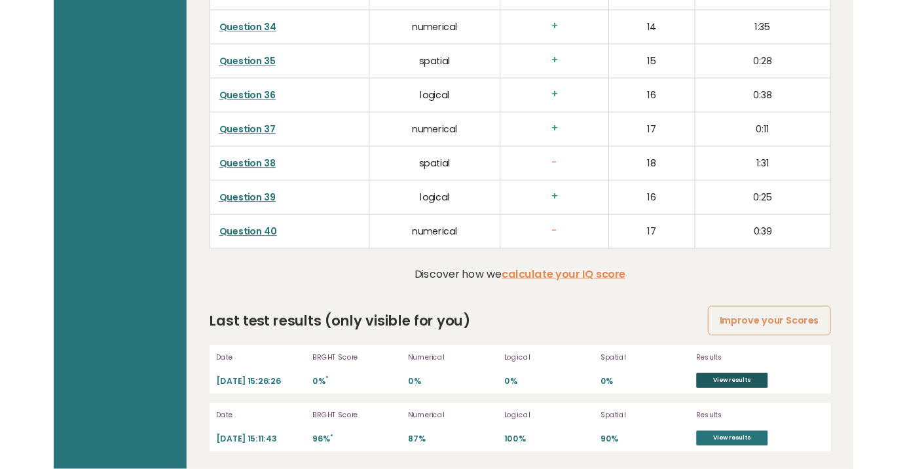
scroll to position [3442, 0]
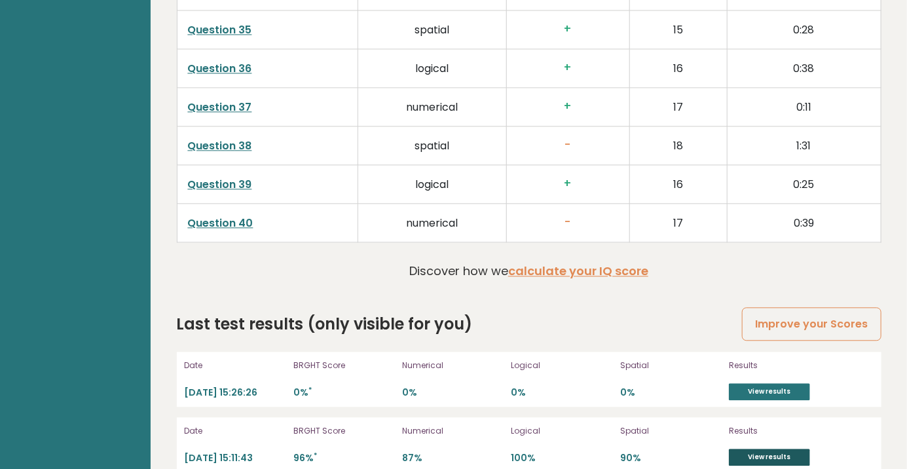
click at [781, 449] on link "View results" at bounding box center [769, 457] width 81 height 17
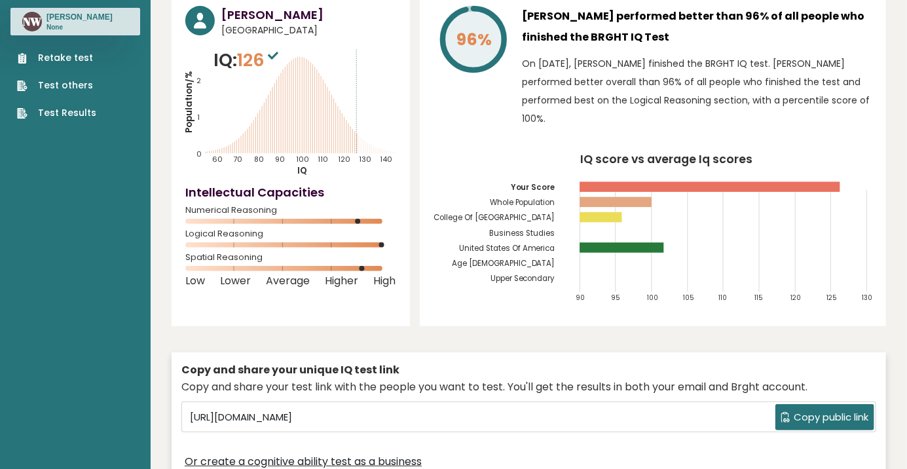
scroll to position [0, 0]
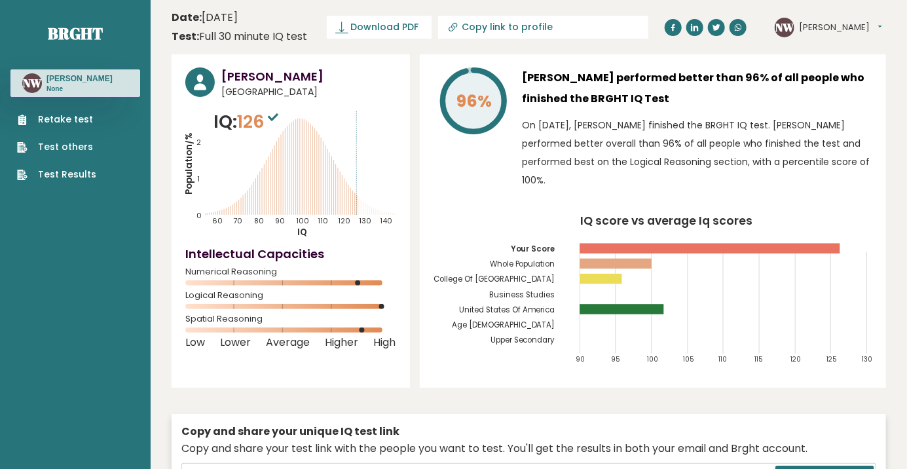
click at [113, 119] on div "Retake test Test others Test Results" at bounding box center [75, 139] width 130 height 84
click at [38, 119] on link "Retake test" at bounding box center [56, 120] width 79 height 14
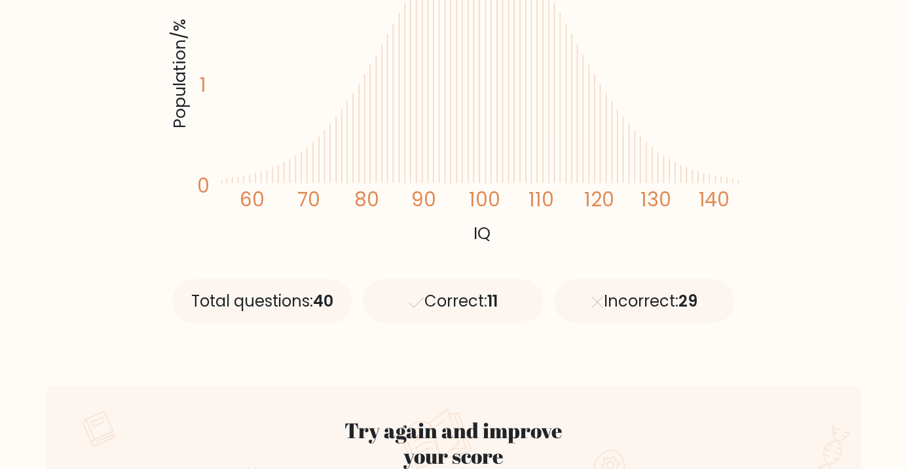
scroll to position [364, 0]
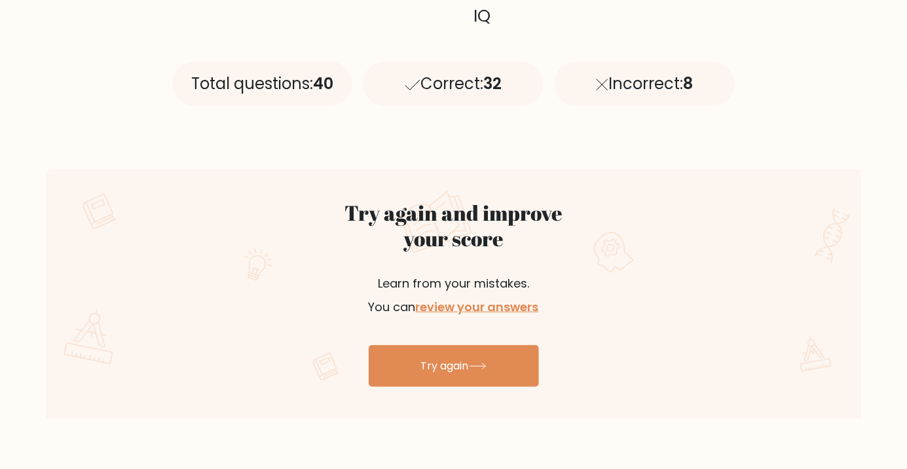
scroll to position [580, 0]
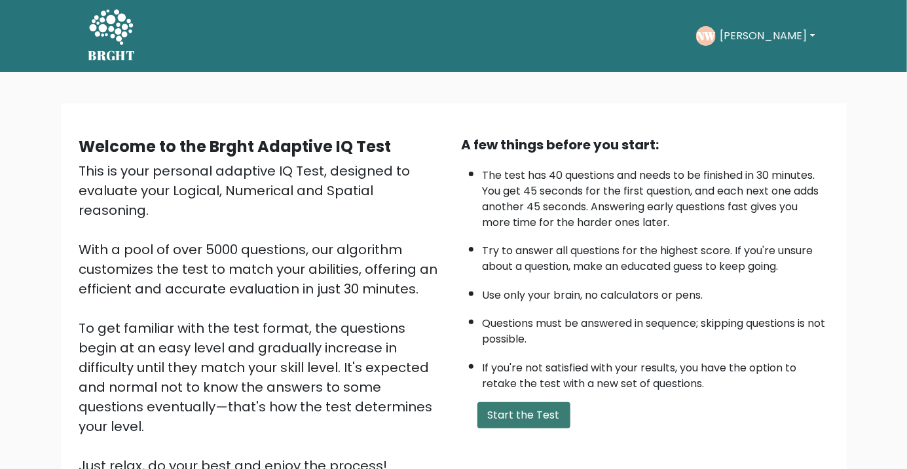
click at [502, 420] on button "Start the Test" at bounding box center [524, 415] width 93 height 26
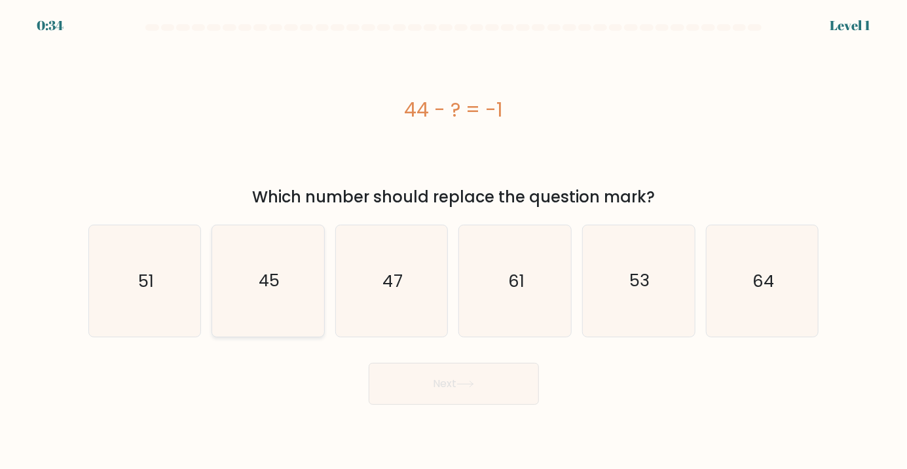
click at [253, 318] on icon "45" at bounding box center [268, 280] width 111 height 111
click at [454, 241] on input "b. 45" at bounding box center [454, 237] width 1 height 7
radio input "true"
click at [481, 405] on button "Next" at bounding box center [454, 384] width 170 height 42
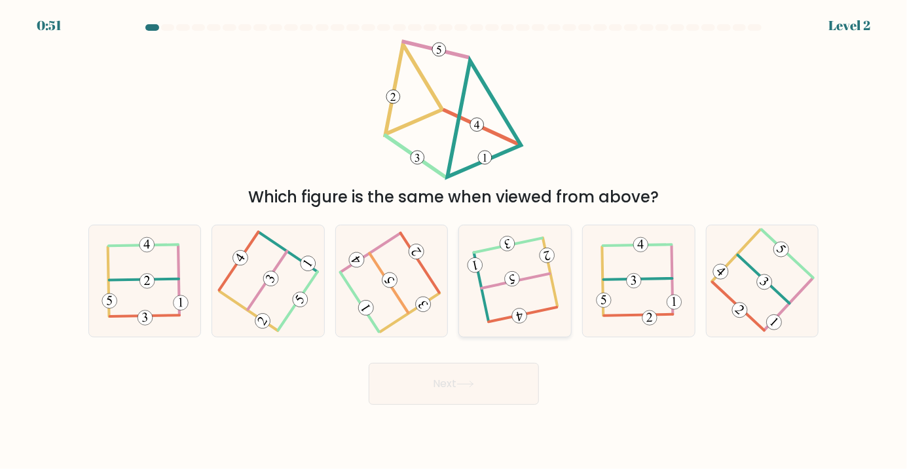
click at [503, 288] on 113 at bounding box center [515, 281] width 68 height 14
click at [455, 241] on input "d." at bounding box center [454, 237] width 1 height 7
radio input "true"
click at [451, 395] on button "Next" at bounding box center [454, 384] width 170 height 42
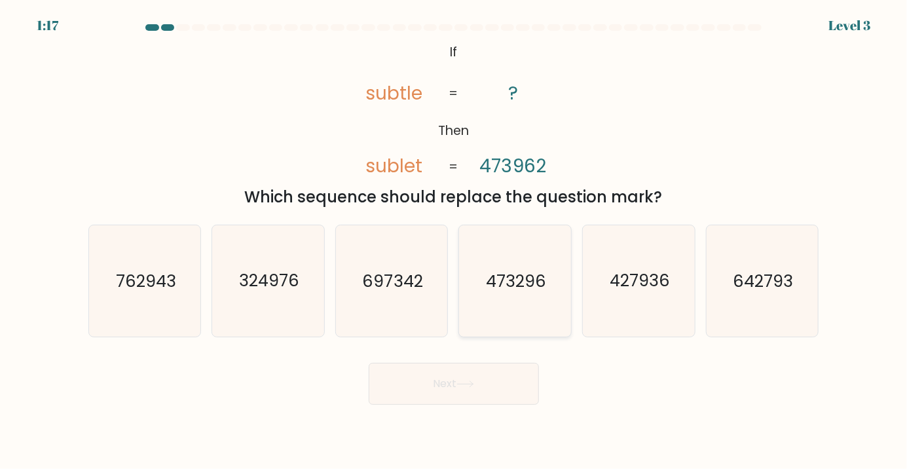
click at [504, 292] on text "473296" at bounding box center [516, 281] width 60 height 24
click at [455, 241] on input "d. 473296" at bounding box center [454, 237] width 1 height 7
radio input "true"
click at [465, 405] on button "Next" at bounding box center [454, 384] width 170 height 42
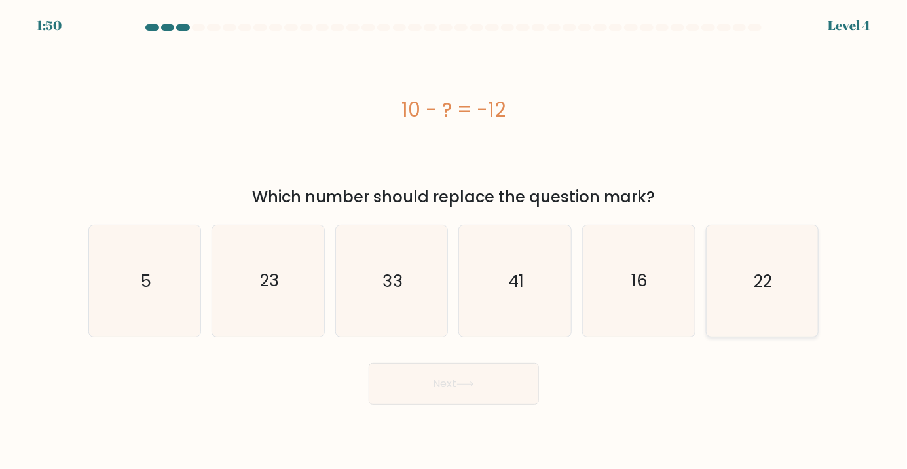
click at [745, 293] on icon "22" at bounding box center [762, 280] width 111 height 111
click at [455, 241] on input "f. 22" at bounding box center [454, 237] width 1 height 7
radio input "true"
click at [447, 392] on button "Next" at bounding box center [454, 384] width 170 height 42
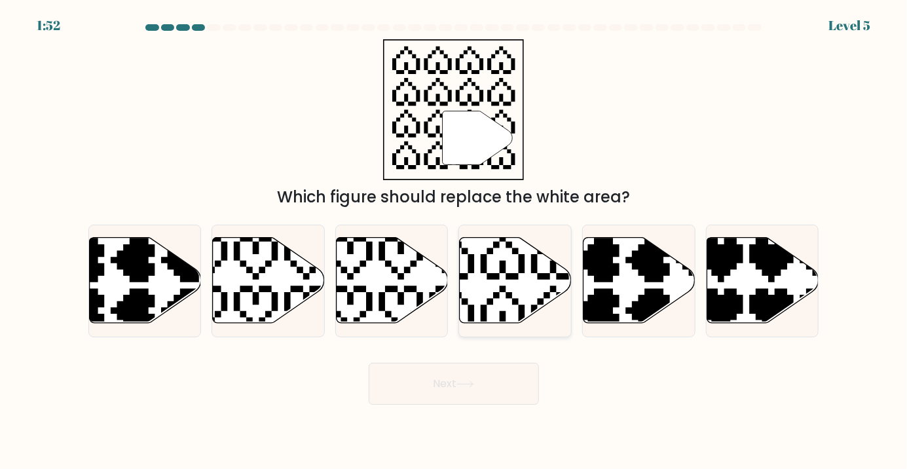
click at [559, 323] on icon at bounding box center [515, 280] width 112 height 87
click at [455, 241] on input "d." at bounding box center [454, 237] width 1 height 7
radio input "true"
click at [441, 405] on button "Next" at bounding box center [454, 384] width 170 height 42
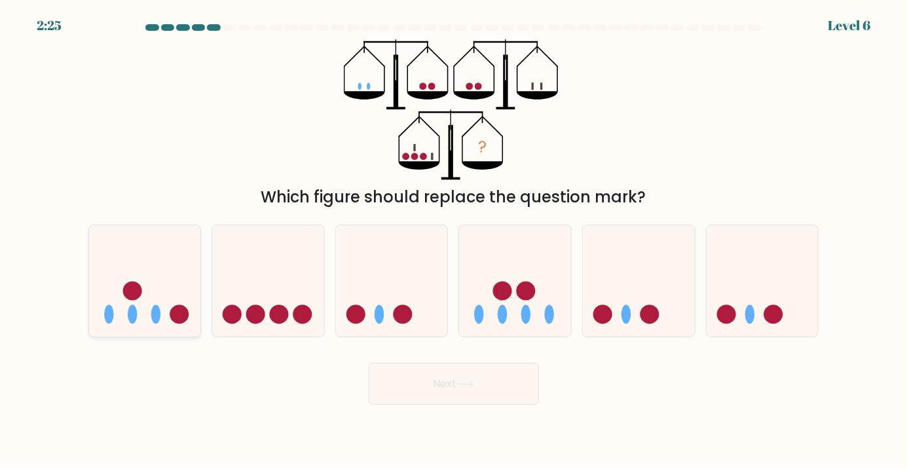
click at [161, 302] on icon at bounding box center [145, 280] width 112 height 92
click at [454, 241] on input "a." at bounding box center [454, 237] width 1 height 7
radio input "true"
click at [418, 396] on button "Next" at bounding box center [454, 384] width 170 height 42
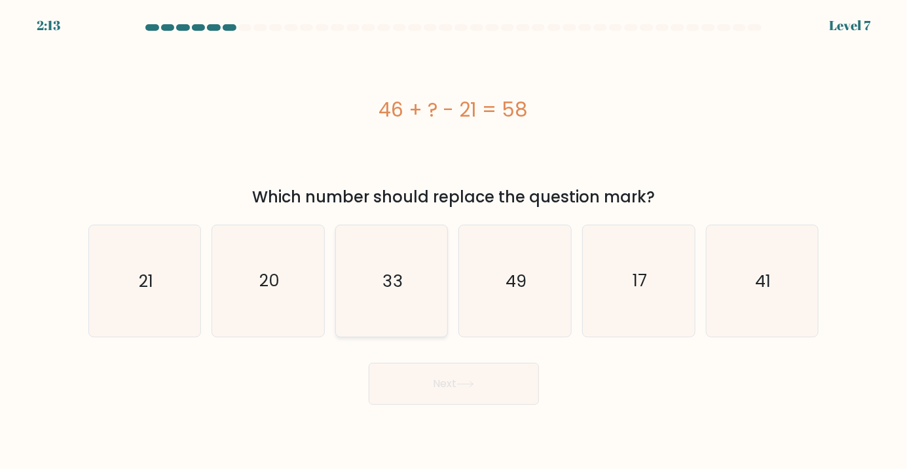
click at [379, 328] on icon "33" at bounding box center [391, 280] width 111 height 111
click at [454, 241] on input "c. 33" at bounding box center [454, 237] width 1 height 7
radio input "true"
click at [400, 402] on button "Next" at bounding box center [454, 384] width 170 height 42
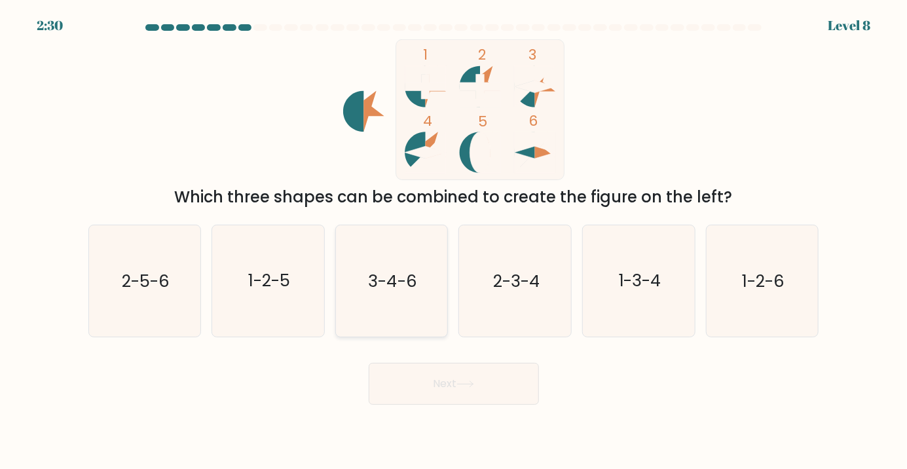
click at [408, 292] on text "3-4-6" at bounding box center [393, 281] width 48 height 24
click at [454, 241] on input "c. 3-4-6" at bounding box center [454, 237] width 1 height 7
radio input "true"
click at [442, 430] on body "2:29 Level 8" at bounding box center [453, 234] width 907 height 469
click at [443, 405] on button "Next" at bounding box center [454, 384] width 170 height 42
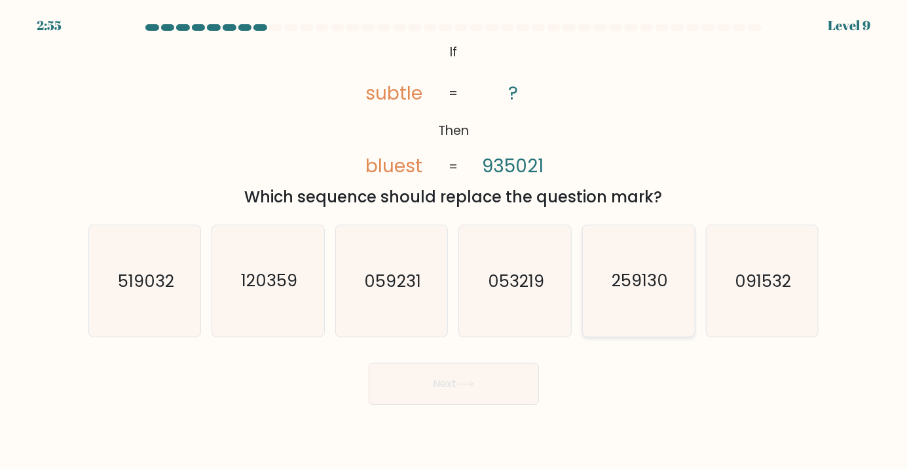
click at [622, 292] on text "259130" at bounding box center [640, 281] width 56 height 24
click at [455, 241] on input "e. 259130" at bounding box center [454, 237] width 1 height 7
radio input "true"
click at [434, 405] on button "Next" at bounding box center [454, 384] width 170 height 42
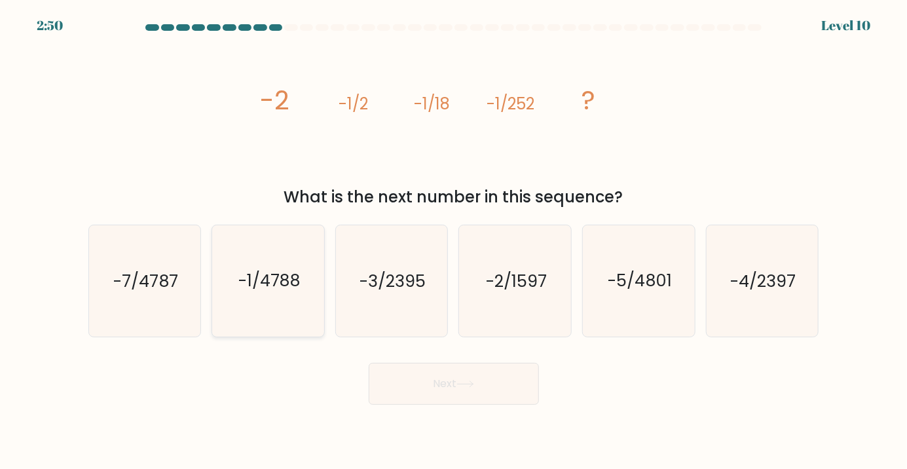
click at [307, 302] on icon "-1/4788" at bounding box center [268, 280] width 111 height 111
click at [454, 241] on input "b. -1/4788" at bounding box center [454, 237] width 1 height 7
radio input "true"
click at [458, 405] on button "Next" at bounding box center [454, 384] width 170 height 42
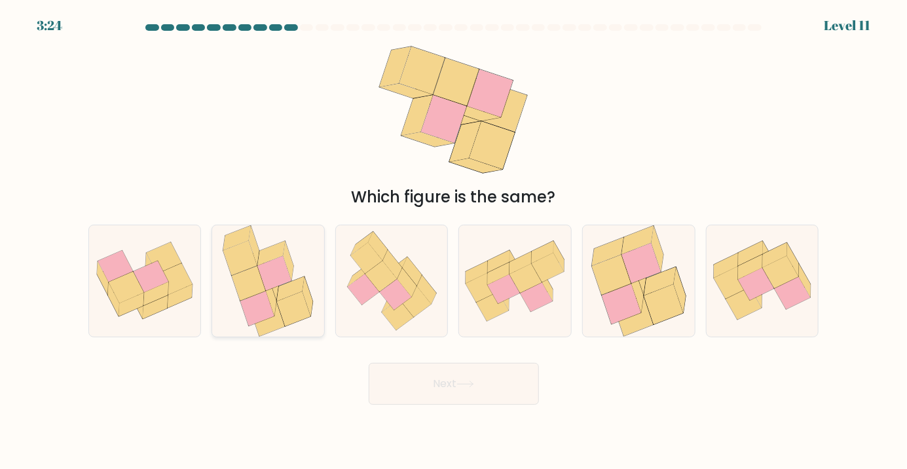
click at [259, 290] on icon at bounding box center [248, 283] width 33 height 35
click at [454, 241] on input "b." at bounding box center [454, 237] width 1 height 7
radio input "true"
click at [425, 401] on button "Next" at bounding box center [454, 384] width 170 height 42
click at [426, 400] on button "Next" at bounding box center [454, 384] width 170 height 42
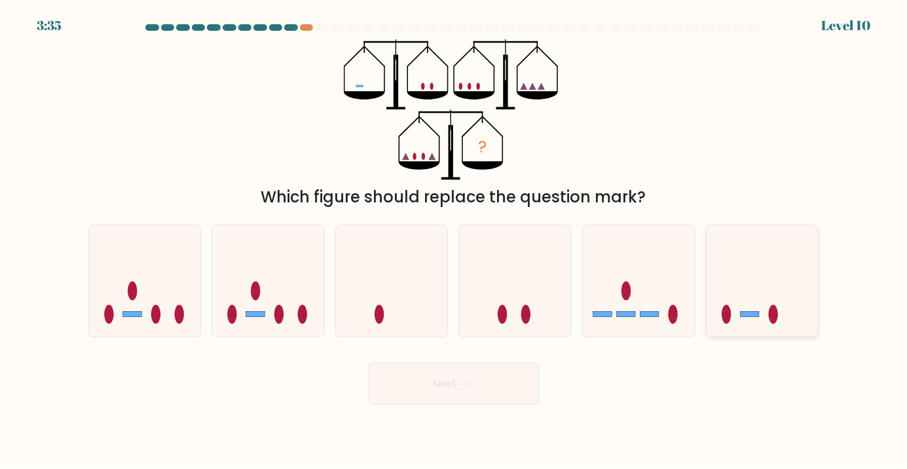
click at [732, 327] on icon at bounding box center [763, 280] width 112 height 92
click at [455, 241] on input "f." at bounding box center [454, 237] width 1 height 7
radio input "true"
click at [435, 405] on button "Next" at bounding box center [454, 384] width 170 height 42
click at [456, 402] on button "Next" at bounding box center [454, 384] width 170 height 42
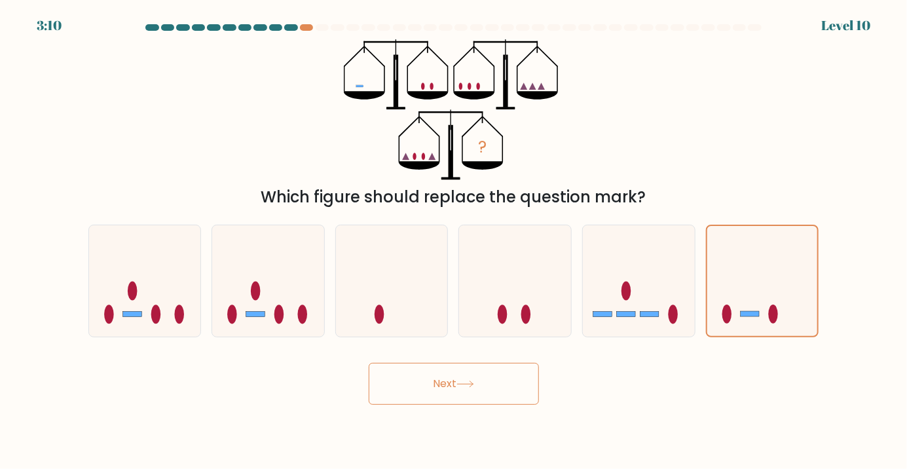
click at [471, 388] on icon at bounding box center [466, 384] width 18 height 7
click at [457, 402] on button "Next" at bounding box center [454, 384] width 170 height 42
click at [449, 403] on button "Next" at bounding box center [454, 384] width 170 height 42
click at [452, 405] on button "Next" at bounding box center [454, 384] width 170 height 42
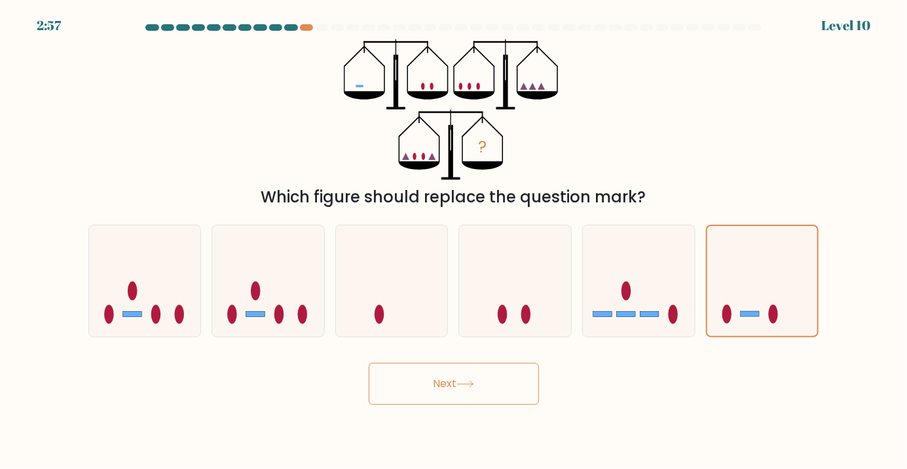
click at [452, 405] on button "Next" at bounding box center [454, 384] width 170 height 42
click at [419, 395] on button "Next" at bounding box center [454, 384] width 170 height 42
click at [439, 396] on button "Next" at bounding box center [454, 384] width 170 height 42
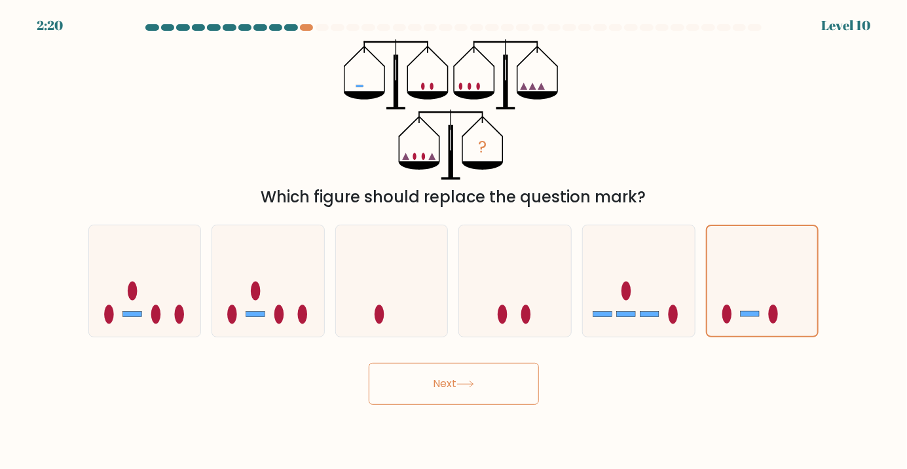
click at [440, 393] on button "Next" at bounding box center [454, 384] width 170 height 42
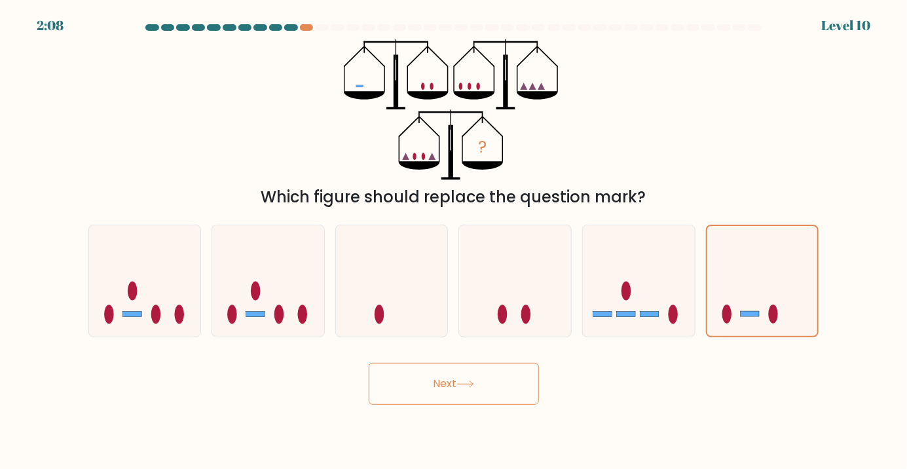
click at [437, 405] on button "Next" at bounding box center [454, 384] width 170 height 42
click at [415, 405] on button "Next" at bounding box center [454, 384] width 170 height 42
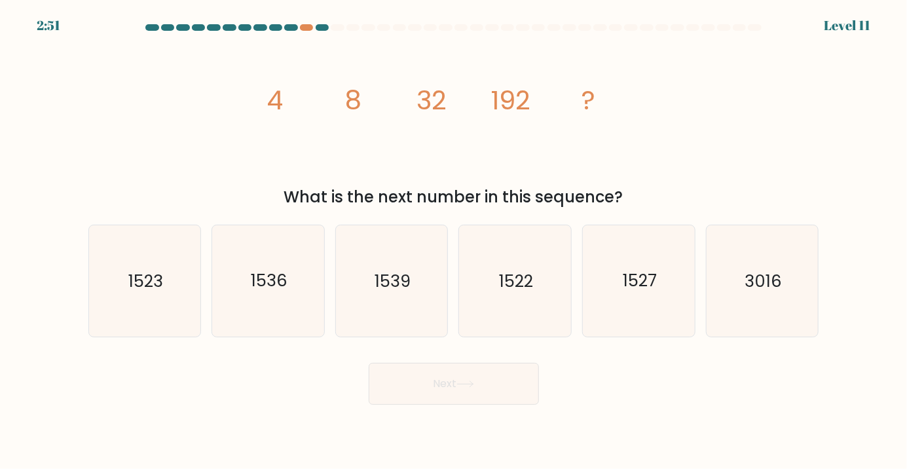
click at [418, 398] on button "Next" at bounding box center [454, 384] width 170 height 42
click at [774, 175] on div "image/svg+xml 4 8 32 192 ? What is the next number in this sequence?" at bounding box center [454, 124] width 747 height 170
click at [313, 293] on icon "1536" at bounding box center [268, 280] width 111 height 111
click at [454, 241] on input "b. 1536" at bounding box center [454, 237] width 1 height 7
radio input "true"
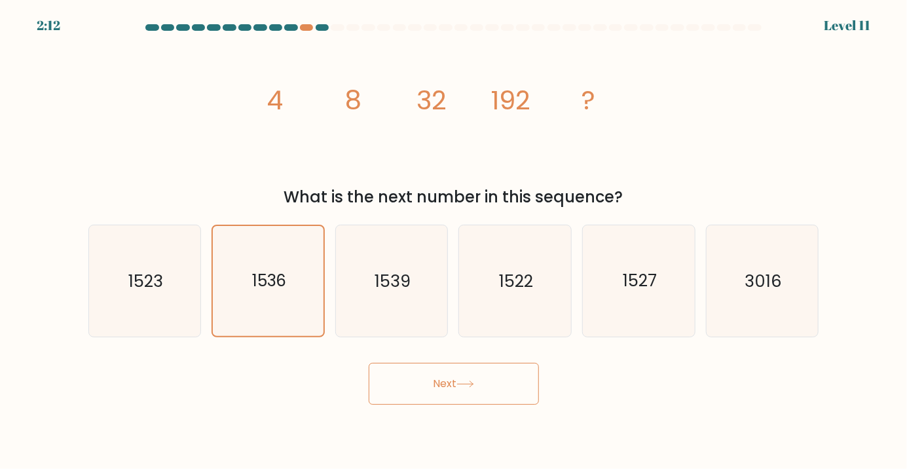
click at [424, 398] on button "Next" at bounding box center [454, 384] width 170 height 42
click at [455, 405] on button "Next" at bounding box center [454, 384] width 170 height 42
click at [460, 405] on button "Next" at bounding box center [454, 384] width 170 height 42
click at [449, 394] on button "Next" at bounding box center [454, 384] width 170 height 42
click at [432, 405] on button "Next" at bounding box center [454, 384] width 170 height 42
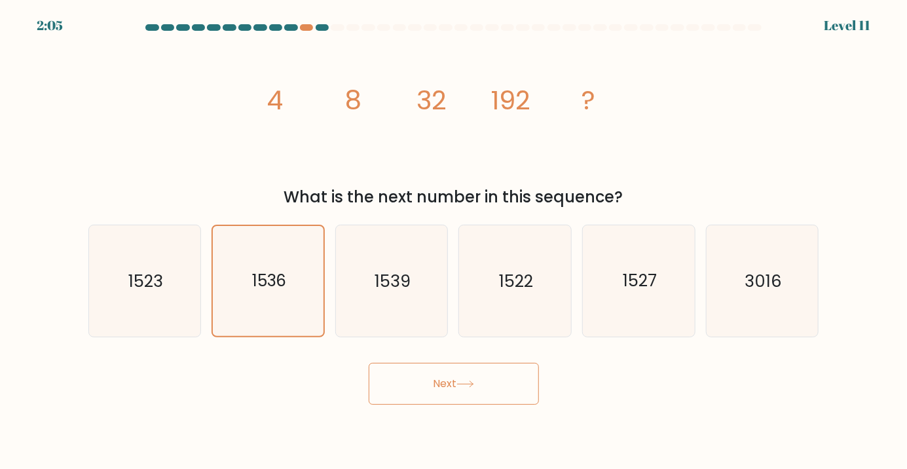
click at [421, 405] on button "Next" at bounding box center [454, 384] width 170 height 42
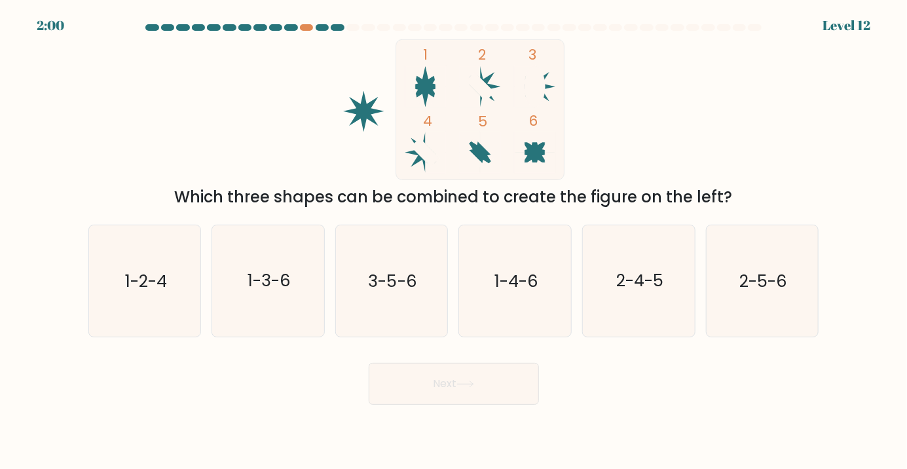
click at [491, 405] on button "Next" at bounding box center [454, 384] width 170 height 42
click at [614, 405] on div "Next" at bounding box center [454, 379] width 747 height 52
click at [629, 332] on icon "2-4-5" at bounding box center [639, 280] width 111 height 111
click at [486, 402] on button "Next" at bounding box center [454, 384] width 170 height 42
click at [630, 322] on icon "2-4-5" at bounding box center [639, 280] width 111 height 111
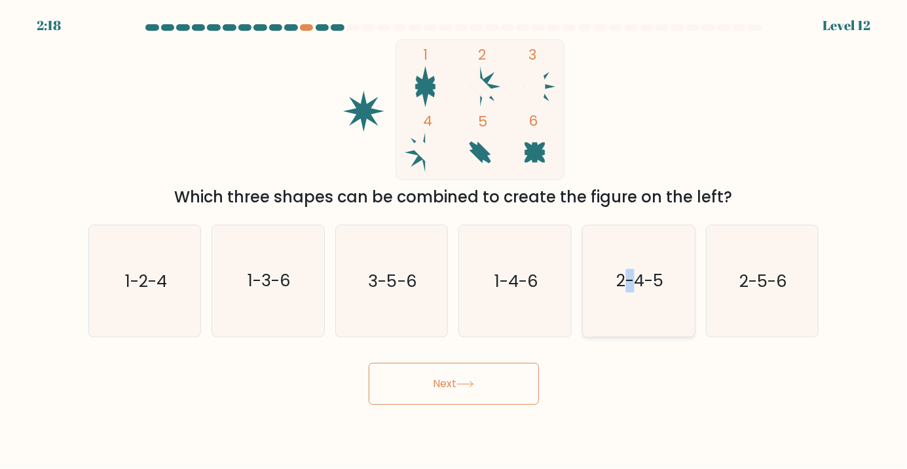
click at [455, 241] on input "e. 2-4-5" at bounding box center [454, 237] width 1 height 7
radio input "true"
click at [432, 405] on button "Next" at bounding box center [454, 384] width 170 height 42
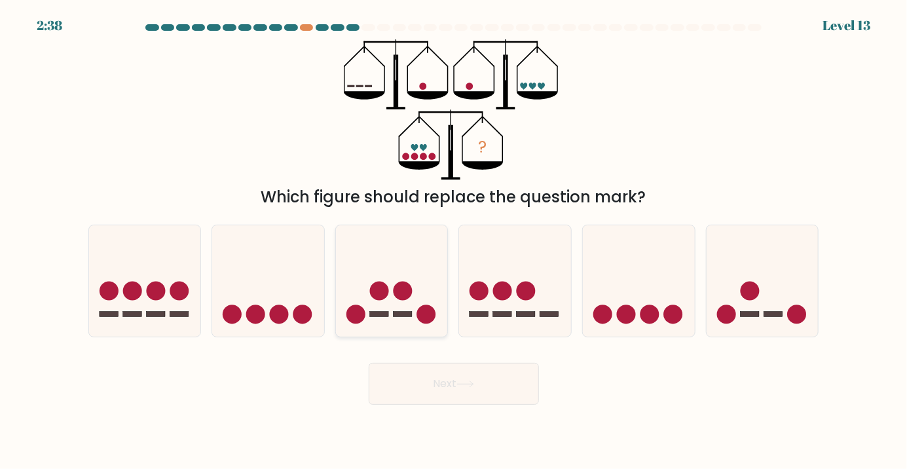
click at [401, 320] on icon at bounding box center [392, 280] width 112 height 92
click at [454, 241] on input "c." at bounding box center [454, 237] width 1 height 7
radio input "true"
click at [430, 398] on button "Next" at bounding box center [454, 384] width 170 height 42
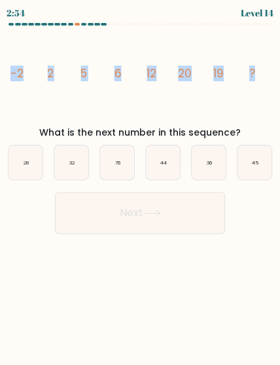
drag, startPoint x: 10, startPoint y: 81, endPoint x: 263, endPoint y: 77, distance: 252.2
click at [263, 77] on icon "image/svg+xml -2 2 5 6 12 20 19 ?" at bounding box center [140, 77] width 270 height 92
copy g "-2 2 5 6 12 20 19 ?"
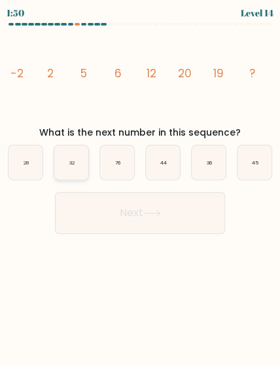
click at [71, 166] on text "32" at bounding box center [72, 162] width 6 height 7
click at [140, 183] on input "b. 32" at bounding box center [140, 184] width 1 height 3
radio input "true"
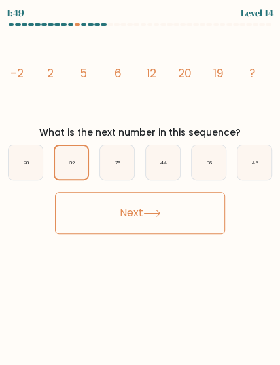
click at [127, 233] on button "Next" at bounding box center [140, 213] width 170 height 42
click at [127, 234] on button "Next" at bounding box center [140, 213] width 170 height 42
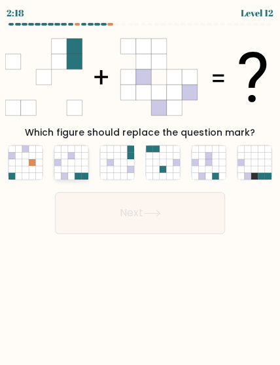
click at [57, 159] on icon at bounding box center [57, 155] width 7 height 7
click at [140, 183] on input "b." at bounding box center [140, 184] width 1 height 3
radio input "true"
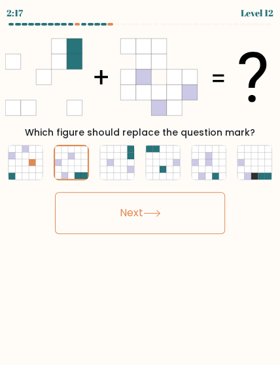
click at [104, 217] on button "Next" at bounding box center [140, 213] width 170 height 42
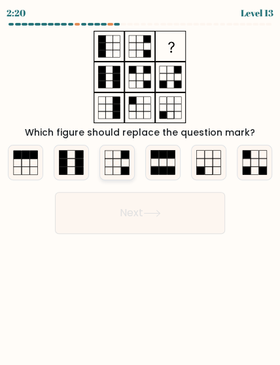
click at [117, 177] on icon at bounding box center [117, 162] width 34 height 34
click at [140, 183] on input "c." at bounding box center [140, 184] width 1 height 3
radio input "true"
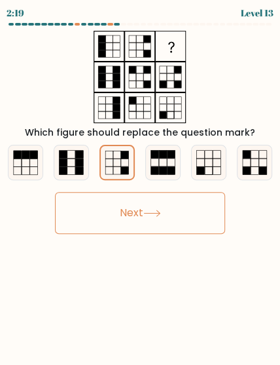
click at [135, 228] on button "Next" at bounding box center [140, 213] width 170 height 42
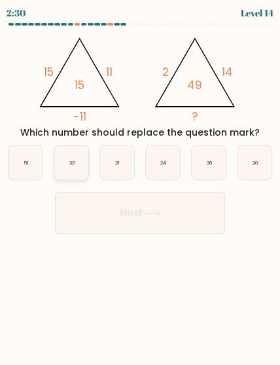
click at [69, 179] on icon "33" at bounding box center [71, 162] width 34 height 34
click at [140, 185] on input "b. 33" at bounding box center [140, 184] width 1 height 3
radio input "true"
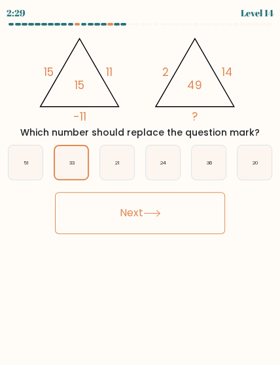
click at [110, 225] on button "Next" at bounding box center [140, 213] width 170 height 42
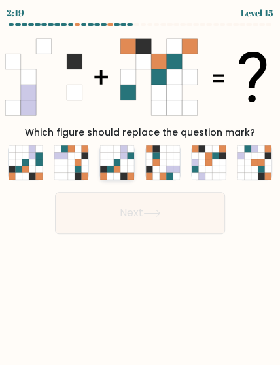
click at [111, 159] on icon at bounding box center [110, 155] width 7 height 7
click at [140, 183] on input "c." at bounding box center [140, 184] width 1 height 3
radio input "true"
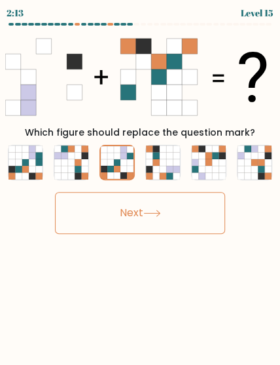
click at [132, 229] on button "Next" at bounding box center [140, 213] width 170 height 42
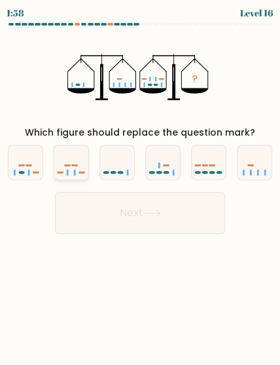
click at [61, 176] on icon at bounding box center [71, 162] width 34 height 28
click at [140, 183] on input "b." at bounding box center [140, 184] width 1 height 3
radio input "true"
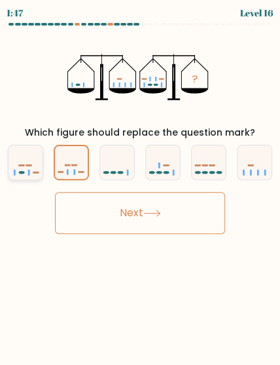
click at [35, 173] on rect at bounding box center [36, 172] width 6 height 1
click at [140, 186] on input "a." at bounding box center [140, 184] width 1 height 3
radio input "true"
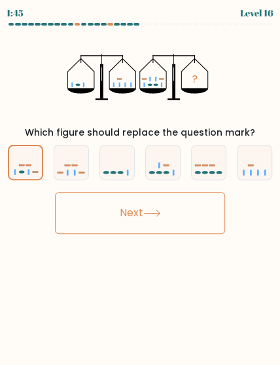
click at [125, 228] on button "Next" at bounding box center [140, 213] width 170 height 42
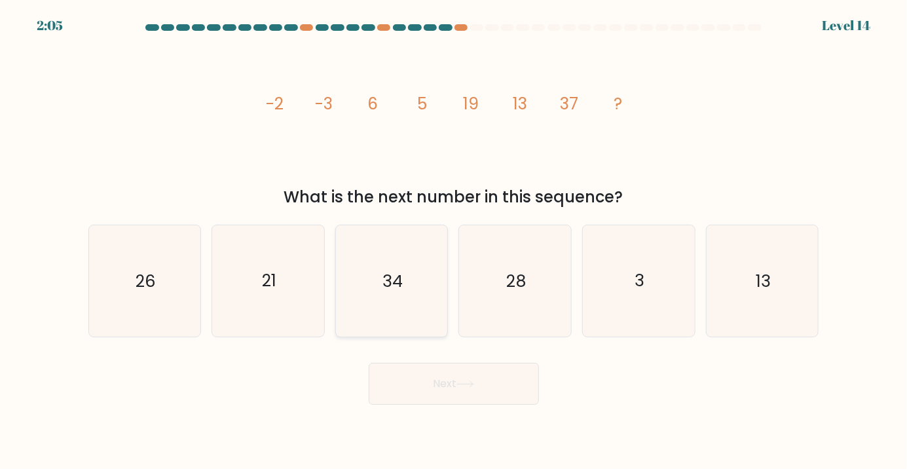
click at [404, 296] on icon "34" at bounding box center [391, 280] width 111 height 111
click at [454, 241] on input "c. 34" at bounding box center [454, 237] width 1 height 7
radio input "true"
click at [438, 394] on button "Next" at bounding box center [454, 384] width 170 height 42
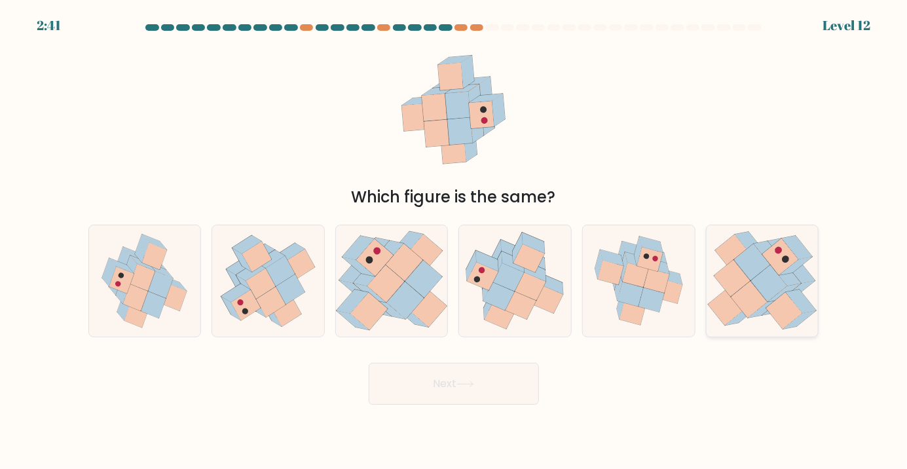
click at [757, 299] on icon at bounding box center [769, 283] width 36 height 37
click at [455, 241] on input "f." at bounding box center [454, 237] width 1 height 7
radio input "true"
click at [524, 265] on icon at bounding box center [529, 258] width 31 height 28
click at [455, 241] on input "d." at bounding box center [454, 237] width 1 height 7
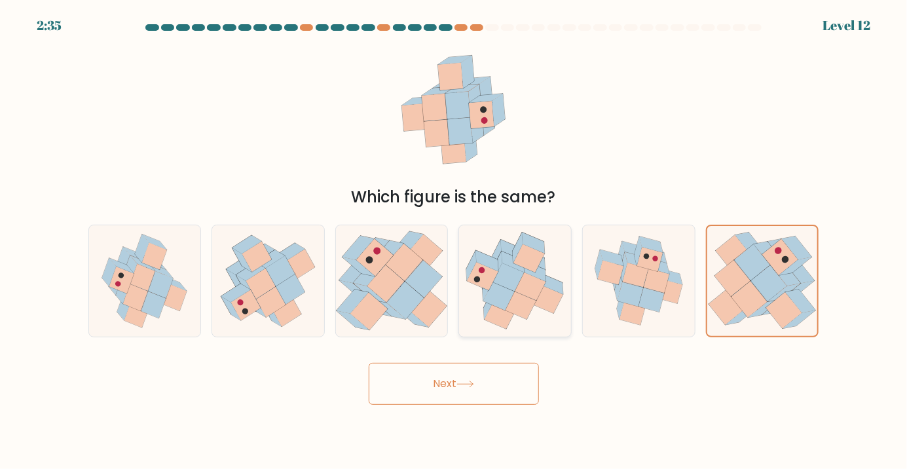
radio input "true"
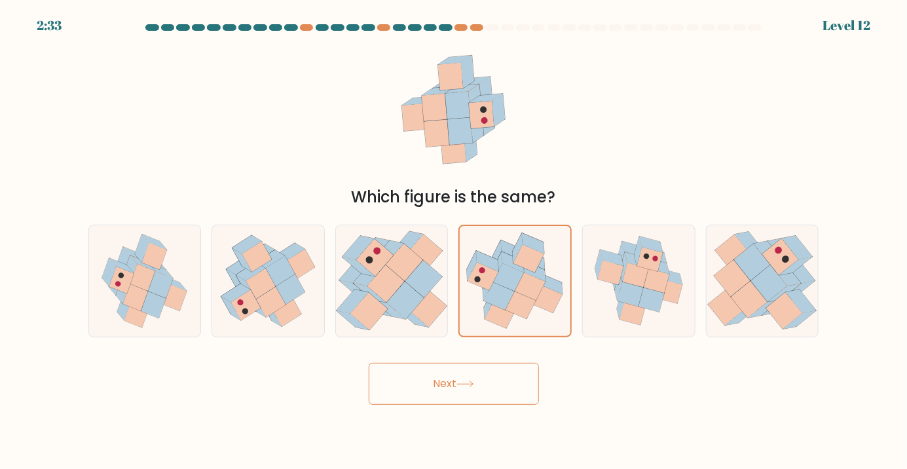
click at [436, 405] on button "Next" at bounding box center [454, 384] width 170 height 42
click at [469, 398] on button "Next" at bounding box center [454, 384] width 170 height 42
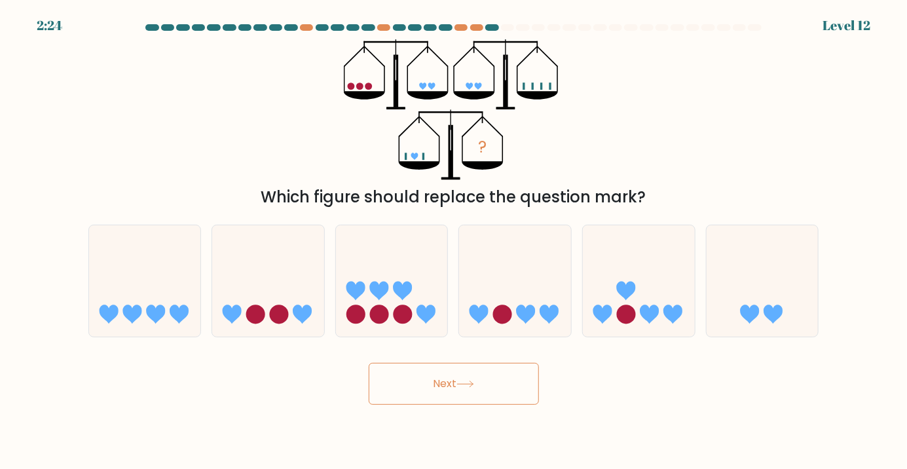
click at [429, 394] on button "Next" at bounding box center [454, 384] width 170 height 42
click at [665, 184] on div "? Which figure should replace the question mark?" at bounding box center [454, 124] width 747 height 170
click at [252, 305] on icon at bounding box center [268, 280] width 112 height 92
click at [454, 241] on input "b." at bounding box center [454, 237] width 1 height 7
radio input "true"
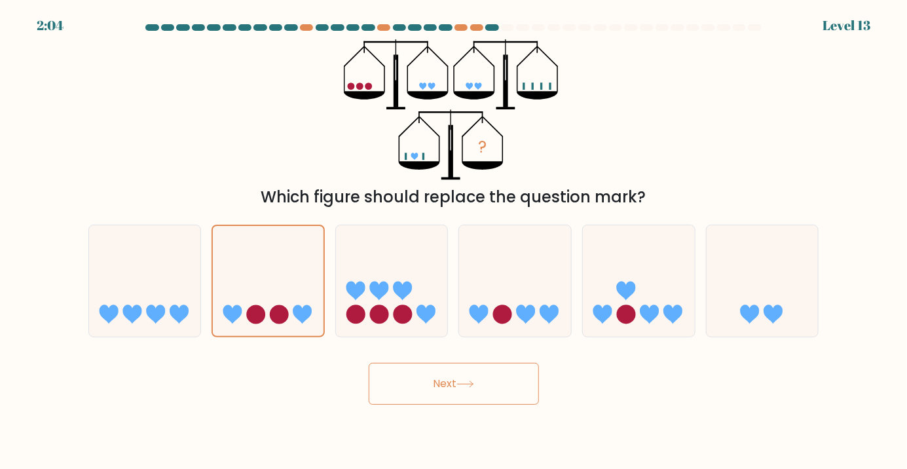
click at [461, 388] on icon at bounding box center [466, 384] width 18 height 7
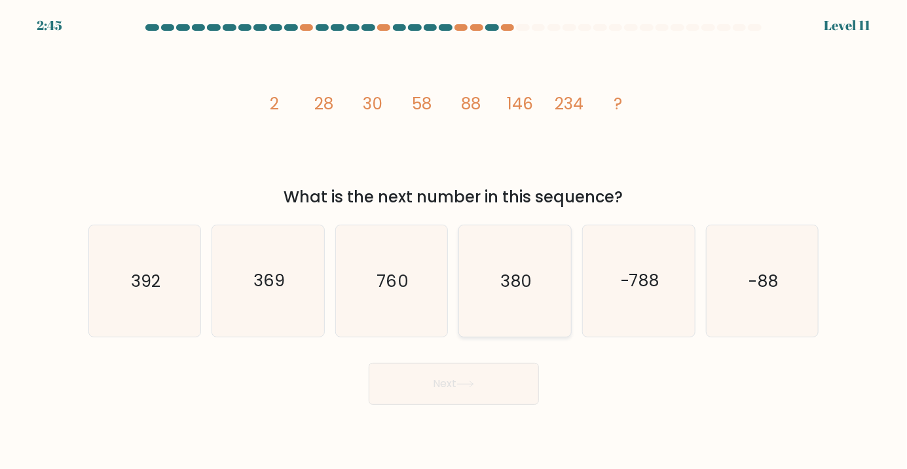
click at [520, 292] on text "380" at bounding box center [515, 281] width 31 height 24
click at [455, 241] on input "d. 380" at bounding box center [454, 237] width 1 height 7
radio input "true"
click at [498, 399] on button "Next" at bounding box center [454, 384] width 170 height 42
click at [447, 402] on button "Next" at bounding box center [454, 384] width 170 height 42
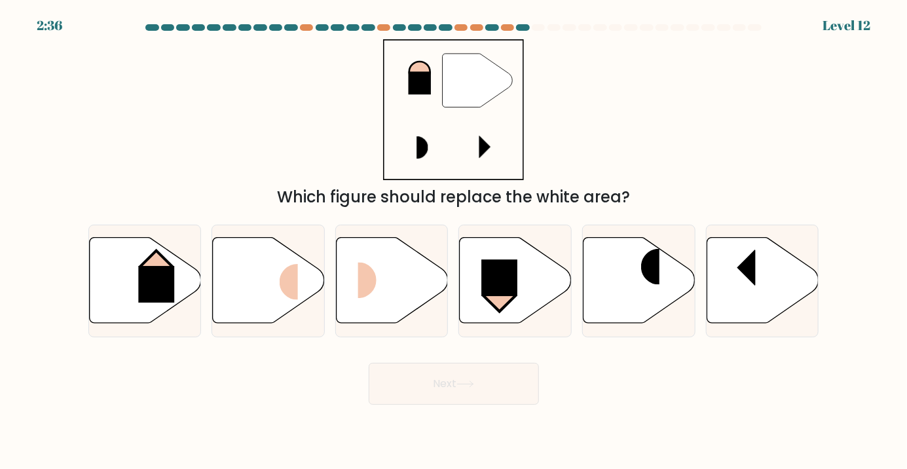
click at [468, 398] on button "Next" at bounding box center [454, 384] width 170 height 42
click at [495, 296] on rect at bounding box center [500, 277] width 36 height 37
click at [455, 241] on input "d." at bounding box center [454, 237] width 1 height 7
radio input "true"
click at [463, 393] on button "Next" at bounding box center [454, 384] width 170 height 42
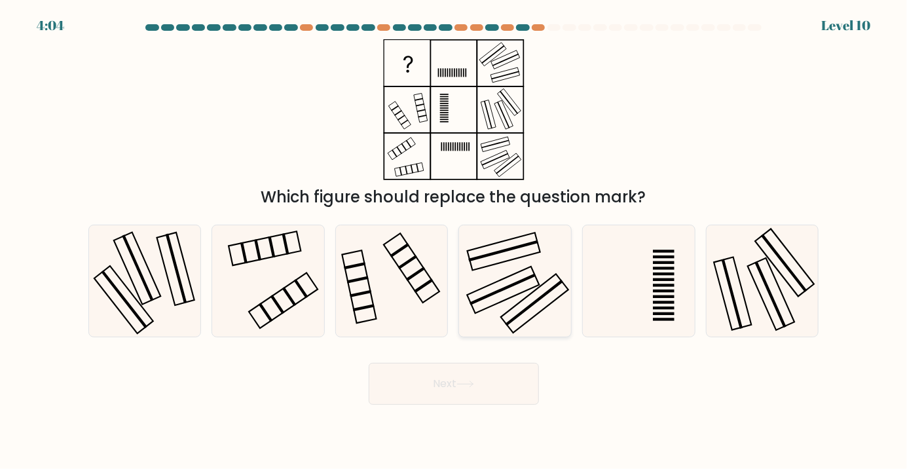
click at [504, 305] on rect at bounding box center [503, 288] width 66 height 31
click at [455, 241] on input "d." at bounding box center [454, 237] width 1 height 7
radio input "true"
click at [449, 405] on button "Next" at bounding box center [454, 384] width 170 height 42
click at [466, 388] on icon at bounding box center [466, 384] width 18 height 7
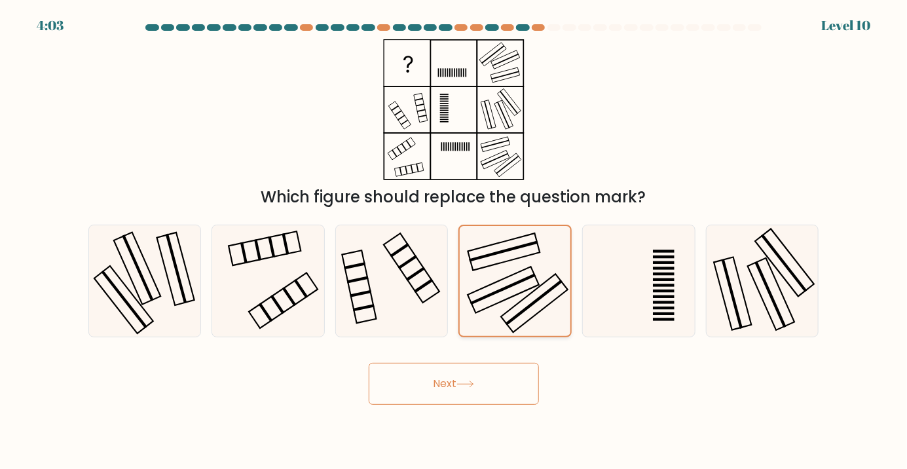
click at [529, 320] on icon at bounding box center [515, 281] width 110 height 110
click at [455, 241] on input "d." at bounding box center [454, 237] width 1 height 7
click at [491, 393] on button "Next" at bounding box center [454, 384] width 170 height 42
click at [534, 309] on rect at bounding box center [534, 303] width 67 height 58
click at [455, 241] on input "d." at bounding box center [454, 237] width 1 height 7
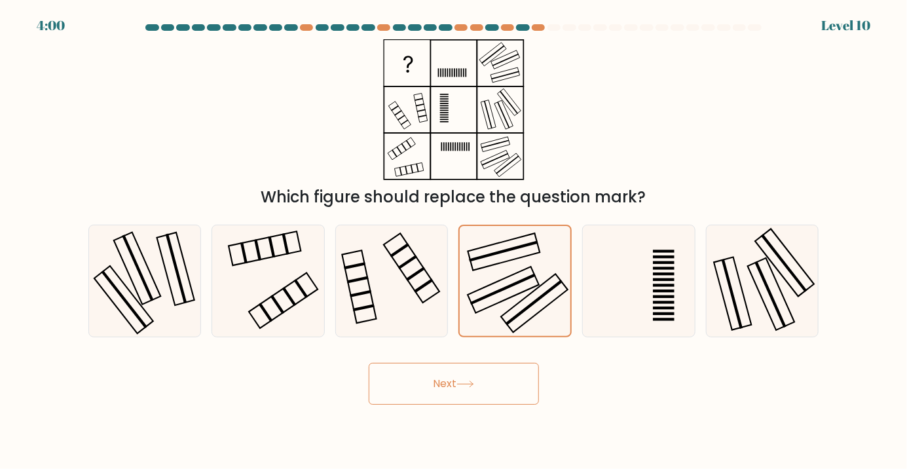
click at [453, 400] on button "Next" at bounding box center [454, 384] width 170 height 42
click at [624, 314] on icon at bounding box center [639, 280] width 111 height 111
click at [455, 241] on input "e." at bounding box center [454, 237] width 1 height 7
radio input "true"
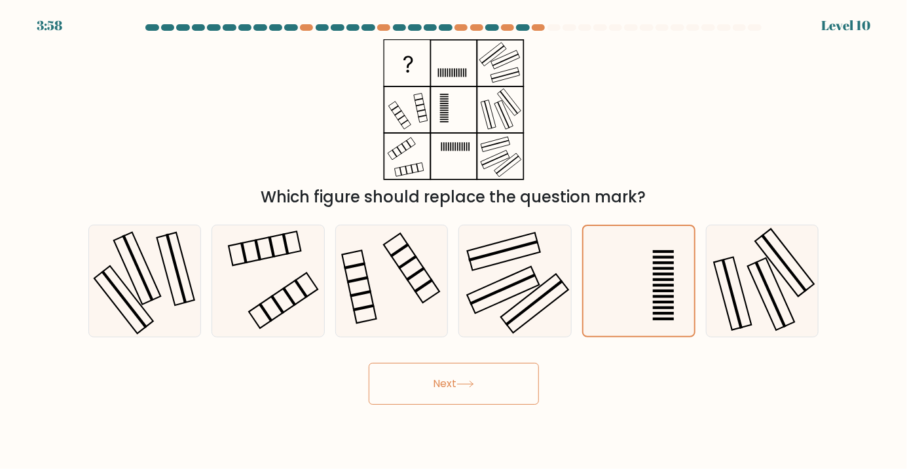
click at [459, 405] on button "Next" at bounding box center [454, 384] width 170 height 42
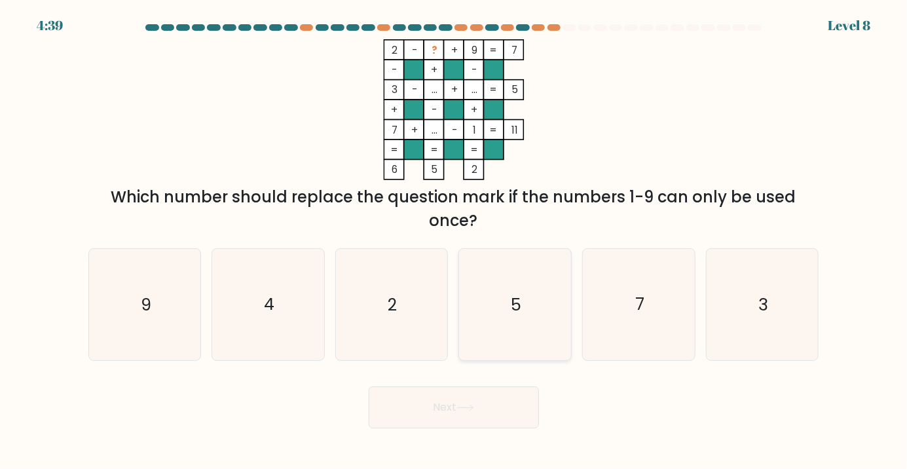
click at [485, 360] on icon "5" at bounding box center [515, 304] width 111 height 111
click at [455, 241] on input "d. 5" at bounding box center [454, 237] width 1 height 7
radio input "true"
click at [459, 415] on button "Next" at bounding box center [454, 407] width 170 height 42
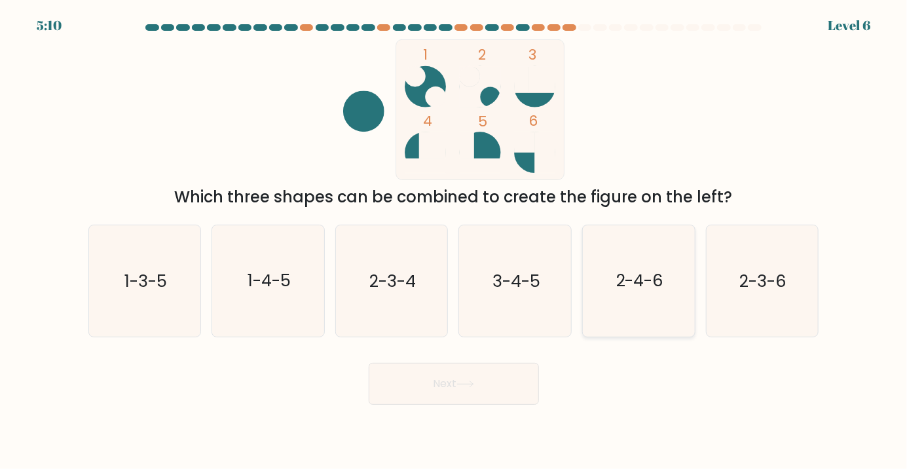
click at [620, 334] on icon "2-4-6" at bounding box center [639, 280] width 111 height 111
click at [455, 241] on input "e. 2-4-6" at bounding box center [454, 237] width 1 height 7
radio input "true"
click at [451, 396] on button "Next" at bounding box center [454, 384] width 170 height 42
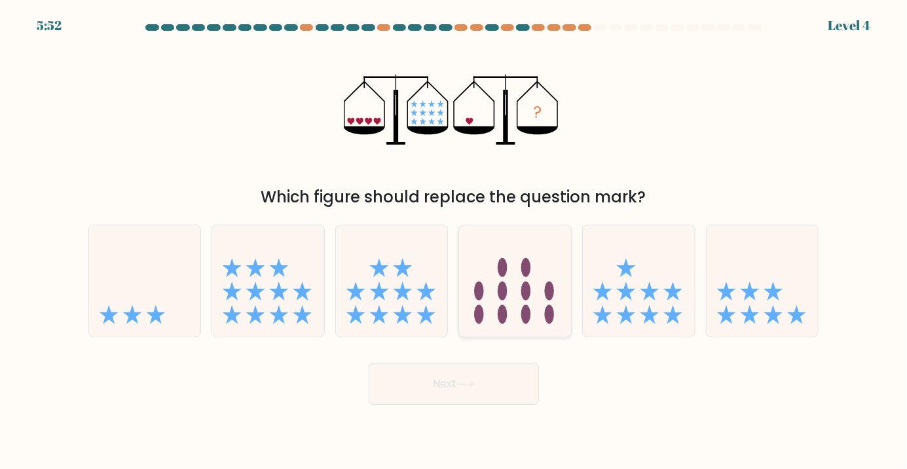
click at [544, 305] on icon at bounding box center [515, 280] width 112 height 92
click at [455, 241] on input "d." at bounding box center [454, 237] width 1 height 7
radio input "true"
click at [442, 398] on button "Next" at bounding box center [454, 384] width 170 height 42
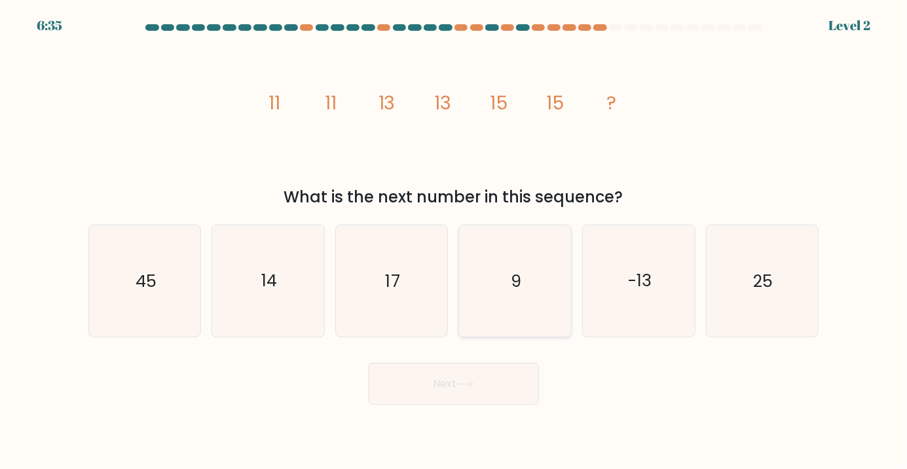
click at [514, 292] on text "9" at bounding box center [516, 281] width 10 height 24
click at [455, 241] on input "d. 9" at bounding box center [454, 237] width 1 height 7
radio input "true"
click at [380, 337] on icon "17" at bounding box center [391, 280] width 111 height 111
click at [454, 241] on input "c. 17" at bounding box center [454, 237] width 1 height 7
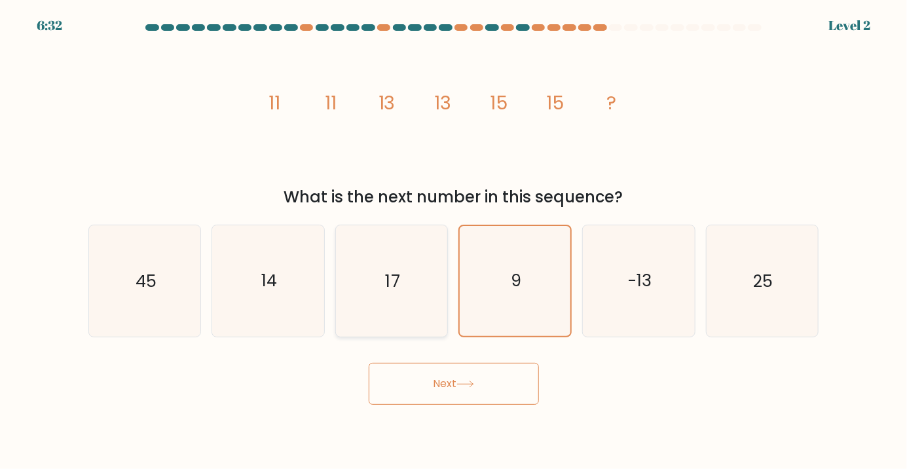
radio input "true"
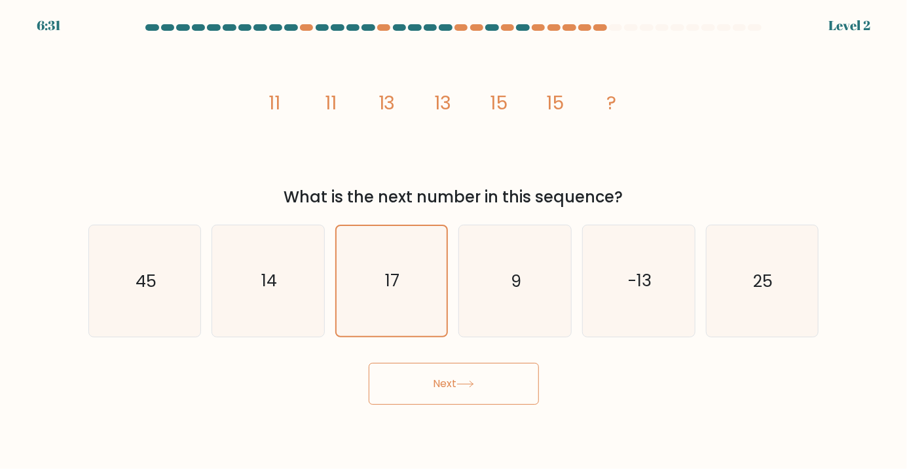
click at [442, 405] on button "Next" at bounding box center [454, 384] width 170 height 42
click at [455, 398] on button "Next" at bounding box center [454, 384] width 170 height 42
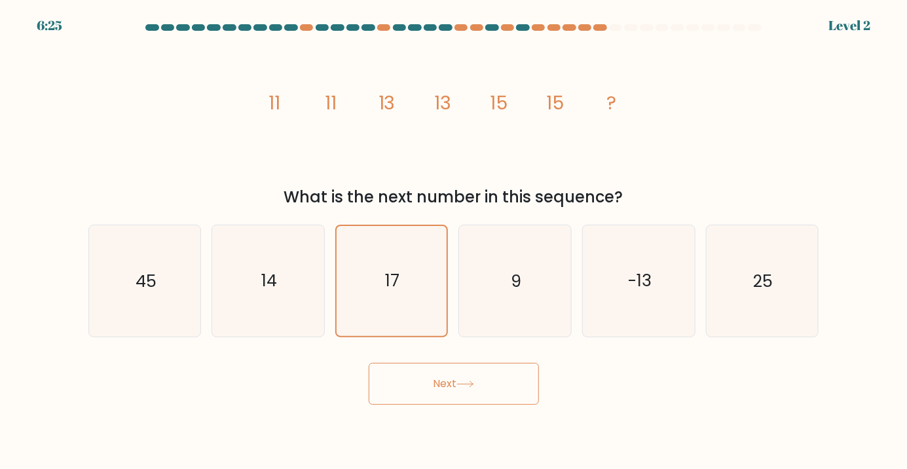
click at [455, 398] on button "Next" at bounding box center [454, 384] width 170 height 42
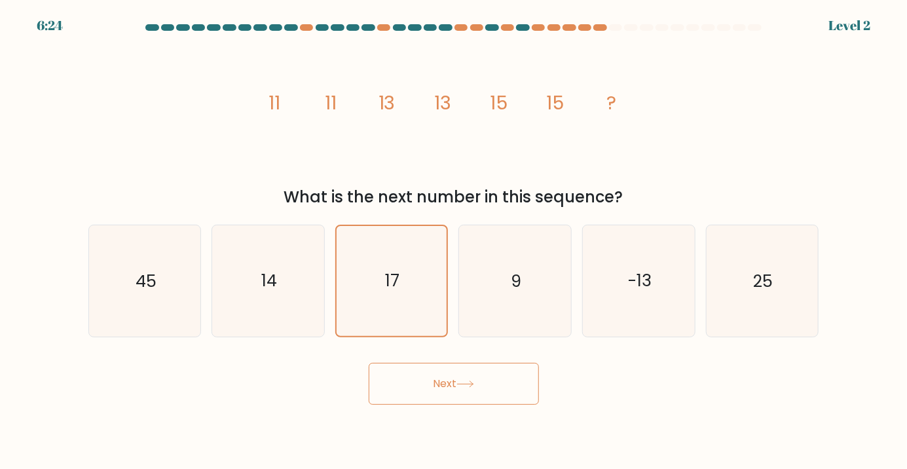
click at [455, 398] on button "Next" at bounding box center [454, 384] width 170 height 42
click at [457, 400] on button "Next" at bounding box center [454, 384] width 170 height 42
click at [455, 398] on button "Next" at bounding box center [454, 384] width 170 height 42
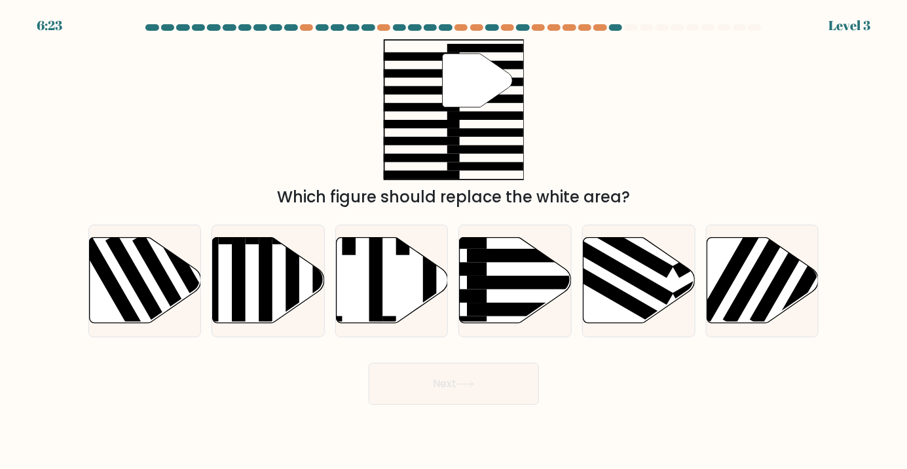
click at [470, 398] on button "Next" at bounding box center [454, 384] width 170 height 42
click at [447, 341] on rect at bounding box center [444, 377] width 14 height 122
click at [454, 241] on input "c." at bounding box center [454, 237] width 1 height 7
radio input "true"
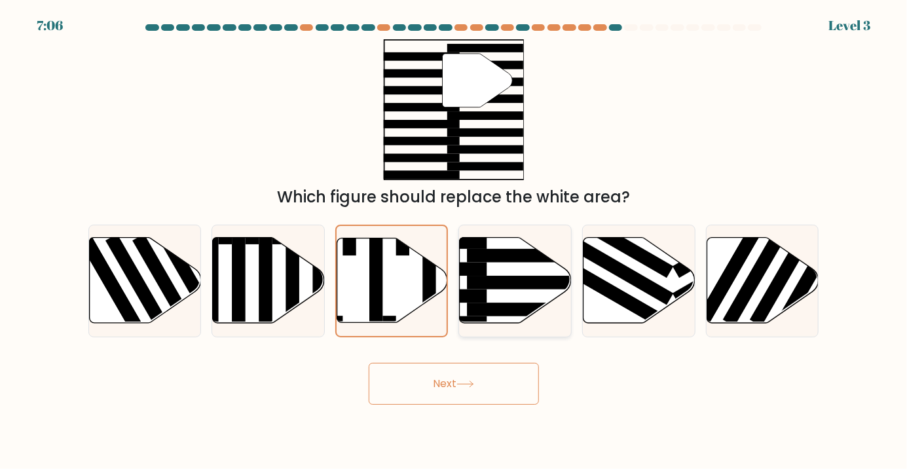
click at [481, 316] on rect at bounding box center [529, 310] width 122 height 14
click at [455, 241] on input "d." at bounding box center [454, 237] width 1 height 7
radio input "true"
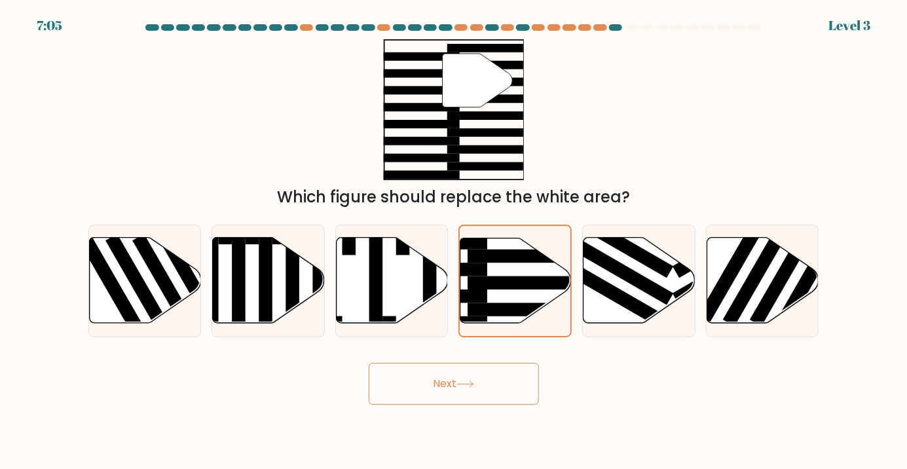
click at [443, 390] on button "Next" at bounding box center [454, 384] width 170 height 42
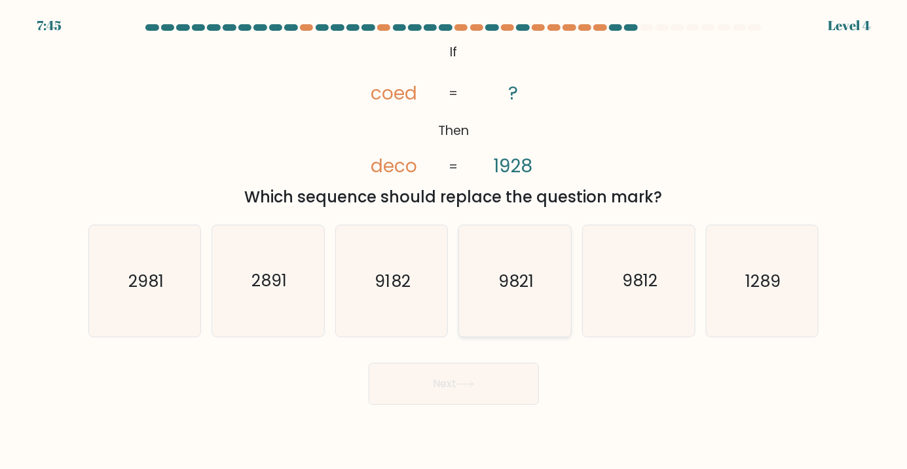
click at [505, 292] on text "9821" at bounding box center [515, 281] width 35 height 24
click at [455, 241] on input "d. 9821" at bounding box center [454, 237] width 1 height 7
radio input "true"
click at [454, 403] on button "Next" at bounding box center [454, 384] width 170 height 42
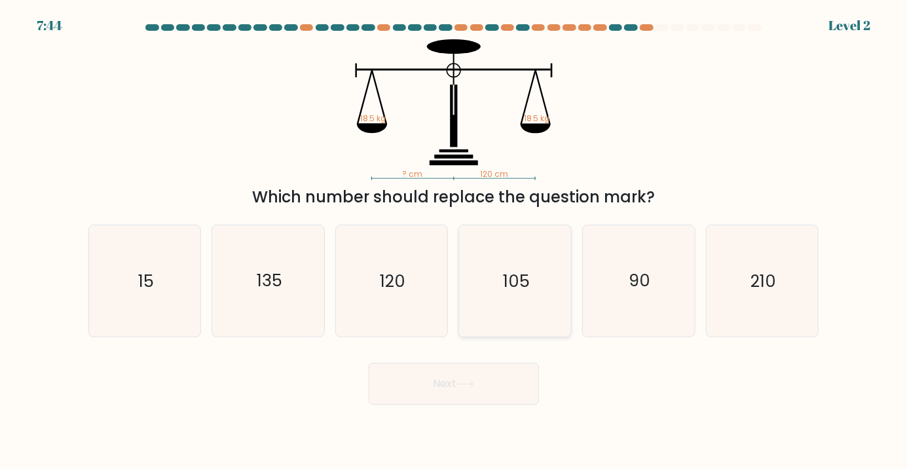
click at [514, 322] on icon "105" at bounding box center [515, 280] width 111 height 111
click at [455, 241] on input "d. 105" at bounding box center [454, 237] width 1 height 7
radio input "true"
click at [434, 398] on button "Next" at bounding box center [454, 384] width 170 height 42
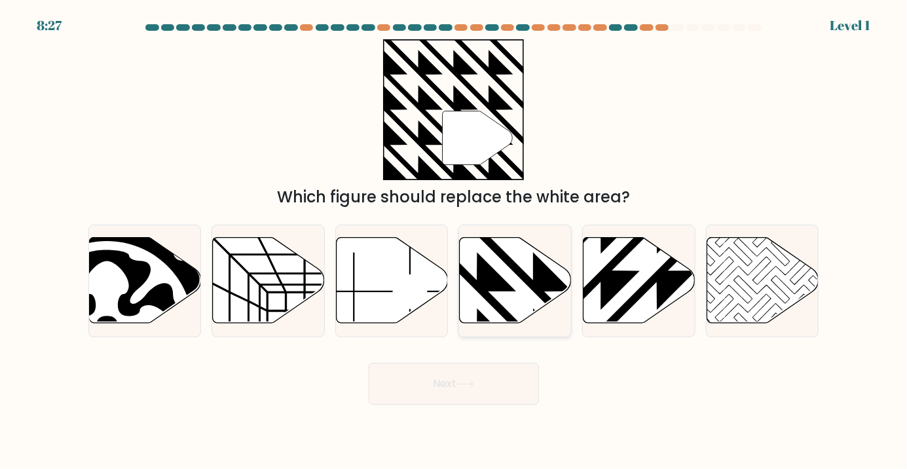
click at [521, 304] on icon at bounding box center [516, 281] width 112 height 86
click at [455, 241] on input "d." at bounding box center [454, 237] width 1 height 7
radio input "true"
click at [450, 405] on button "Next" at bounding box center [454, 384] width 170 height 42
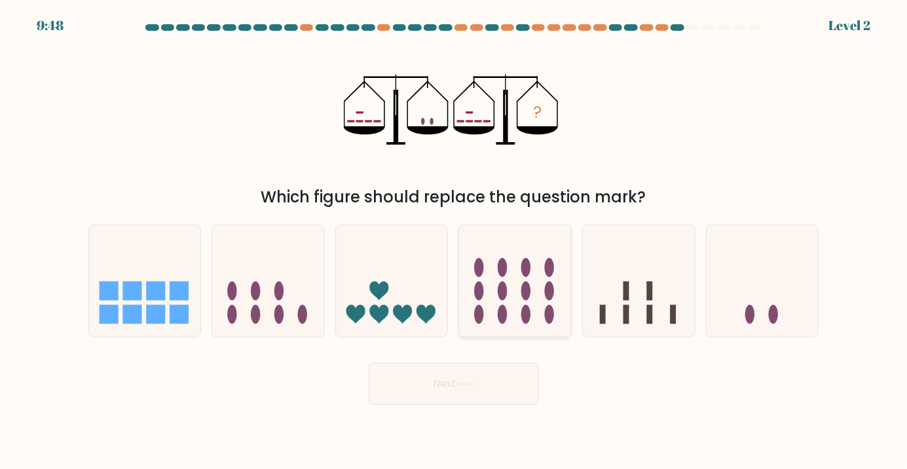
click at [518, 327] on icon at bounding box center [515, 280] width 112 height 92
click at [455, 241] on input "d." at bounding box center [454, 237] width 1 height 7
radio input "true"
click at [449, 395] on button "Next" at bounding box center [454, 384] width 170 height 42
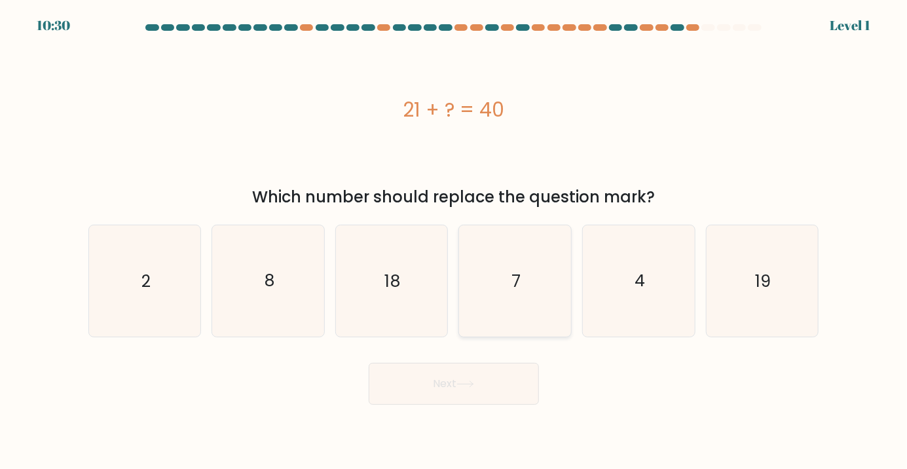
click at [525, 280] on icon "7" at bounding box center [515, 280] width 111 height 111
click at [455, 241] on input "d. 7" at bounding box center [454, 237] width 1 height 7
radio input "true"
click at [445, 403] on button "Next" at bounding box center [454, 384] width 170 height 42
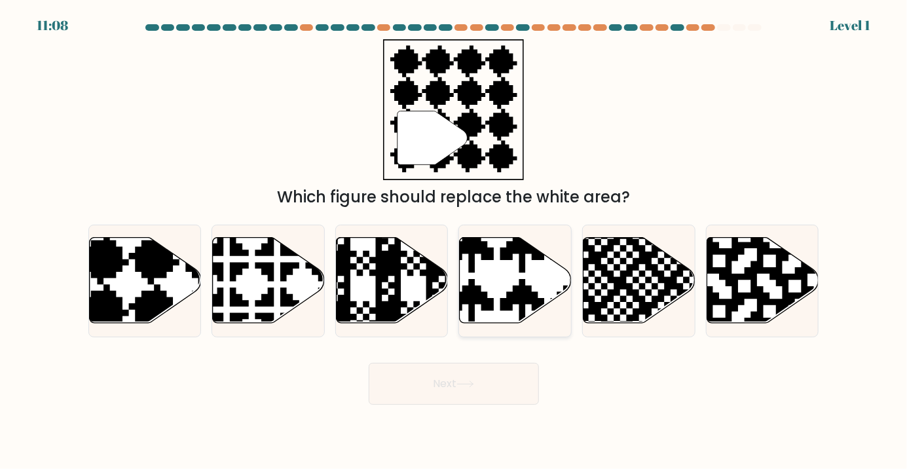
click at [519, 311] on icon at bounding box center [548, 327] width 197 height 197
click at [455, 241] on input "d." at bounding box center [454, 237] width 1 height 7
radio input "true"
click at [443, 405] on button "Next" at bounding box center [454, 384] width 170 height 42
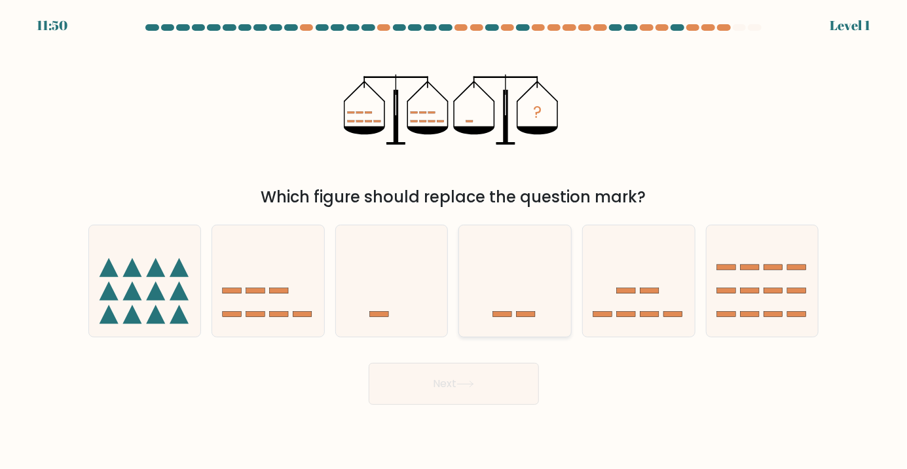
click at [493, 327] on icon at bounding box center [515, 280] width 112 height 92
click at [455, 241] on input "d." at bounding box center [454, 237] width 1 height 7
radio input "true"
click at [425, 405] on button "Next" at bounding box center [454, 384] width 170 height 42
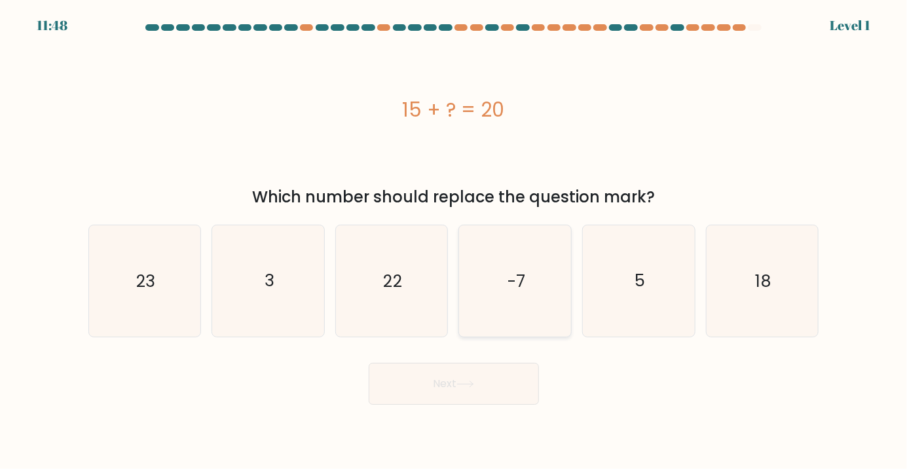
click at [532, 267] on icon "-7" at bounding box center [515, 280] width 111 height 111
click at [455, 241] on input "d. -7" at bounding box center [454, 237] width 1 height 7
radio input "true"
click at [443, 393] on button "Next" at bounding box center [454, 384] width 170 height 42
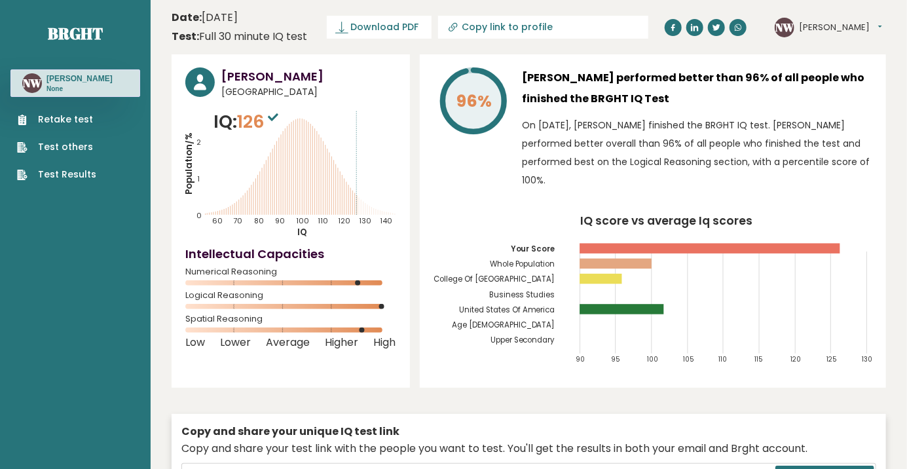
click at [49, 122] on link "Retake test" at bounding box center [56, 120] width 79 height 14
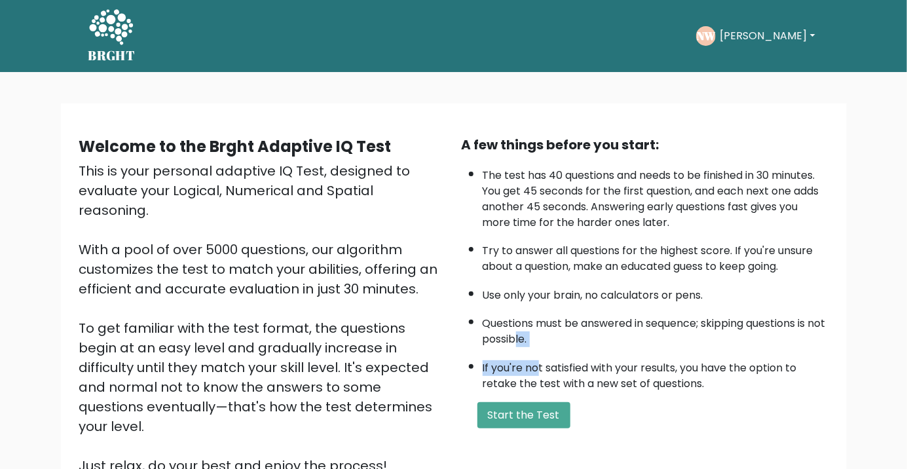
click at [537, 348] on ul "The test has 40 questions and needs to be finished in 30 minutes. You get 45 se…" at bounding box center [645, 276] width 367 height 231
click at [468, 384] on ul "The test has 40 questions and needs to be finished in 30 minutes. You get 45 se…" at bounding box center [645, 276] width 367 height 231
click at [113, 31] on icon at bounding box center [110, 28] width 45 height 39
click at [546, 410] on button "Start the Test" at bounding box center [524, 415] width 93 height 26
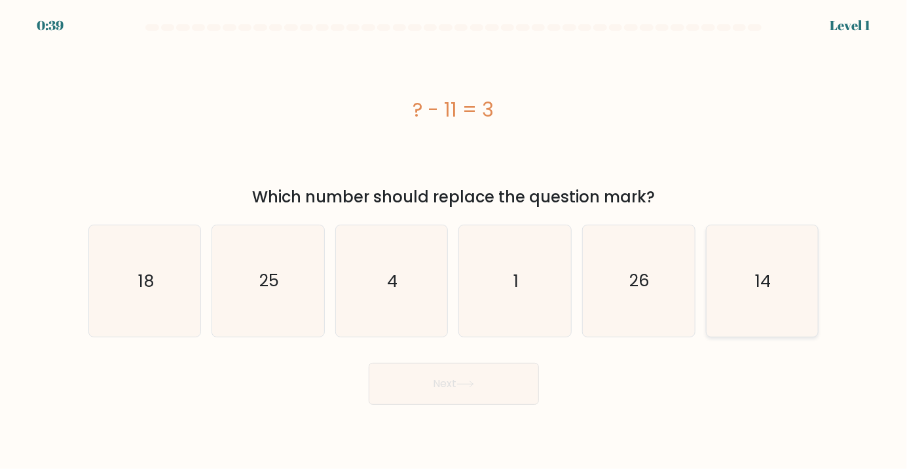
click at [770, 337] on icon "14" at bounding box center [762, 280] width 111 height 111
click at [455, 241] on input "f. 14" at bounding box center [454, 237] width 1 height 7
radio input "true"
click at [460, 405] on button "Next" at bounding box center [454, 384] width 170 height 42
click at [443, 393] on button "Next" at bounding box center [454, 384] width 170 height 42
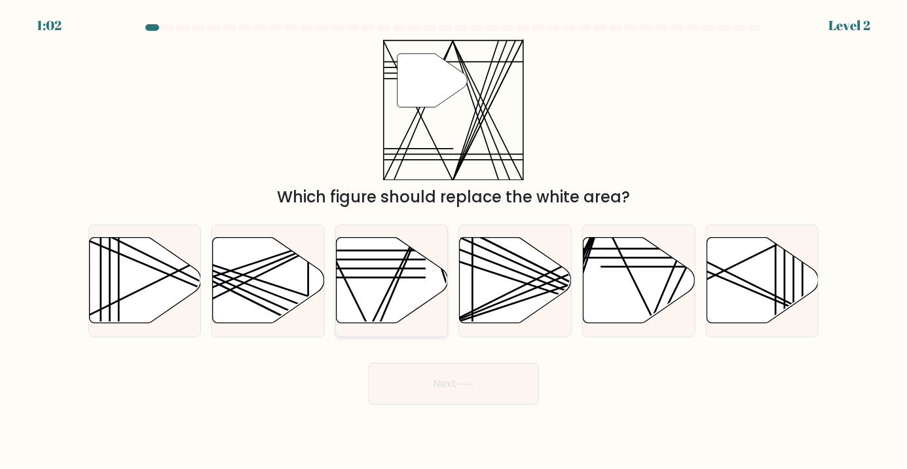
click at [375, 337] on div at bounding box center [391, 281] width 113 height 113
click at [454, 241] on input "c." at bounding box center [454, 237] width 1 height 7
radio input "true"
click at [439, 401] on button "Next" at bounding box center [454, 384] width 170 height 42
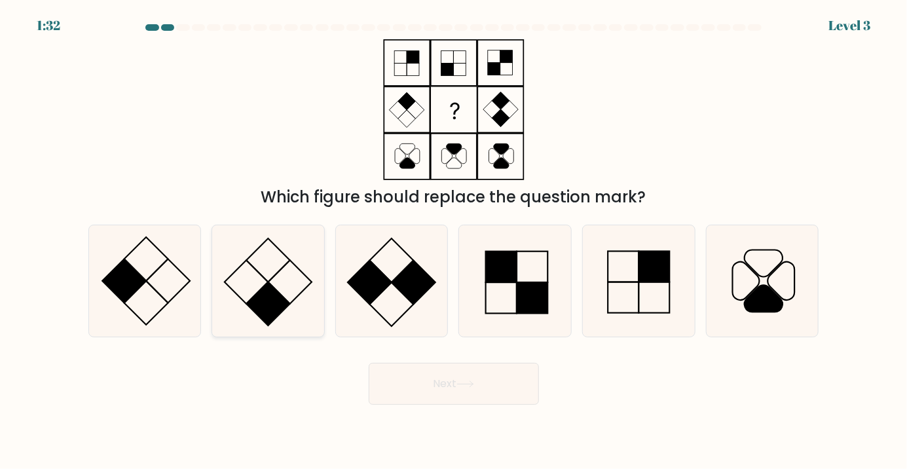
click at [296, 305] on icon at bounding box center [268, 280] width 111 height 111
click at [454, 241] on input "b." at bounding box center [454, 237] width 1 height 7
radio input "true"
click at [466, 388] on icon at bounding box center [466, 384] width 18 height 7
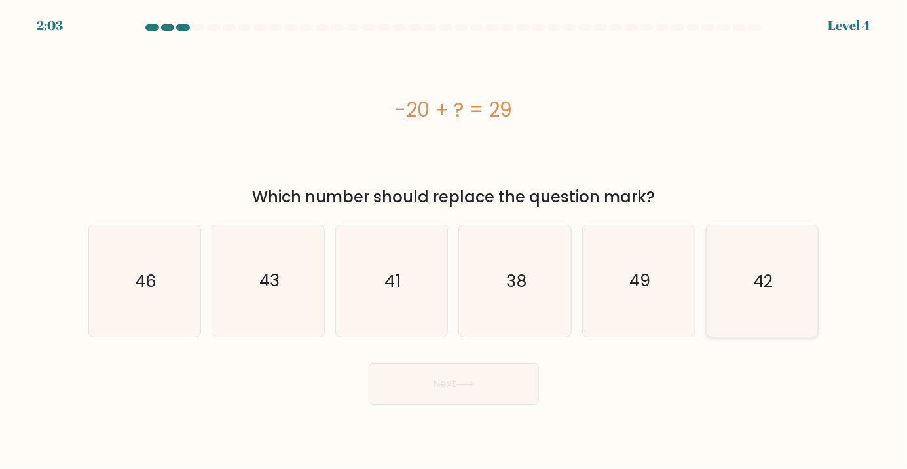
click at [747, 326] on icon "42" at bounding box center [762, 280] width 111 height 111
click at [455, 241] on input "f. 42" at bounding box center [454, 237] width 1 height 7
radio input "true"
click at [612, 327] on icon "49" at bounding box center [639, 280] width 111 height 111
click at [455, 241] on input "e. 49" at bounding box center [454, 237] width 1 height 7
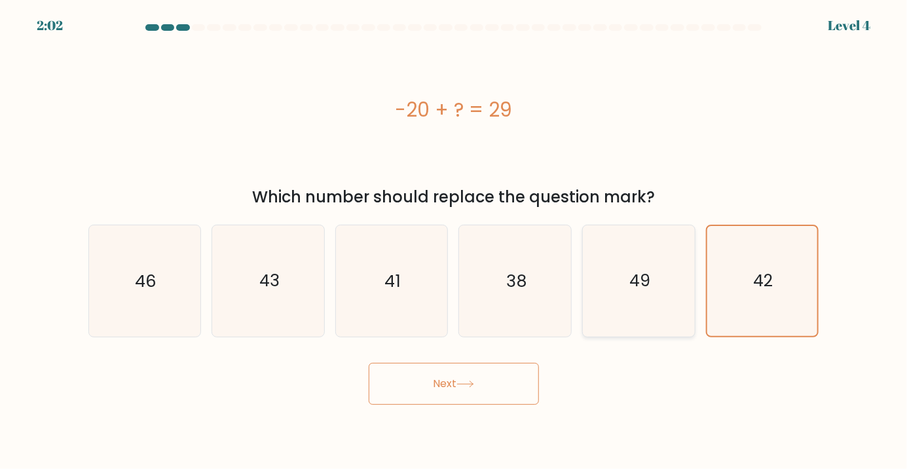
radio input "true"
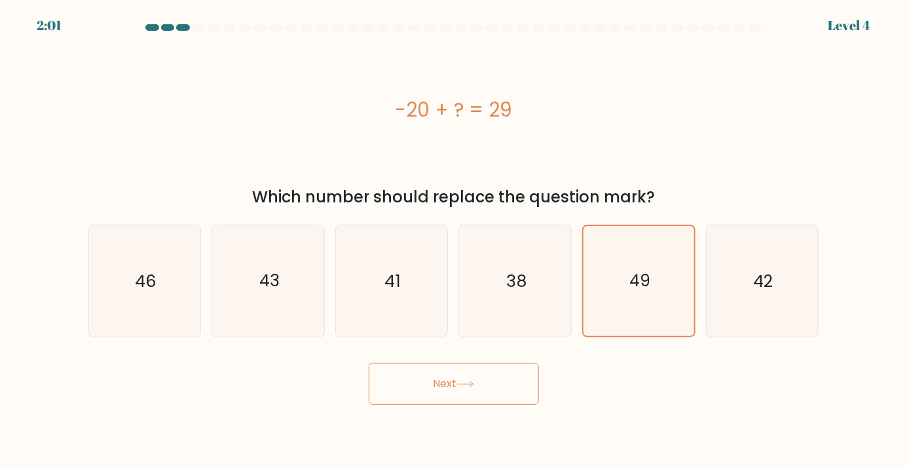
click at [461, 388] on icon at bounding box center [466, 384] width 18 height 7
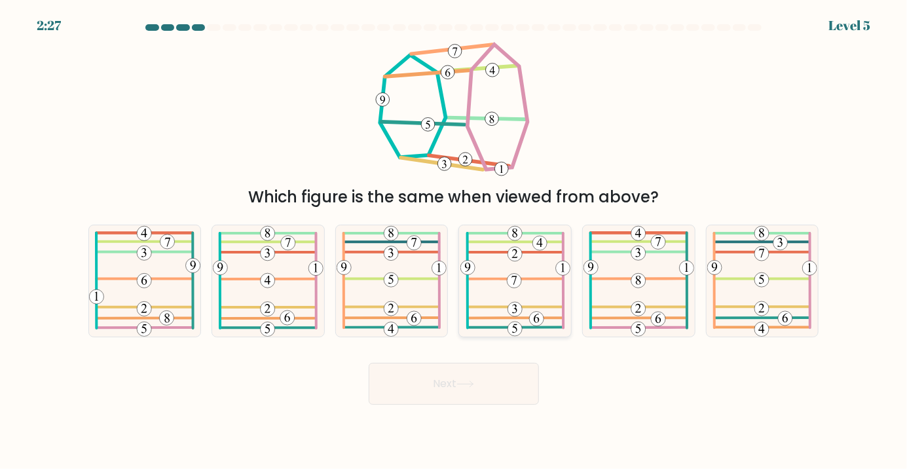
click at [519, 337] on icon at bounding box center [515, 280] width 110 height 111
click at [455, 241] on input "d." at bounding box center [454, 237] width 1 height 7
radio input "true"
click at [439, 401] on button "Next" at bounding box center [454, 384] width 170 height 42
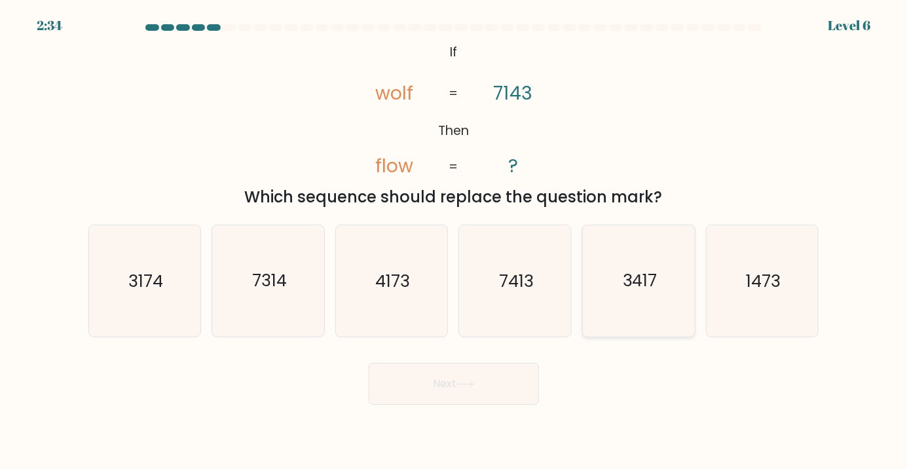
click at [612, 306] on icon "3417" at bounding box center [639, 280] width 111 height 111
click at [455, 241] on input "e. 3417" at bounding box center [454, 237] width 1 height 7
radio input "true"
click at [467, 393] on button "Next" at bounding box center [454, 384] width 170 height 42
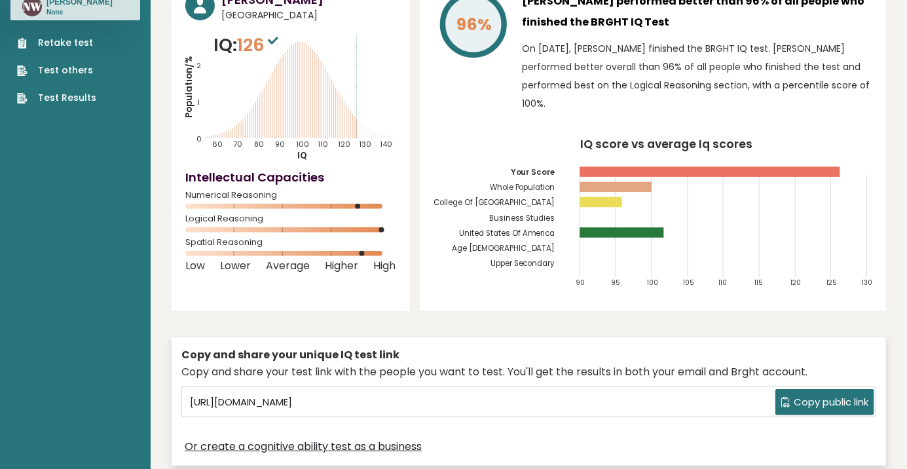
scroll to position [78, 0]
